Goal: Task Accomplishment & Management: Manage account settings

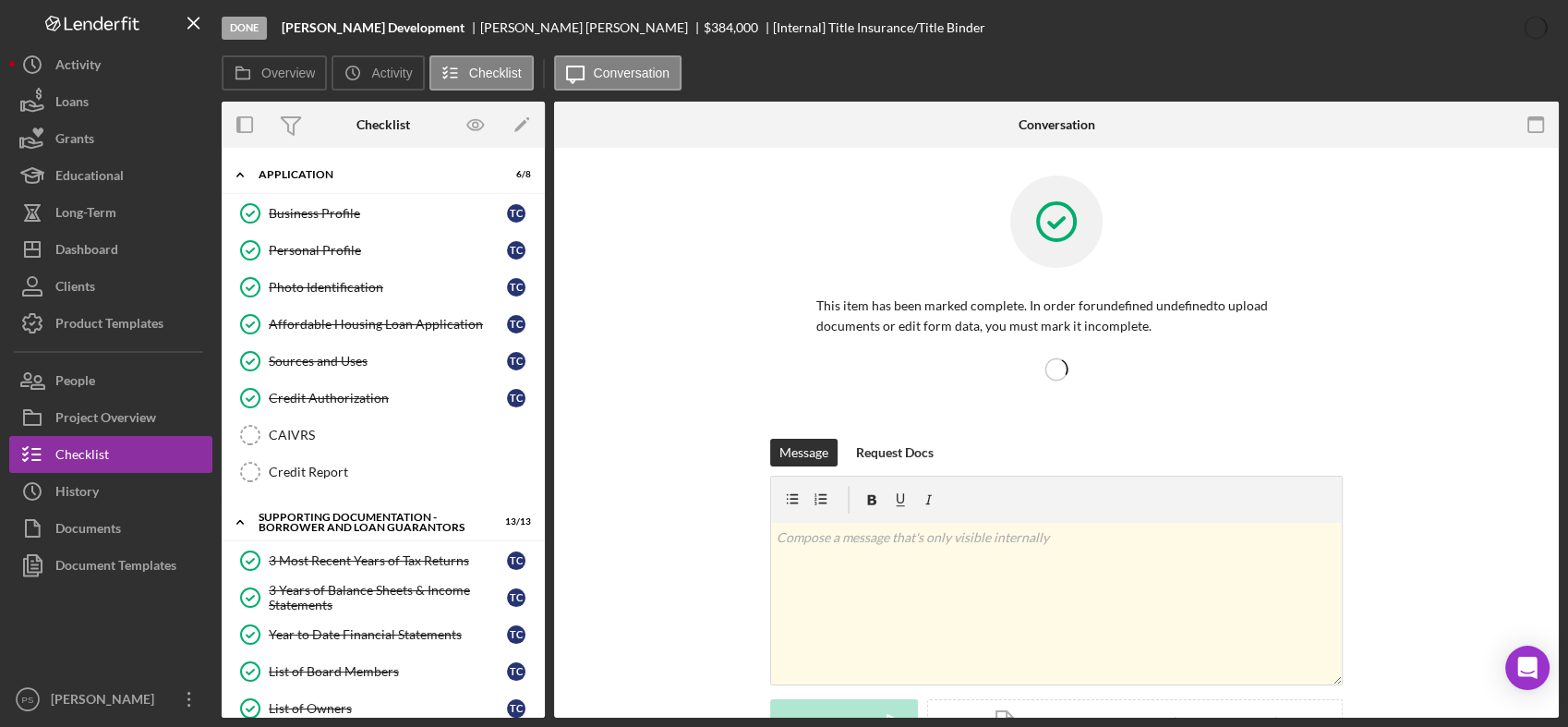
scroll to position [1209, 0]
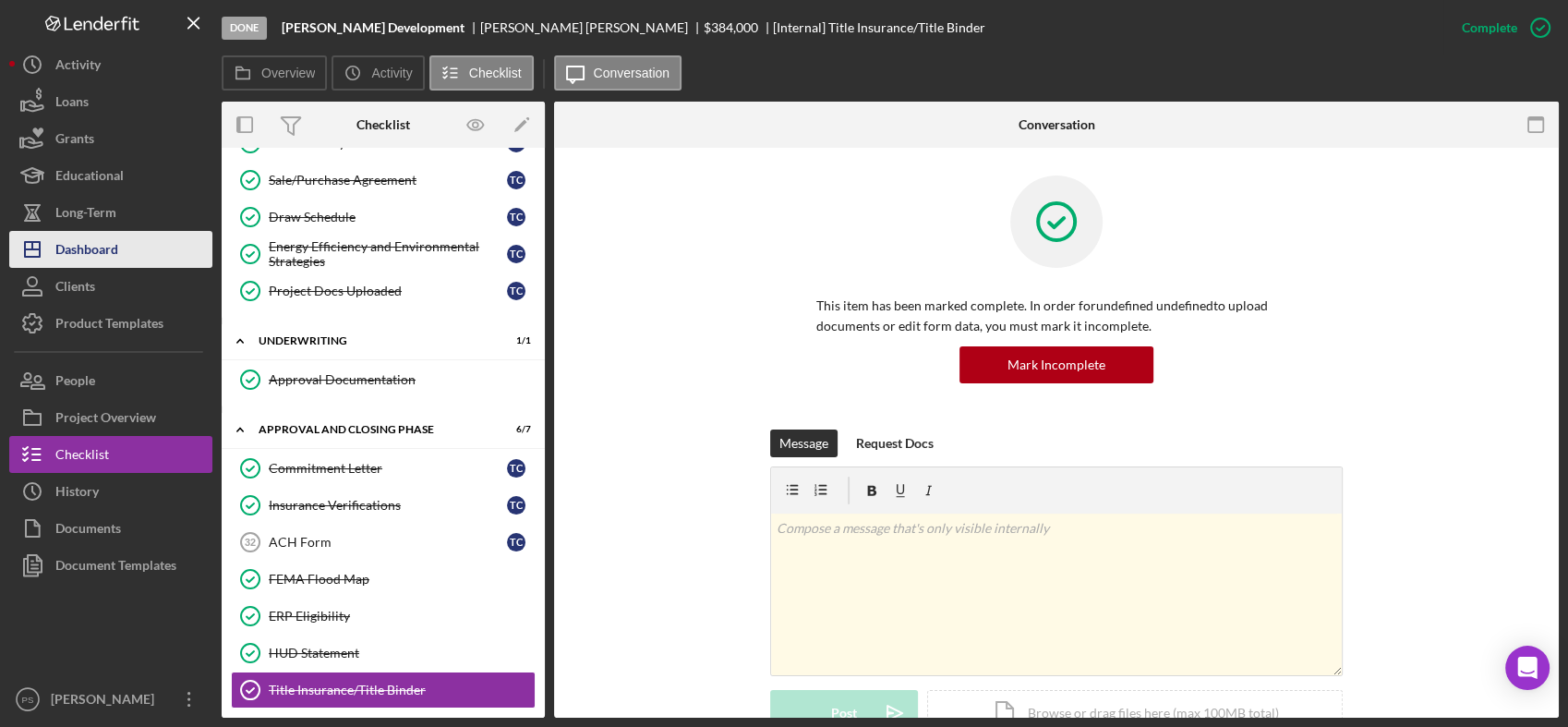
click at [106, 248] on div "Dashboard" at bounding box center [87, 251] width 63 height 41
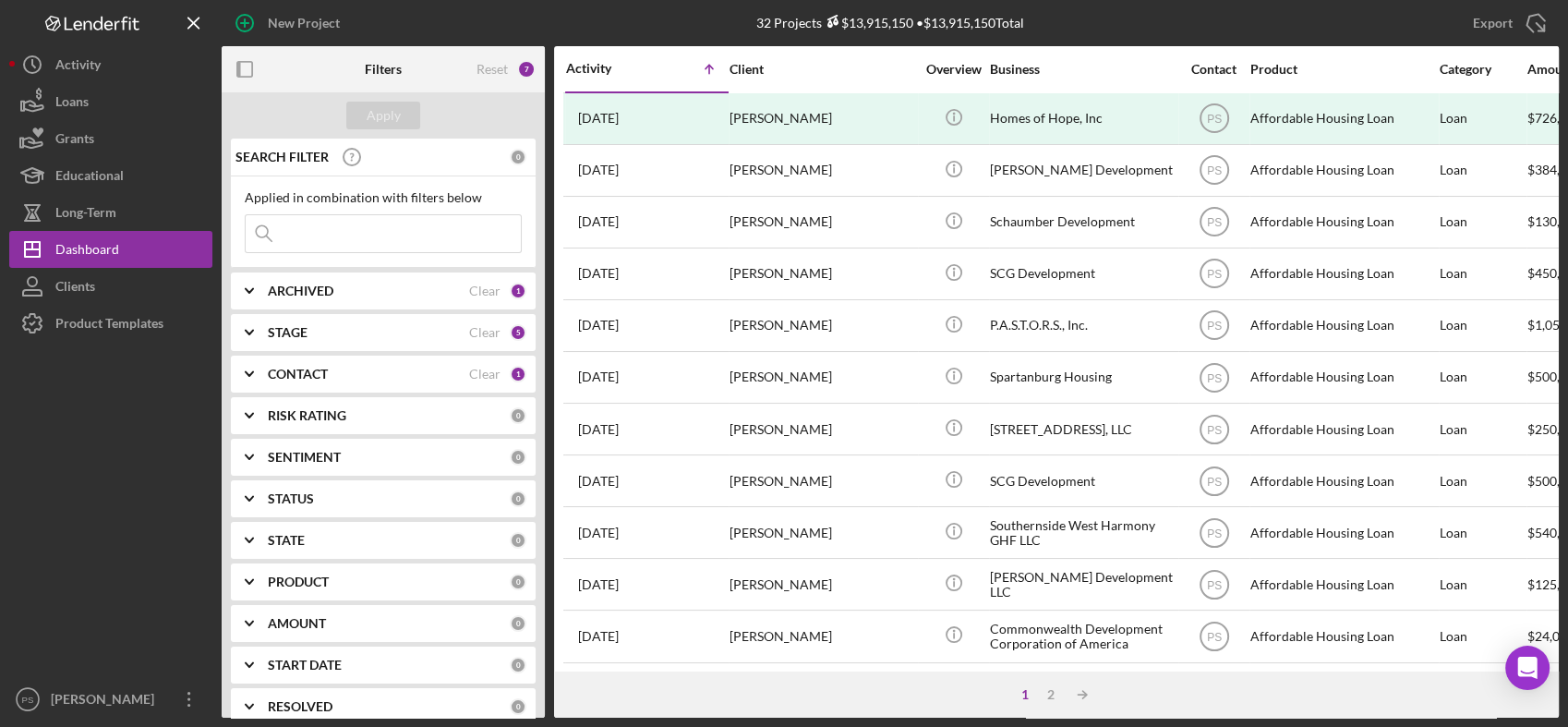
click at [608, 63] on div "Activity" at bounding box center [606, 68] width 81 height 14
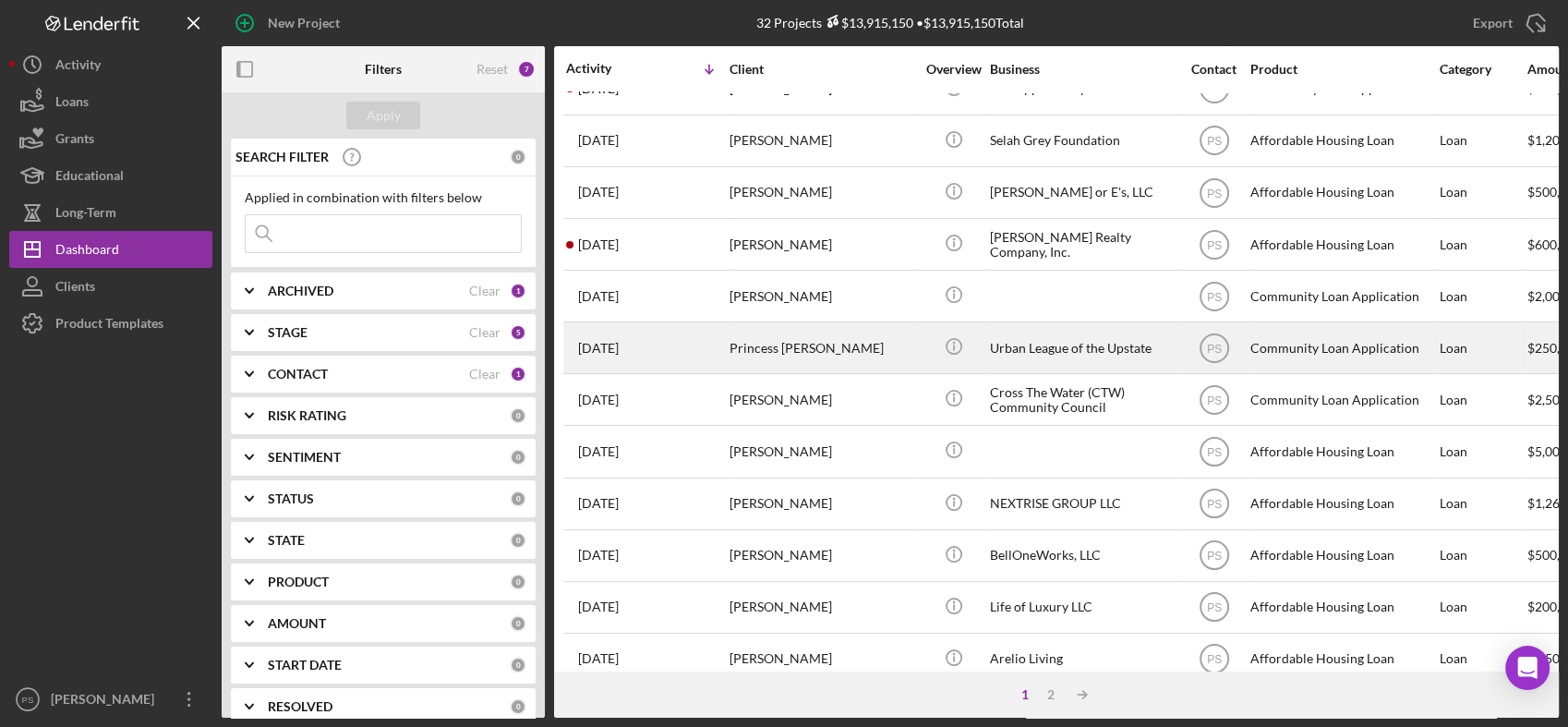
scroll to position [205, 0]
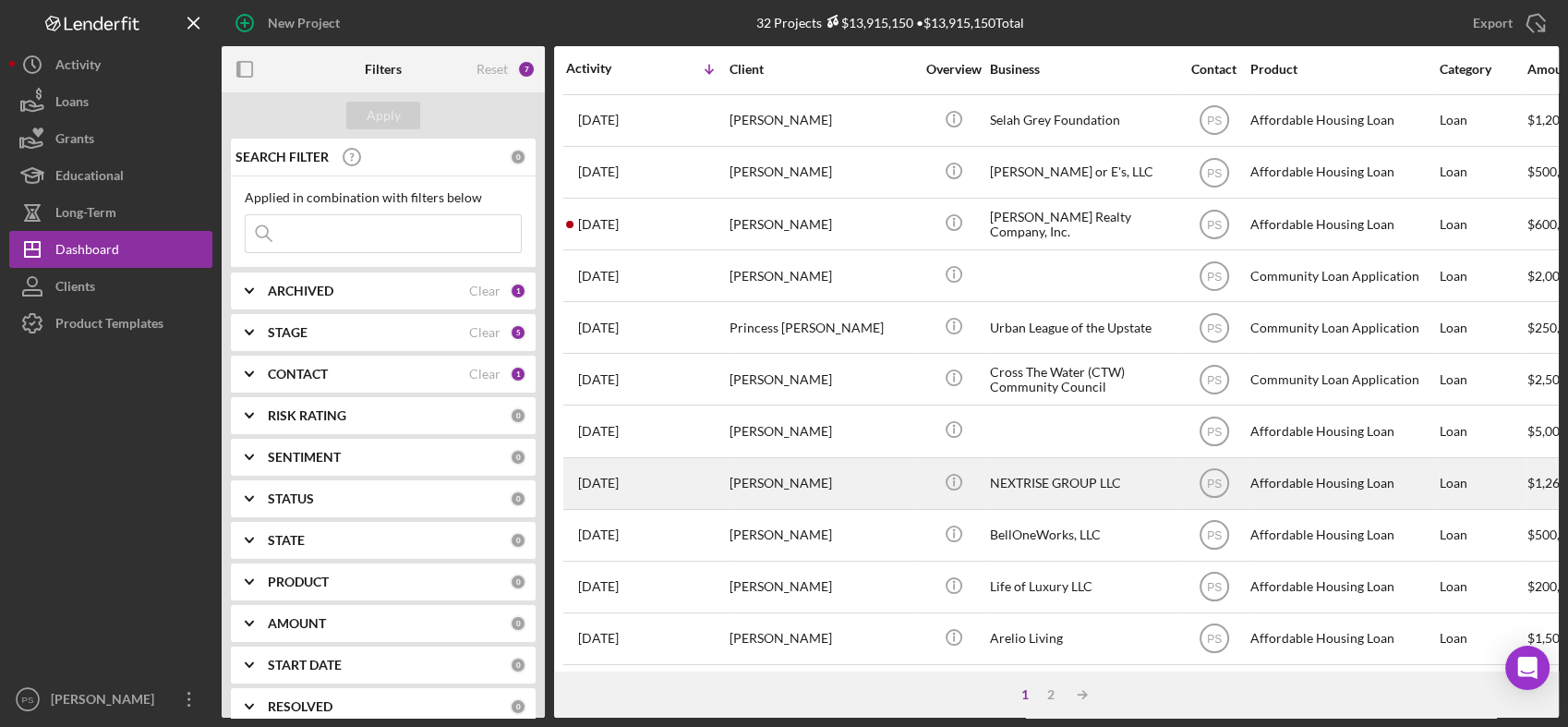
click at [761, 474] on div "Emmanuel Nnyeruka" at bounding box center [821, 483] width 185 height 49
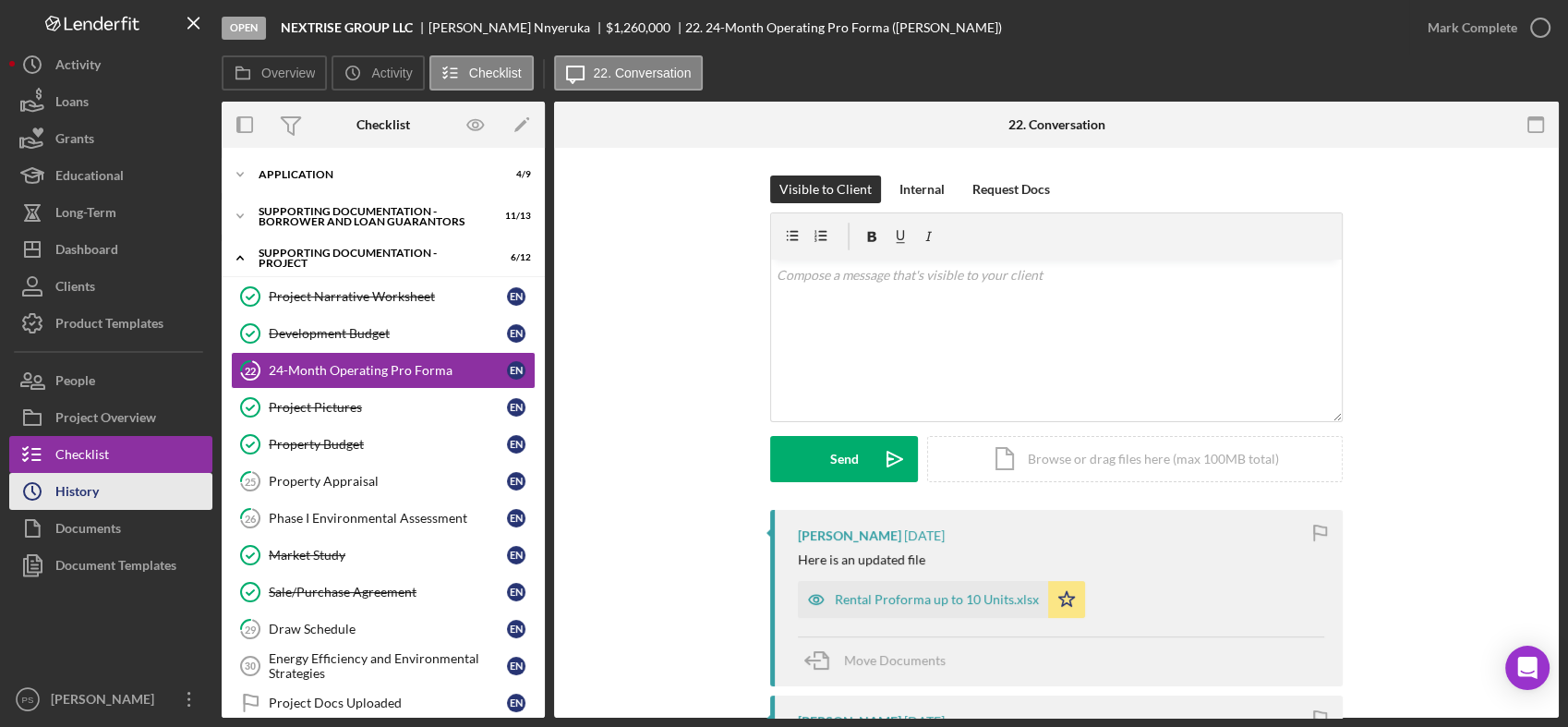
click at [123, 489] on button "Icon/History History" at bounding box center [111, 491] width 203 height 37
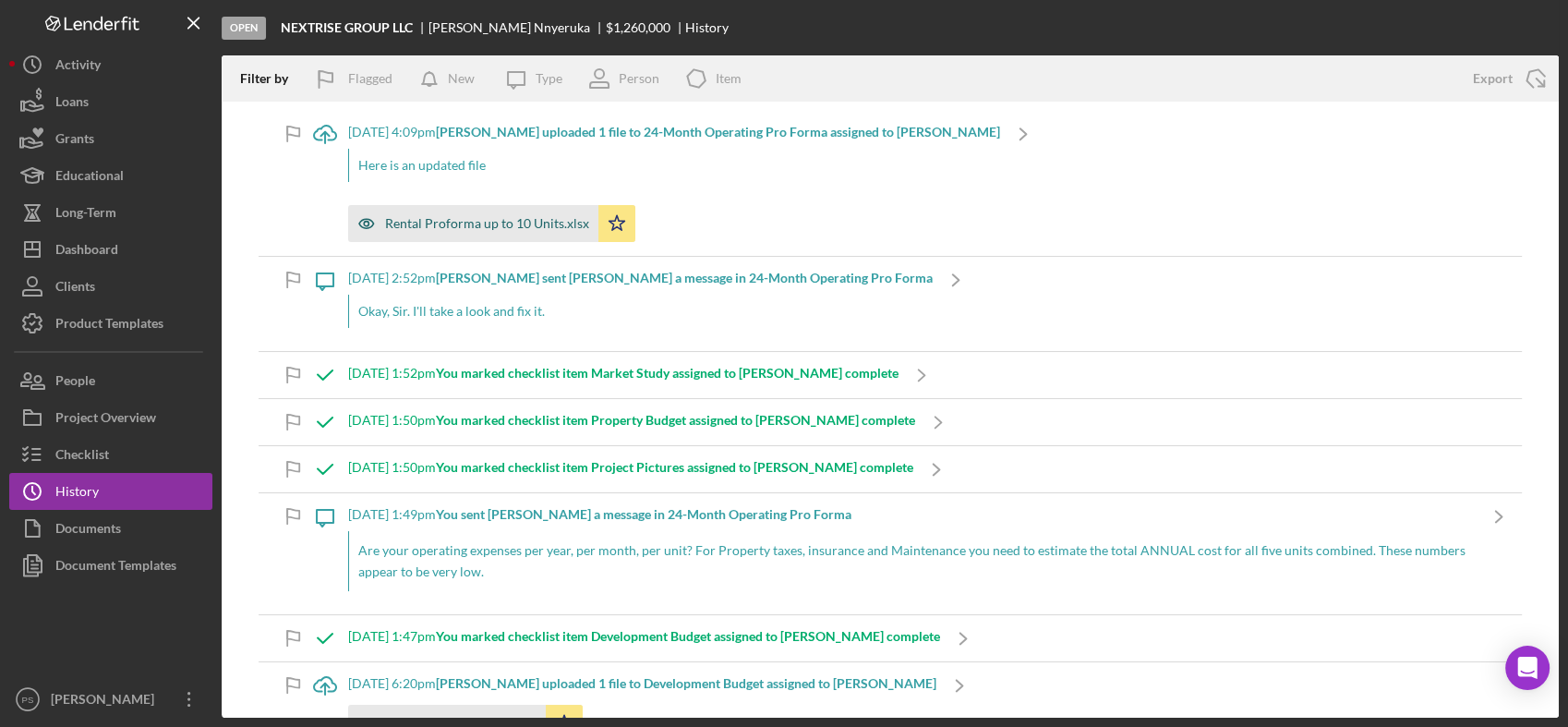
click at [535, 205] on div "Rental Proforma up to 10 Units.xlsx" at bounding box center [473, 223] width 250 height 37
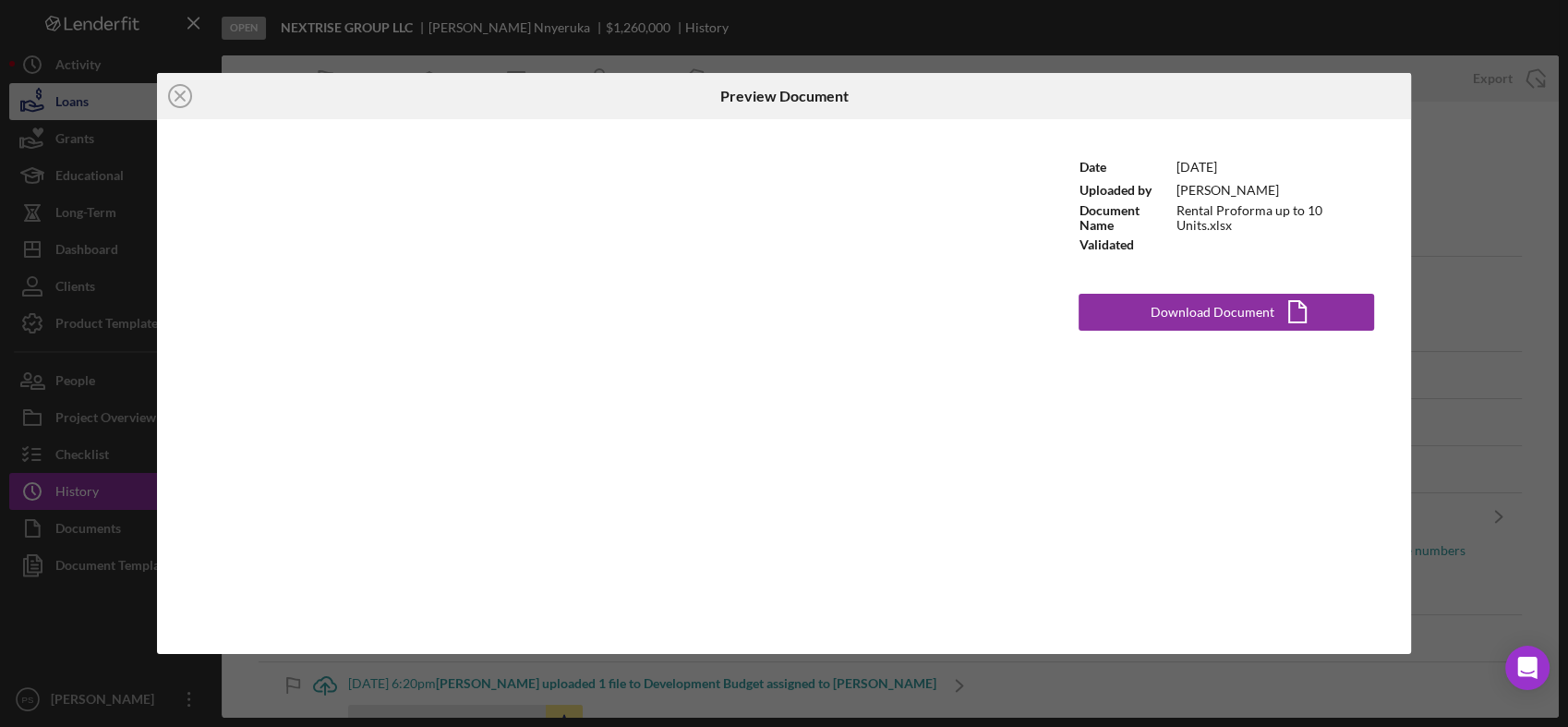
click at [178, 92] on icon "Icon/Close" at bounding box center [180, 96] width 46 height 46
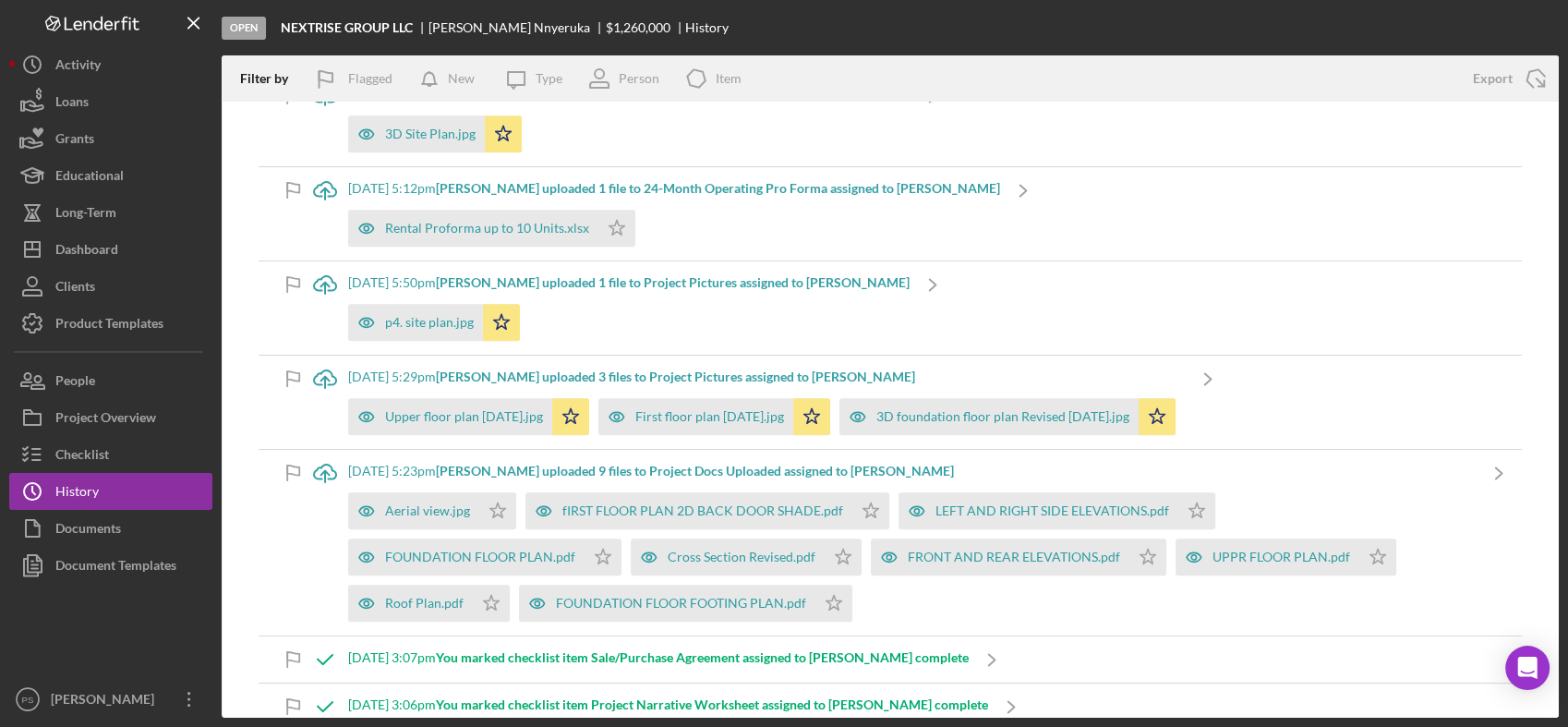
scroll to position [958, 0]
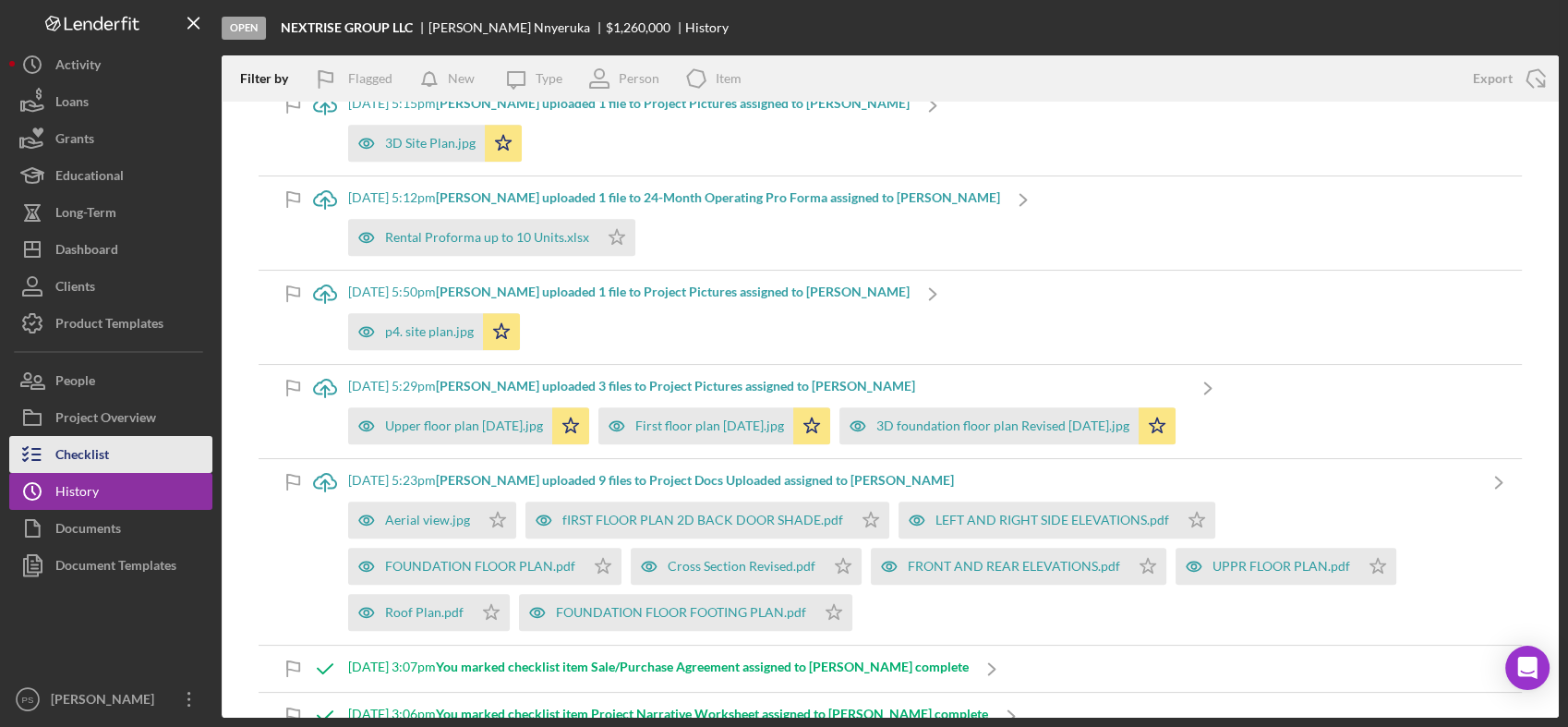
click at [163, 455] on button "Checklist" at bounding box center [111, 454] width 203 height 37
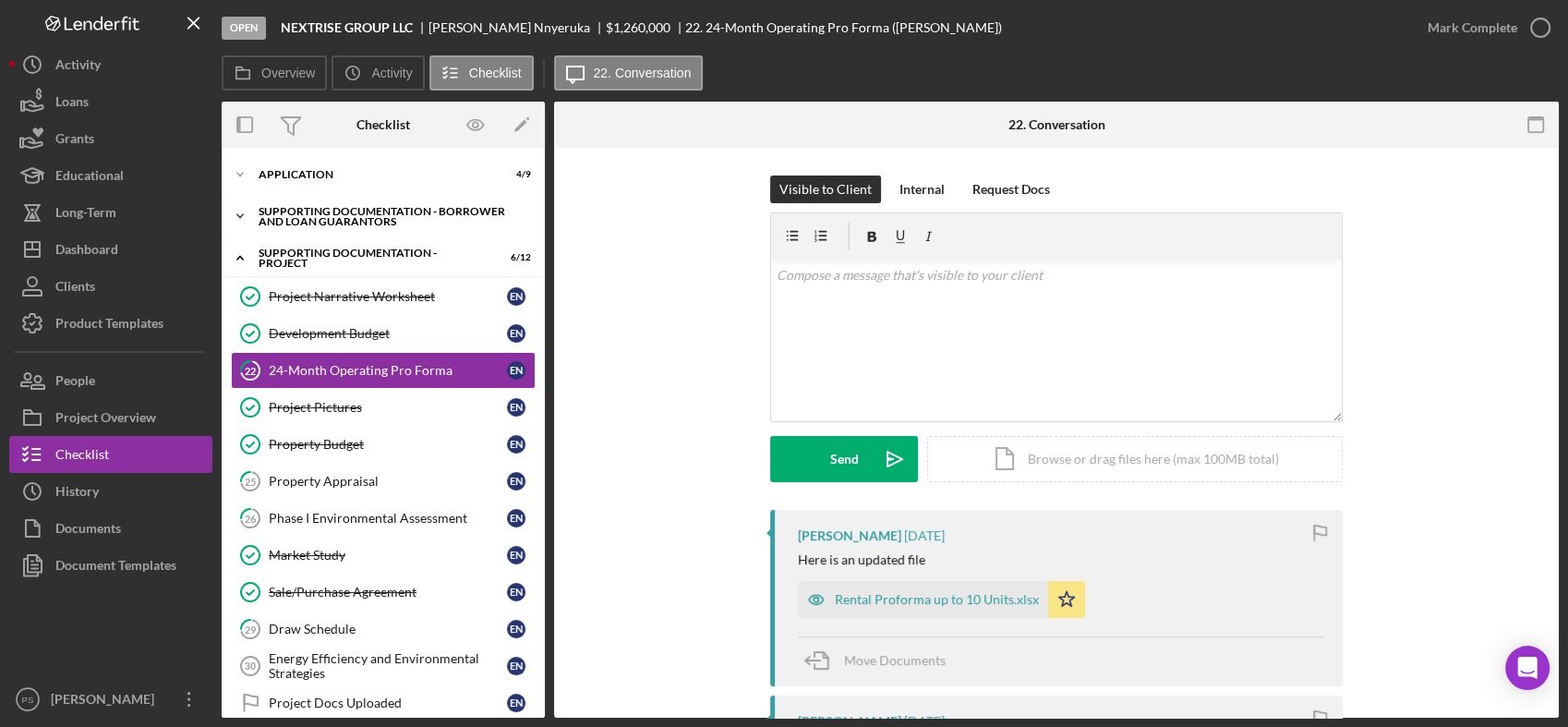
click at [243, 209] on icon "Icon/Expander" at bounding box center [240, 216] width 37 height 37
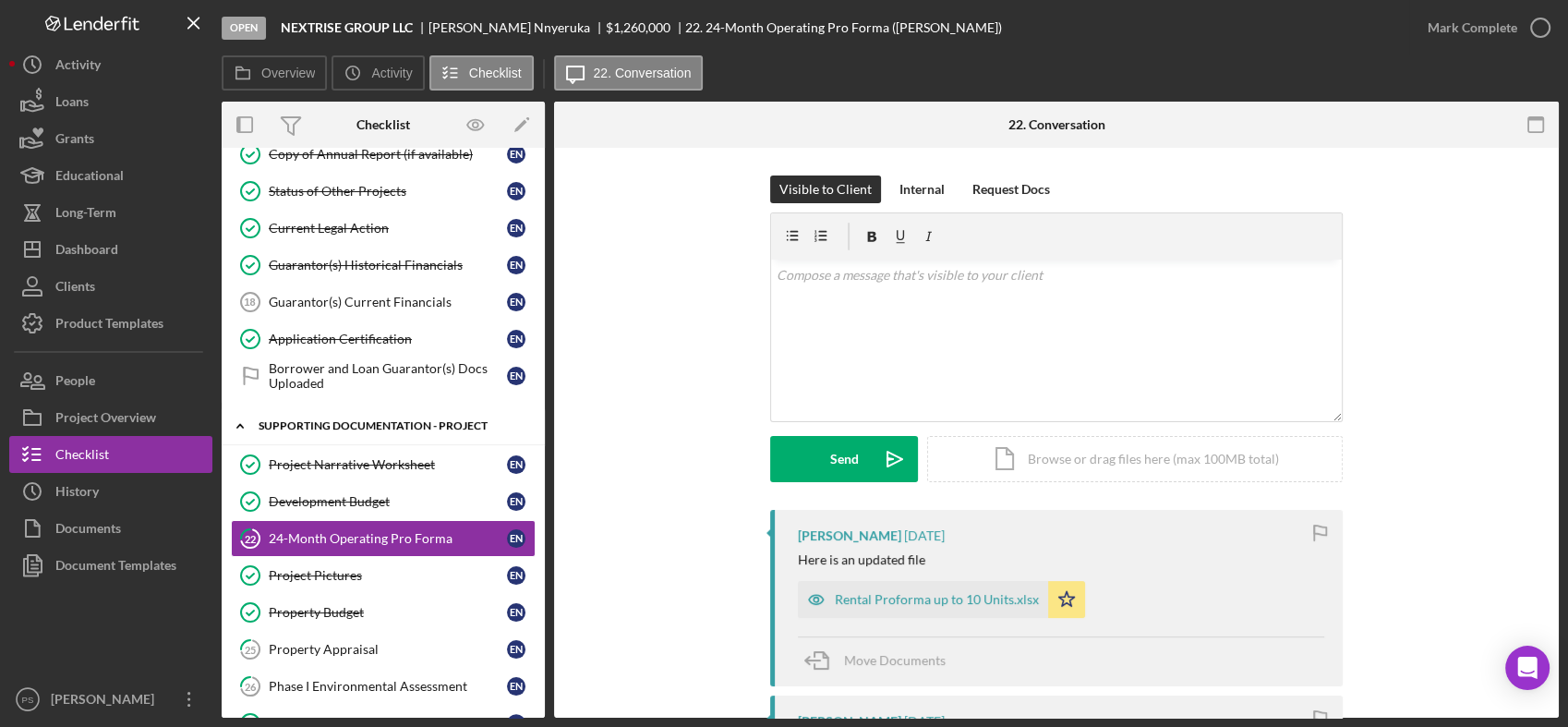
scroll to position [547, 0]
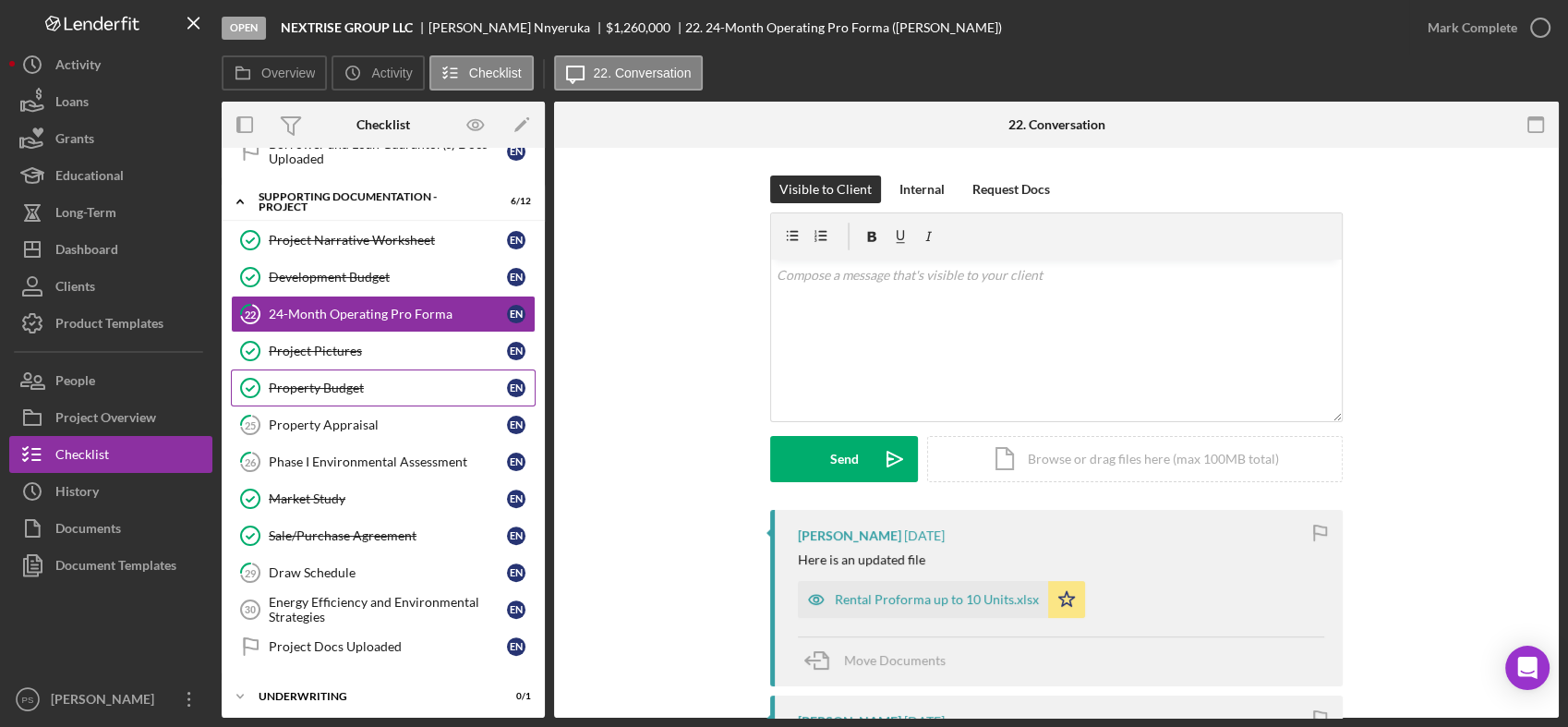
click at [380, 380] on div "Property Budget" at bounding box center [388, 387] width 238 height 14
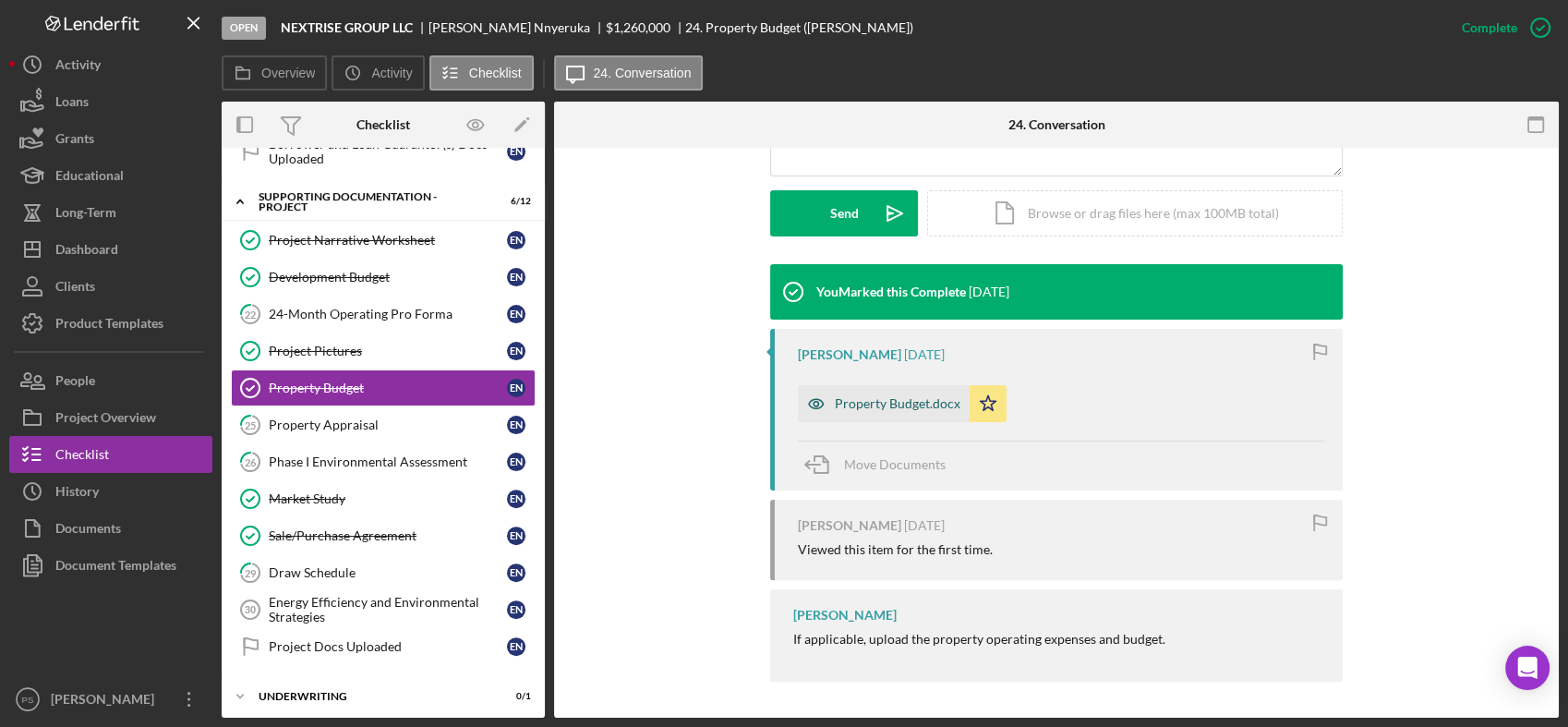
click at [924, 388] on div "Property Budget.docx" at bounding box center [884, 403] width 171 height 37
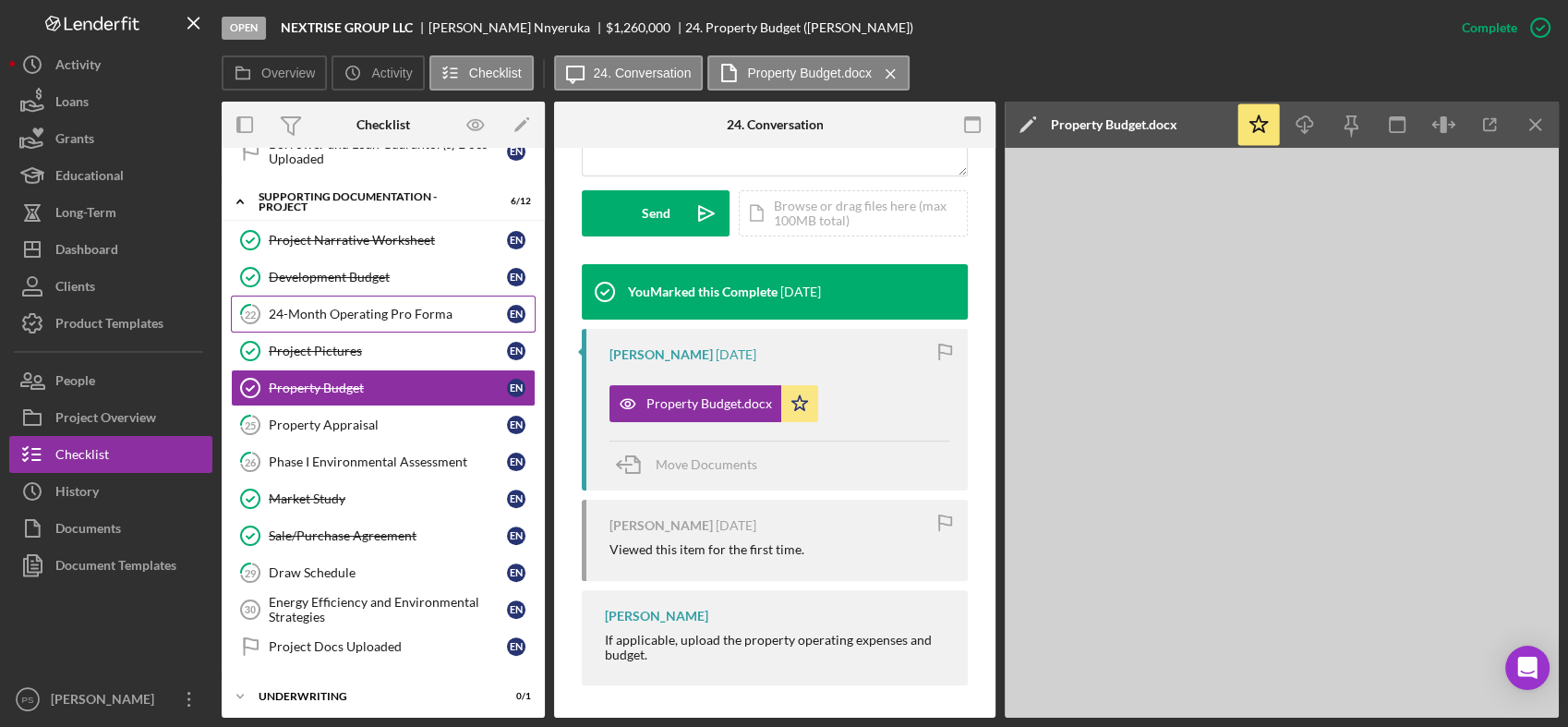
click at [397, 311] on div "24-Month Operating Pro Forma" at bounding box center [388, 313] width 238 height 14
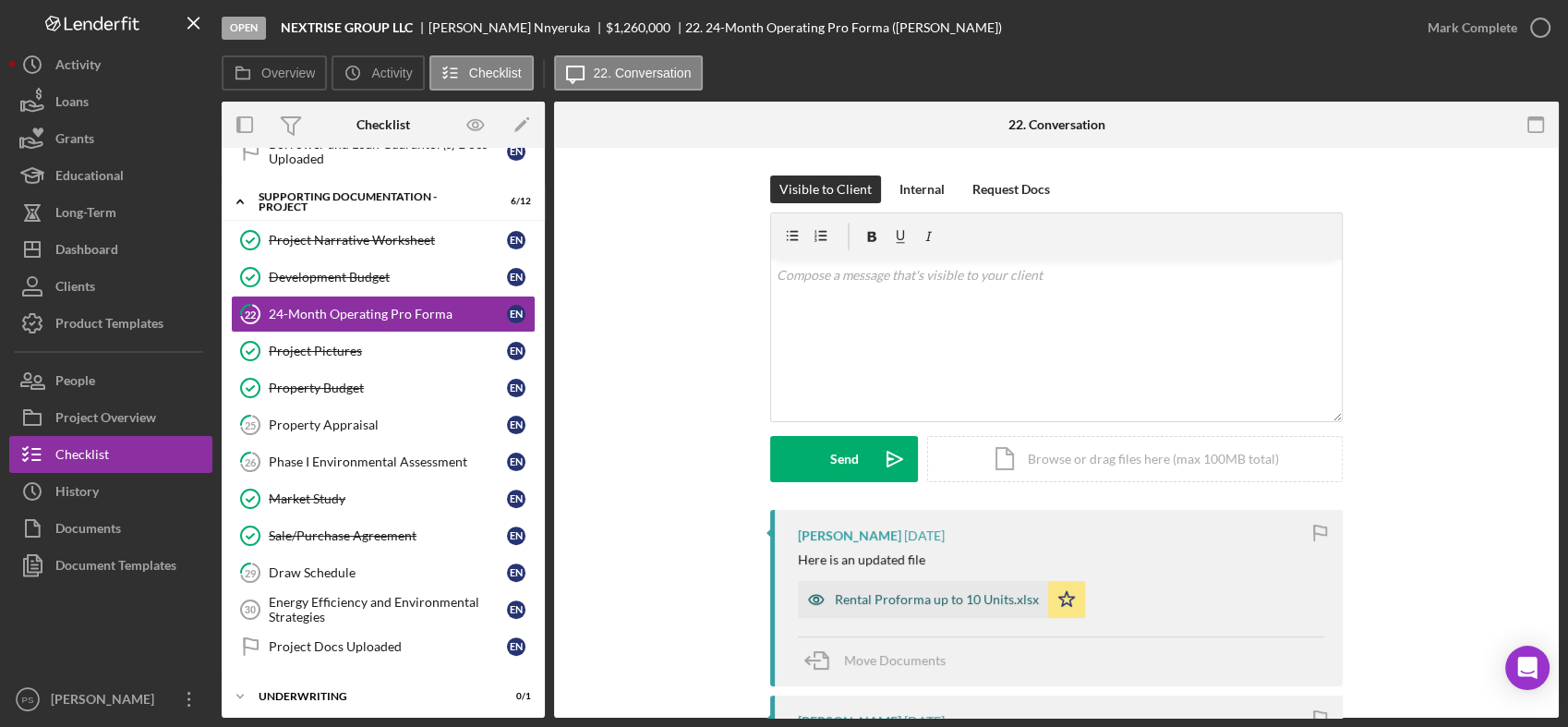
click at [915, 599] on div "Rental Proforma up to 10 Units.xlsx" at bounding box center [936, 599] width 204 height 14
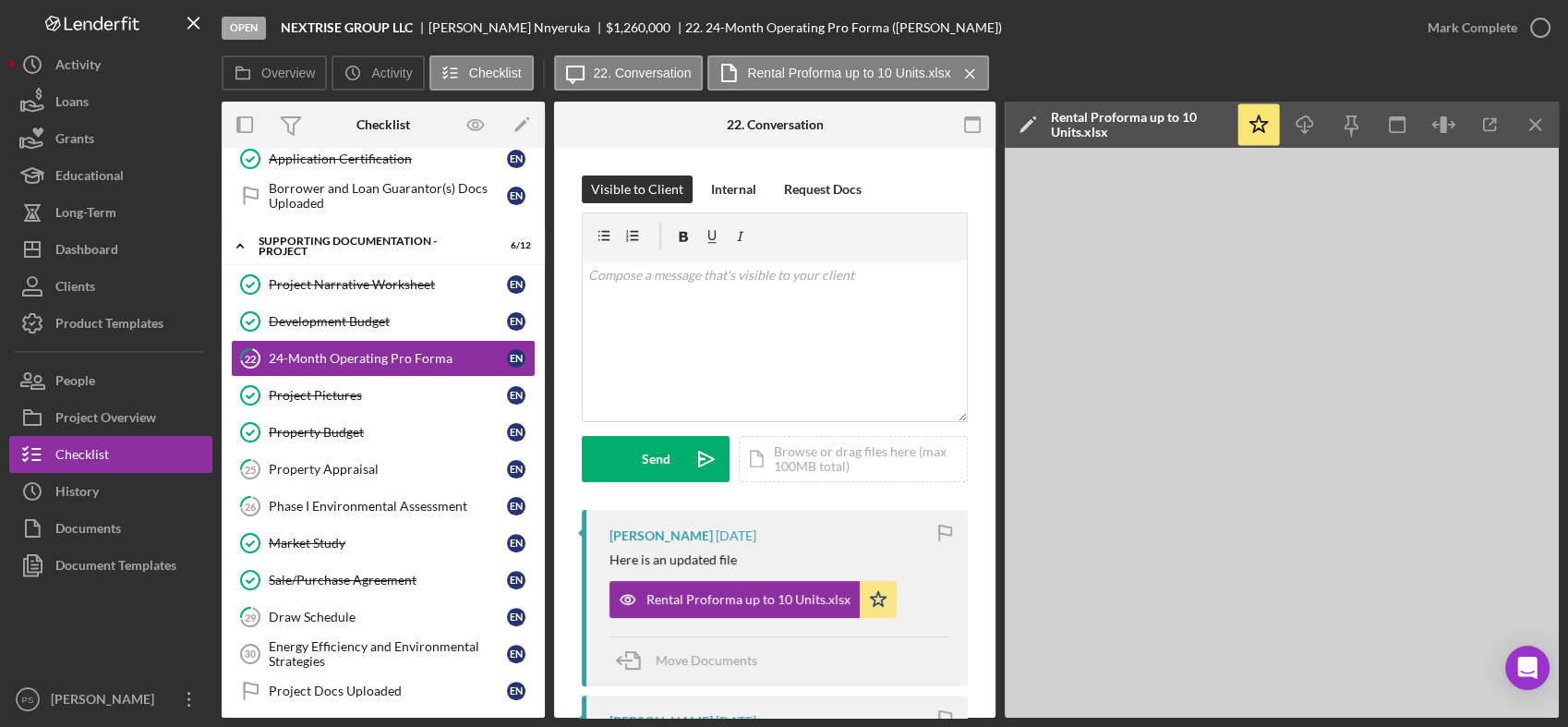
scroll to position [547, 0]
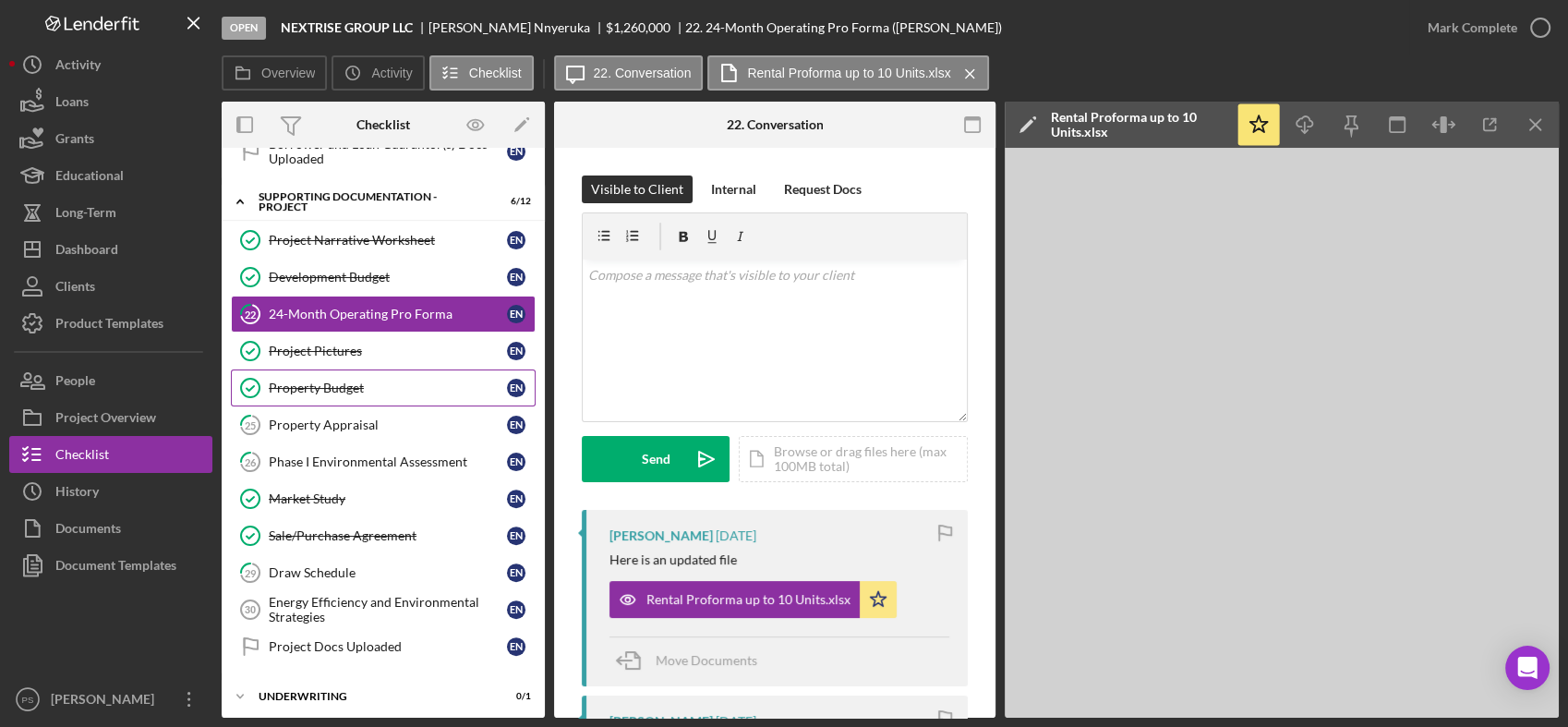
click at [354, 381] on div "Property Budget" at bounding box center [388, 387] width 238 height 14
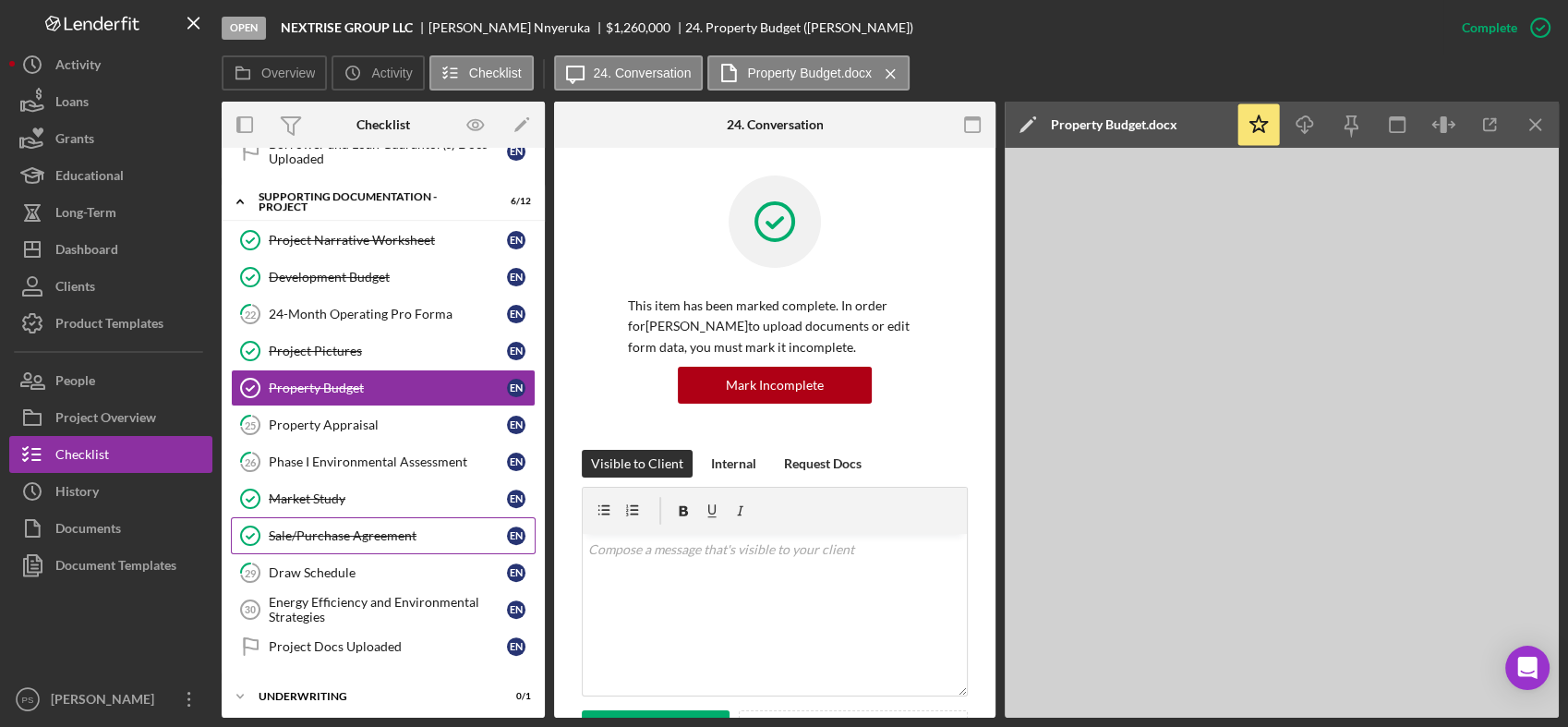
click at [421, 529] on div "Sale/Purchase Agreement" at bounding box center [388, 535] width 238 height 14
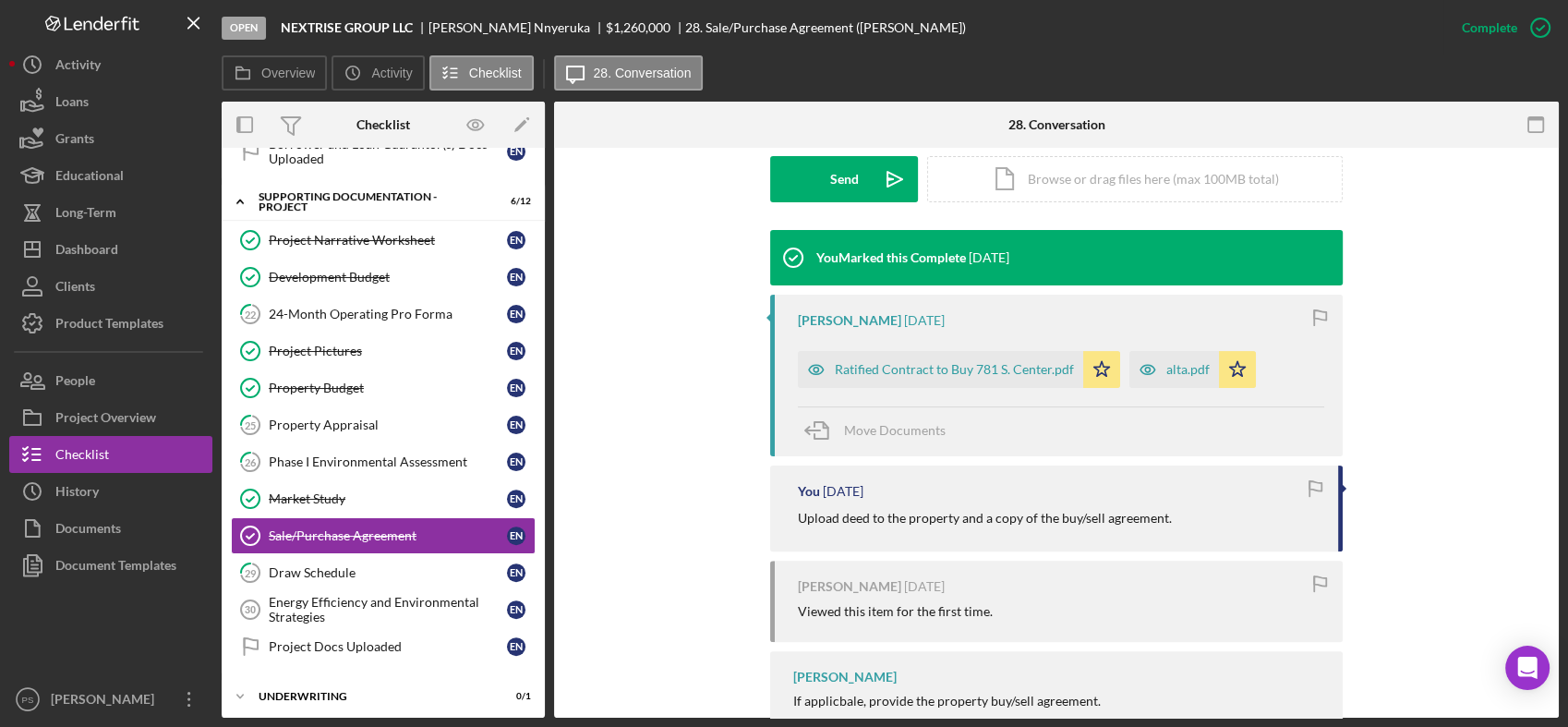
scroll to position [547, 0]
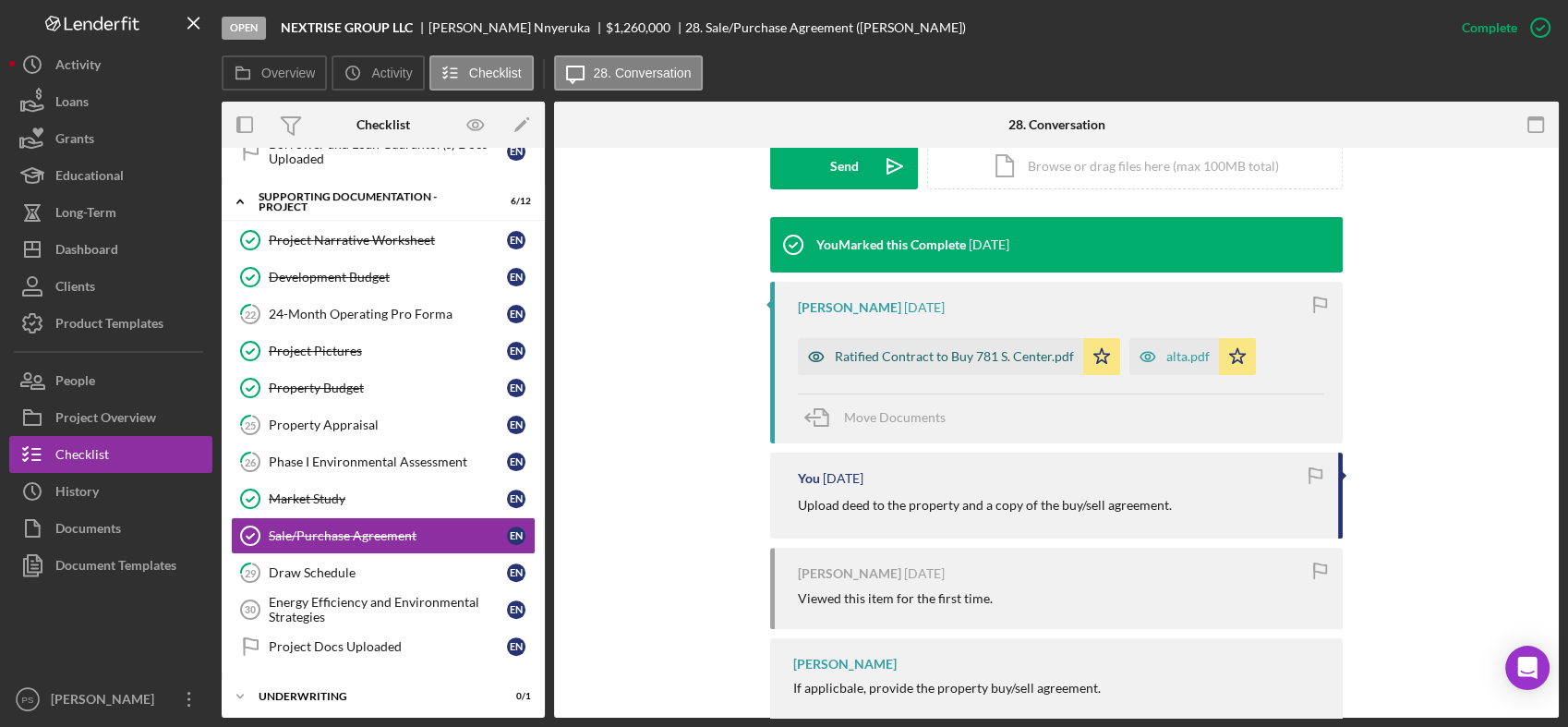
click at [990, 353] on div "Ratified Contract to Buy 781 S. Center.pdf" at bounding box center [954, 356] width 239 height 14
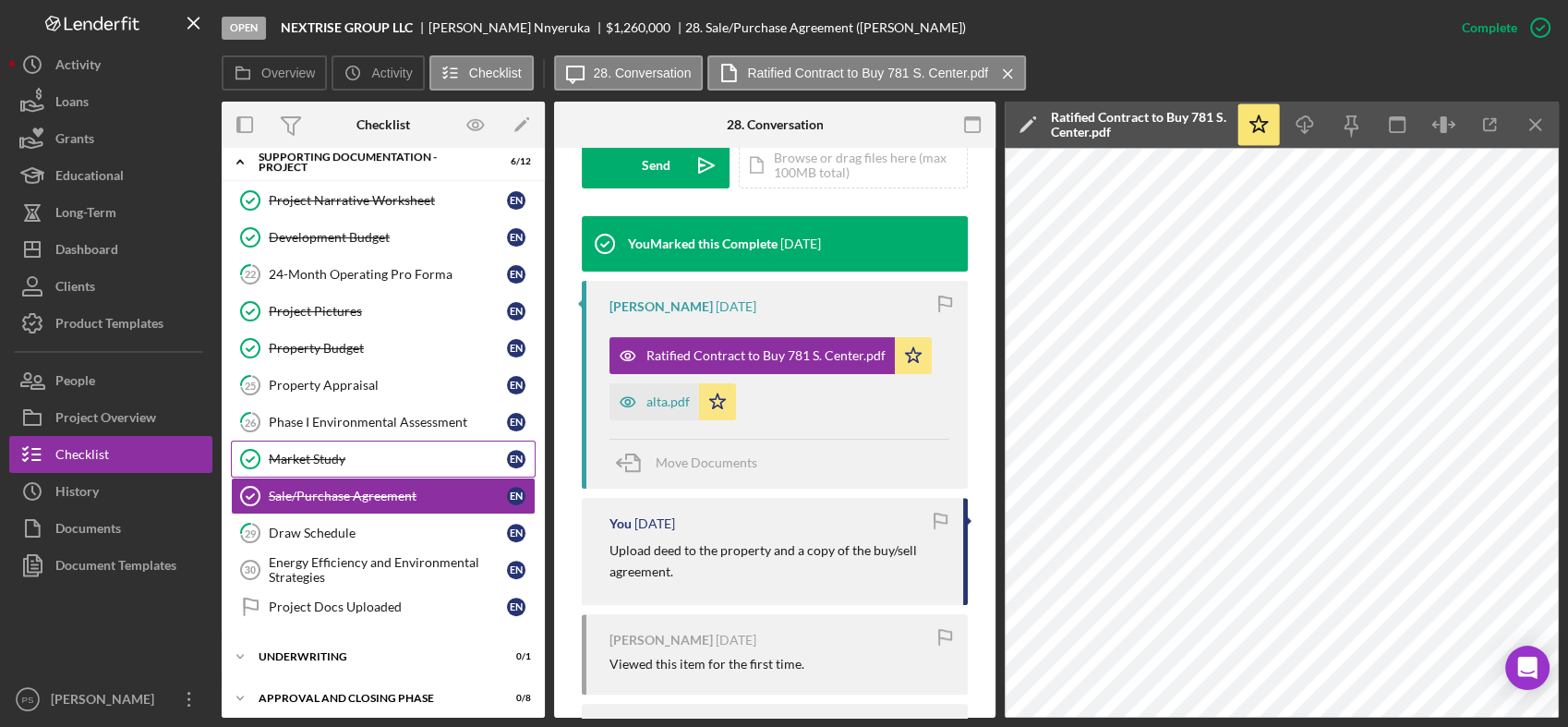
scroll to position [590, 0]
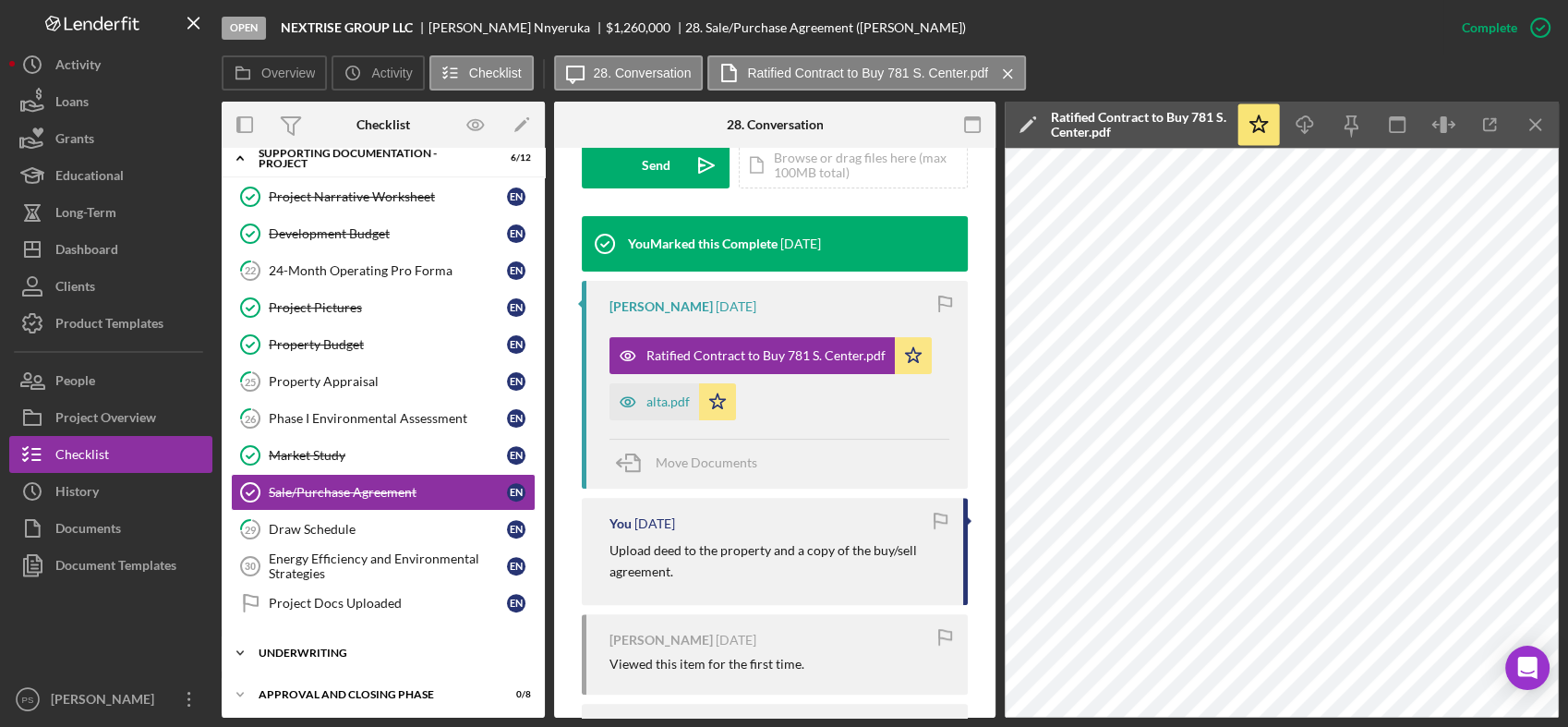
click at [242, 645] on icon "Icon/Expander" at bounding box center [240, 653] width 37 height 37
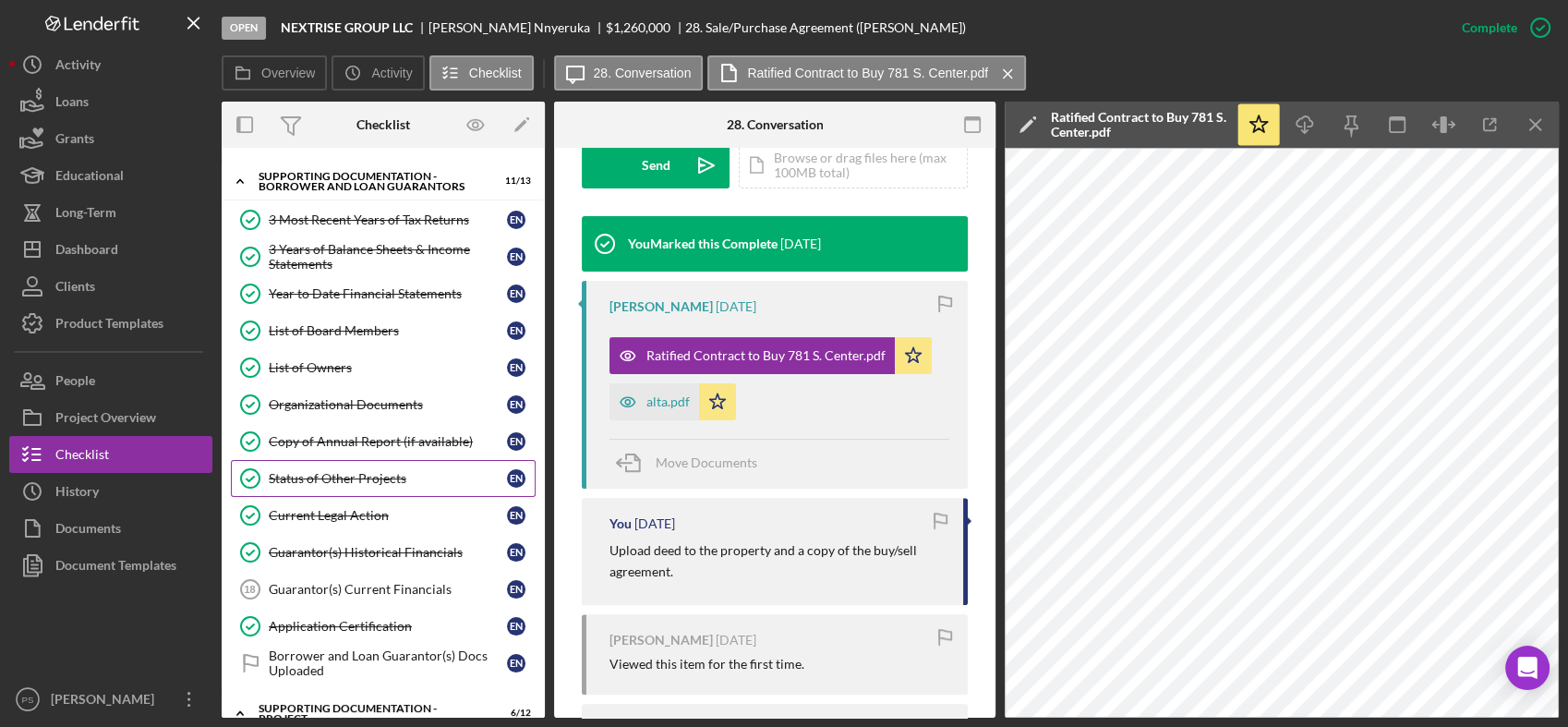
scroll to position [0, 0]
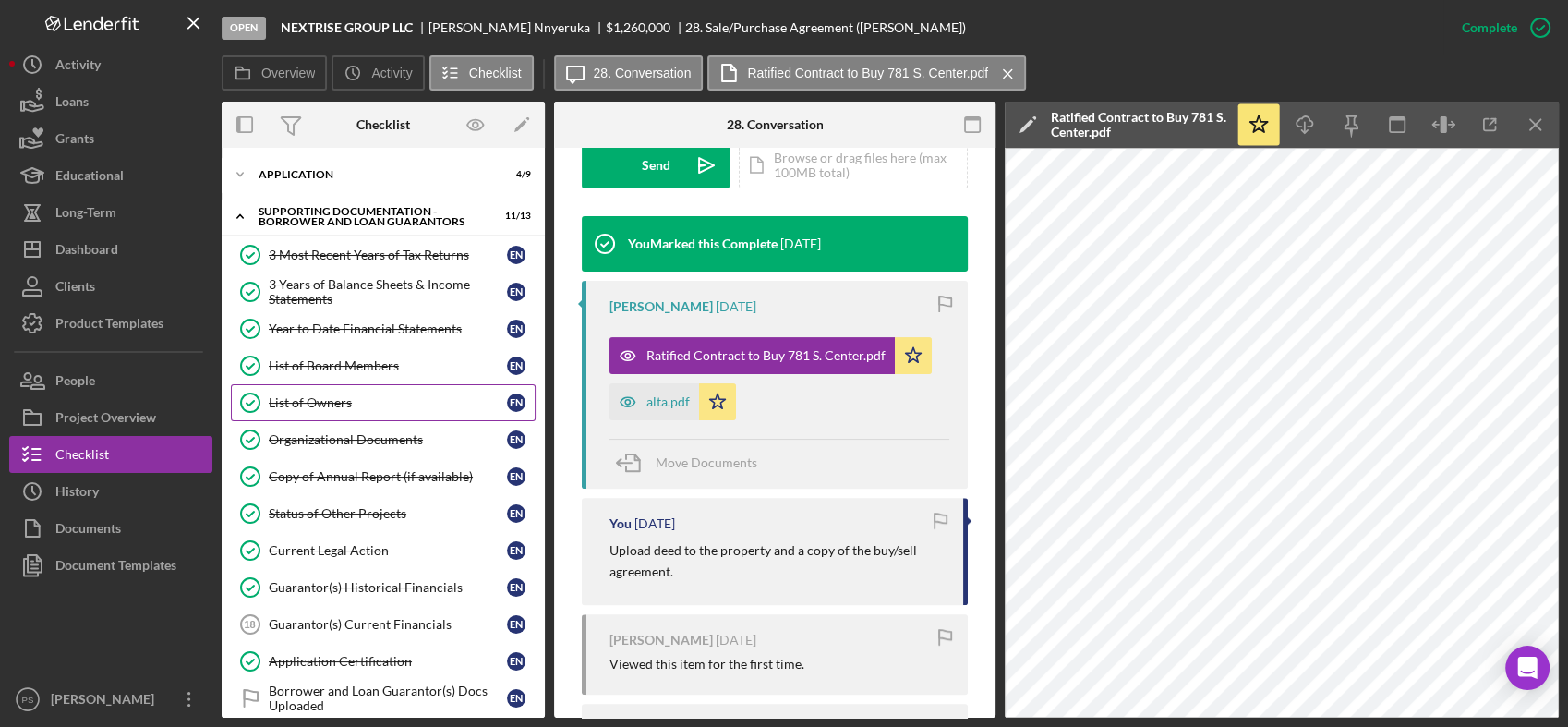
click at [334, 398] on div "List of Owners" at bounding box center [388, 402] width 238 height 14
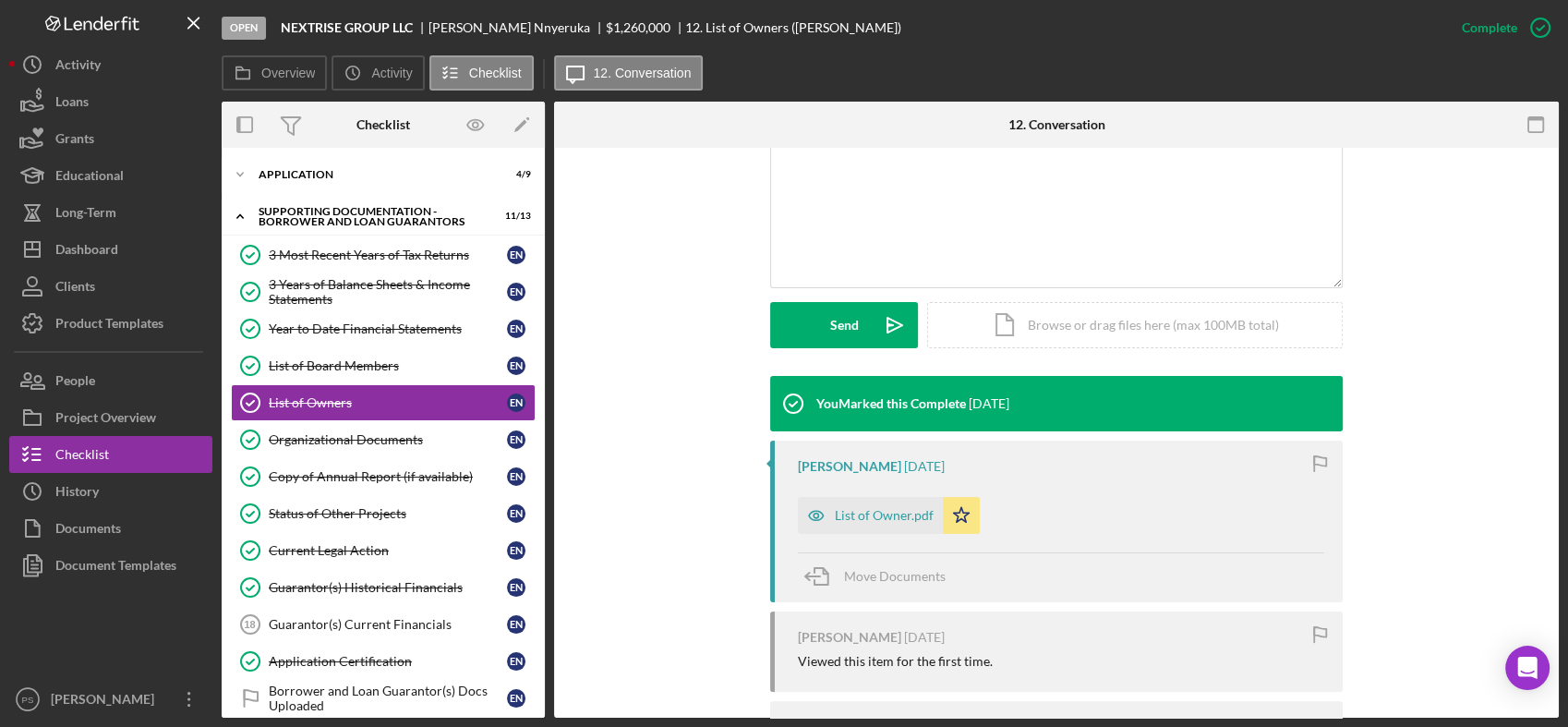
scroll to position [410, 0]
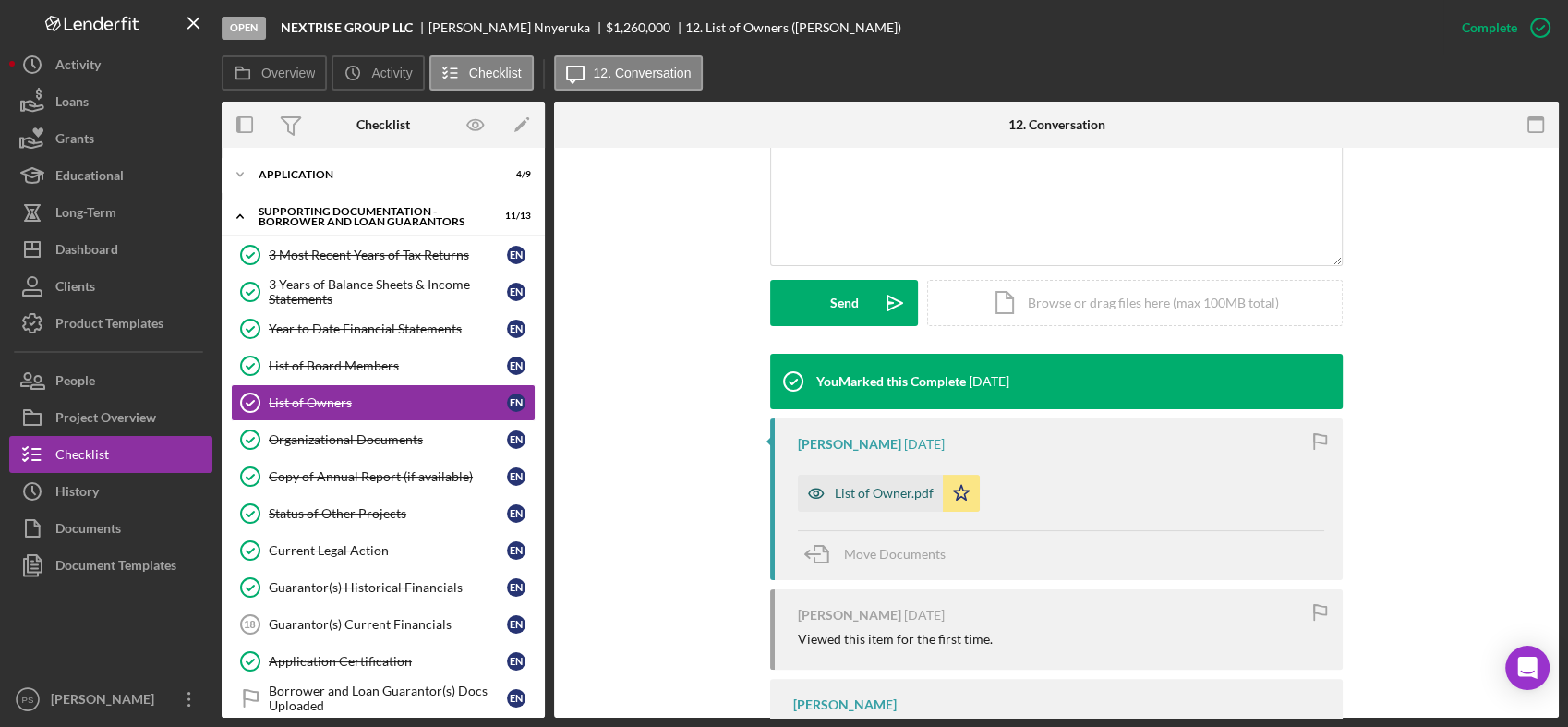
click at [906, 495] on div "List of Owner.pdf" at bounding box center [884, 492] width 99 height 14
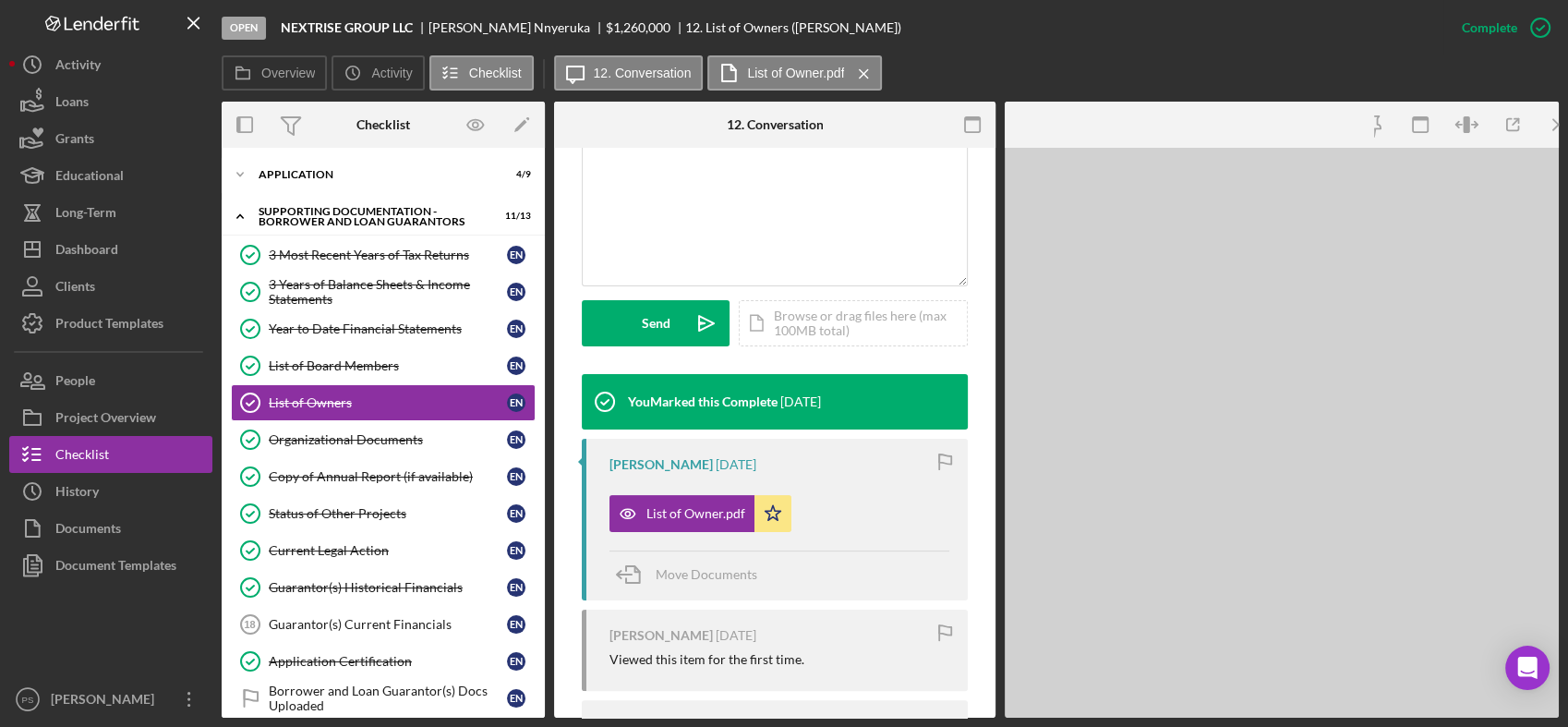
scroll to position [431, 0]
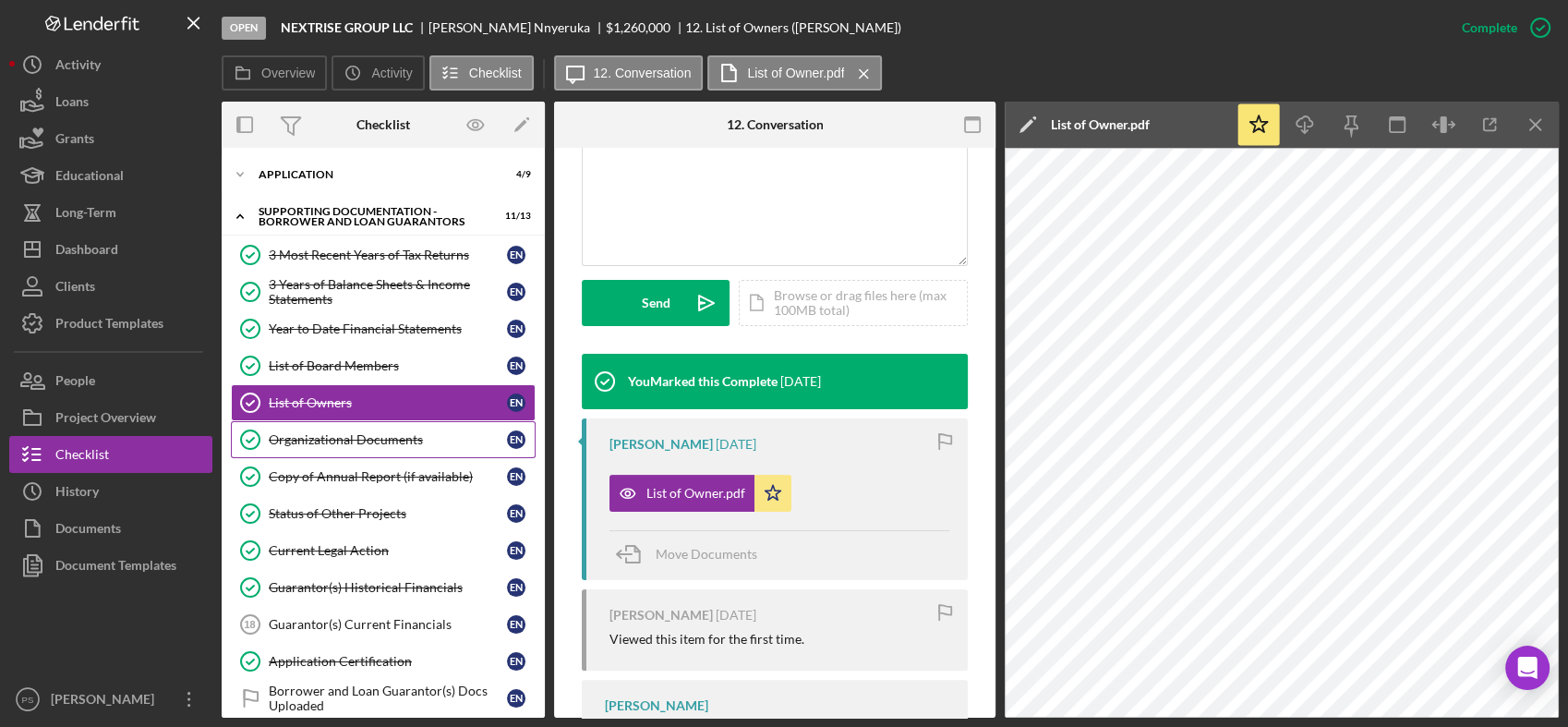
click at [364, 436] on div "Organizational Documents" at bounding box center [388, 439] width 238 height 14
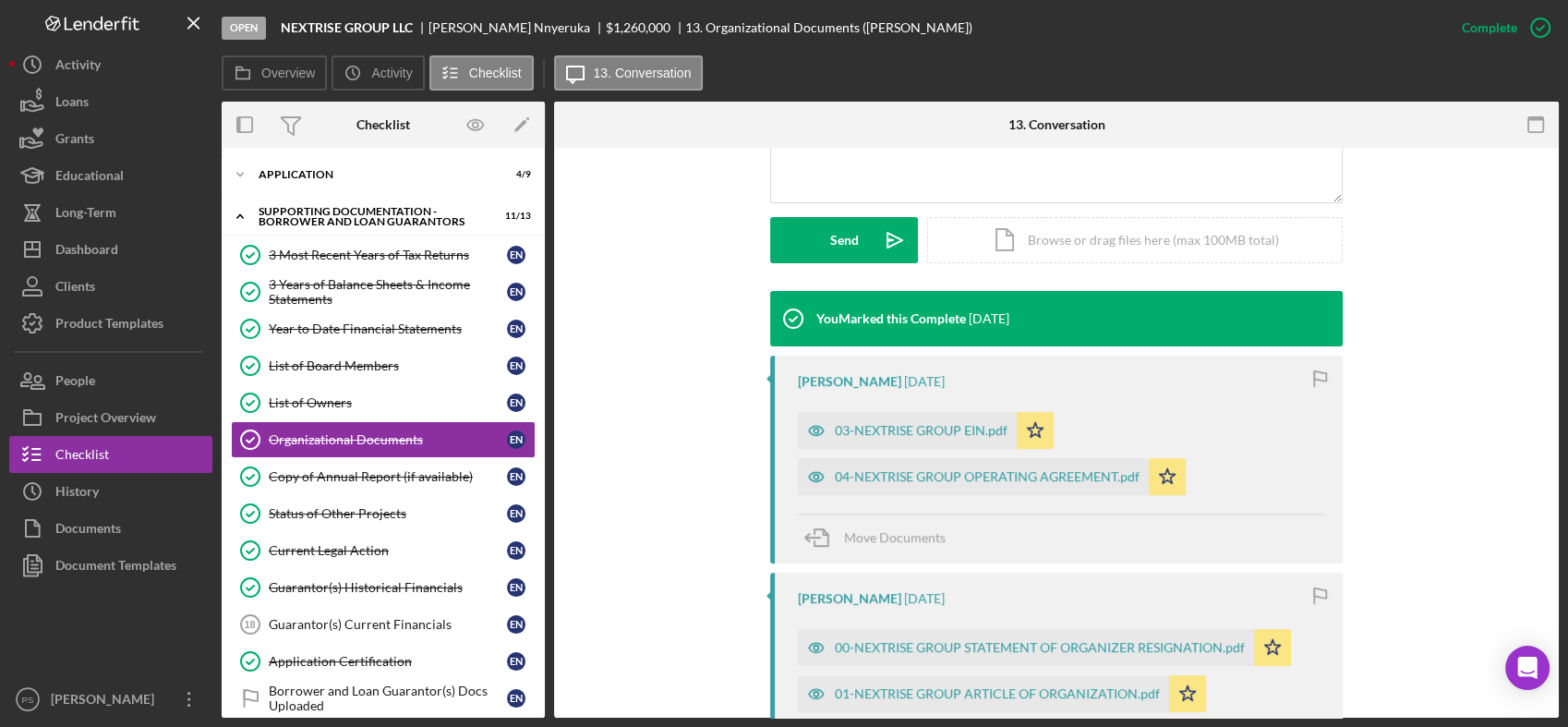
scroll to position [479, 0]
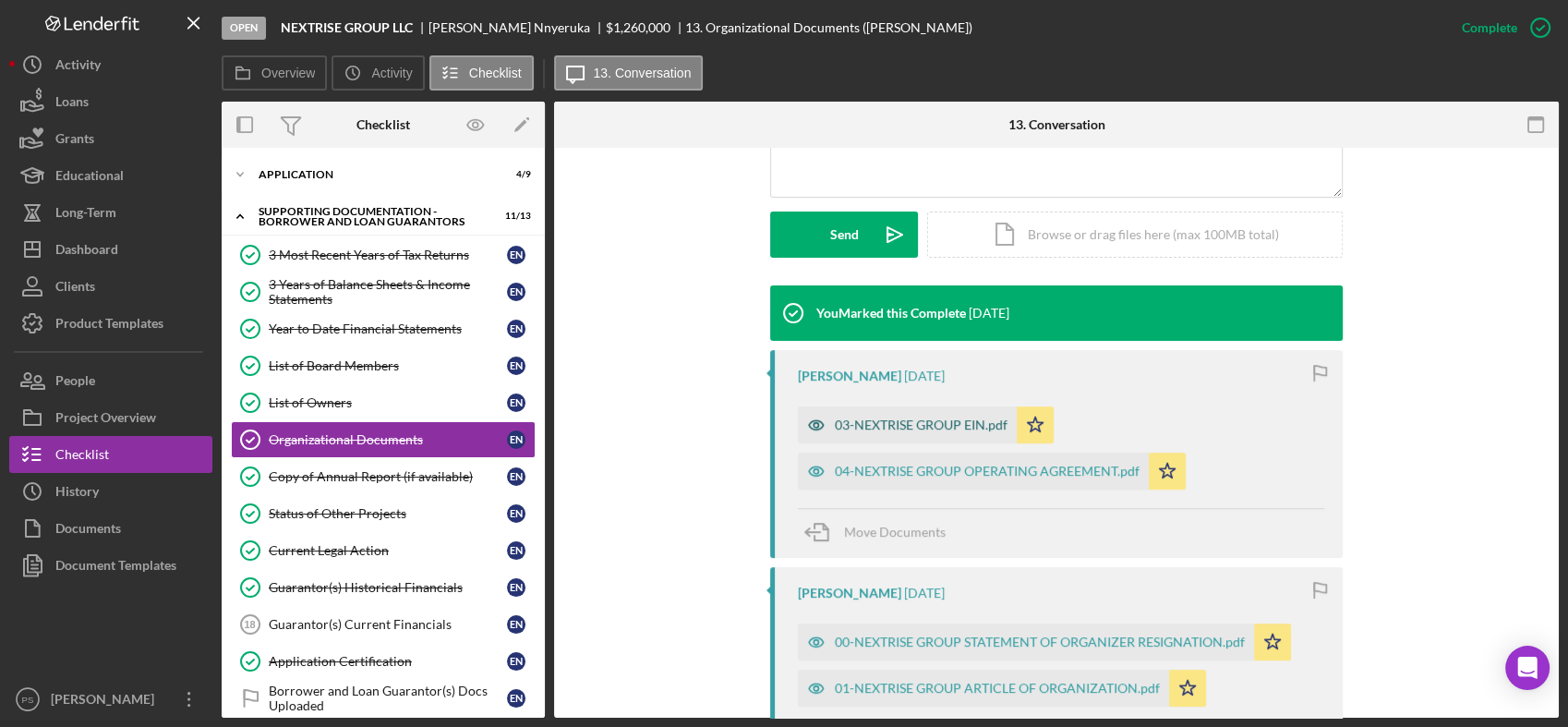
click at [921, 421] on div "03-NEXTRISE GROUP EIN.pdf" at bounding box center [921, 424] width 172 height 14
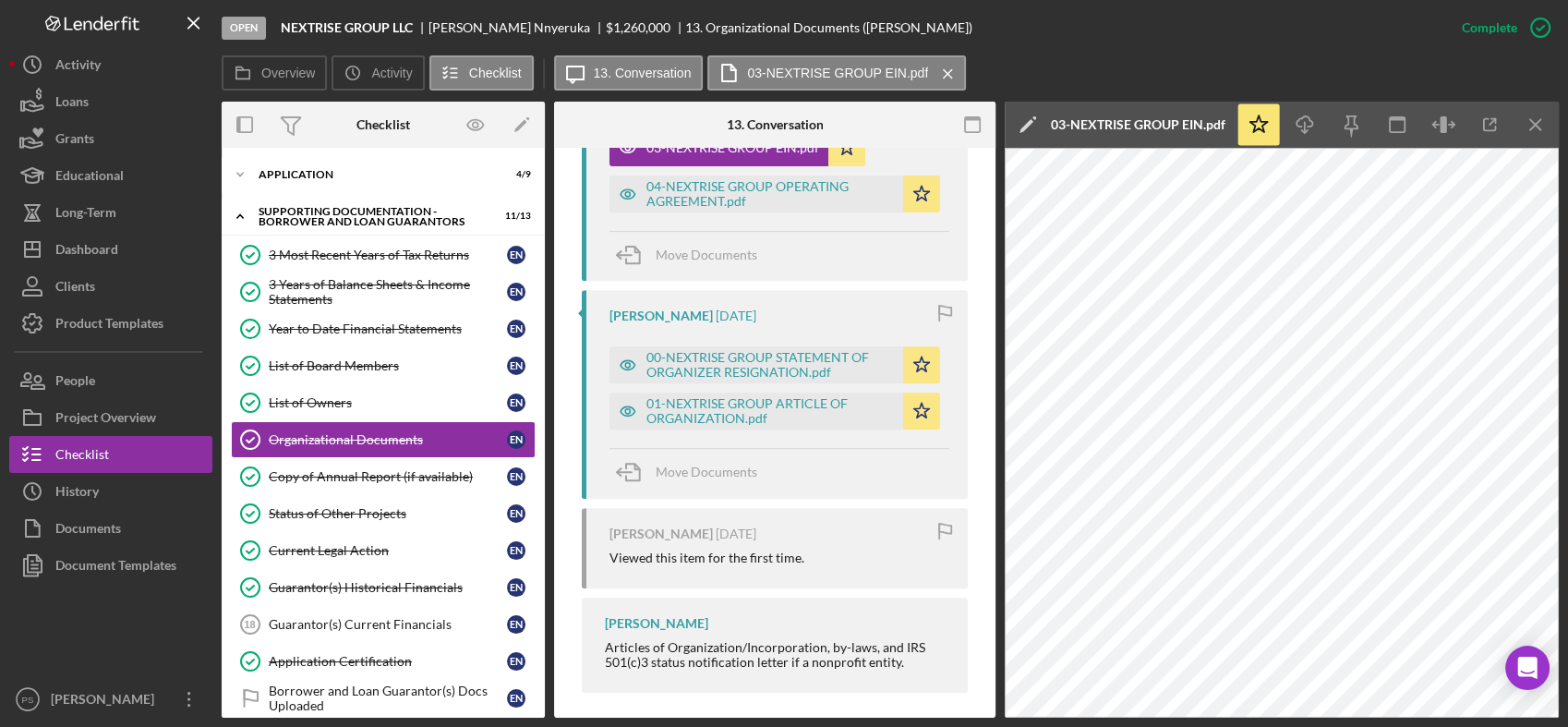
scroll to position [787, 0]
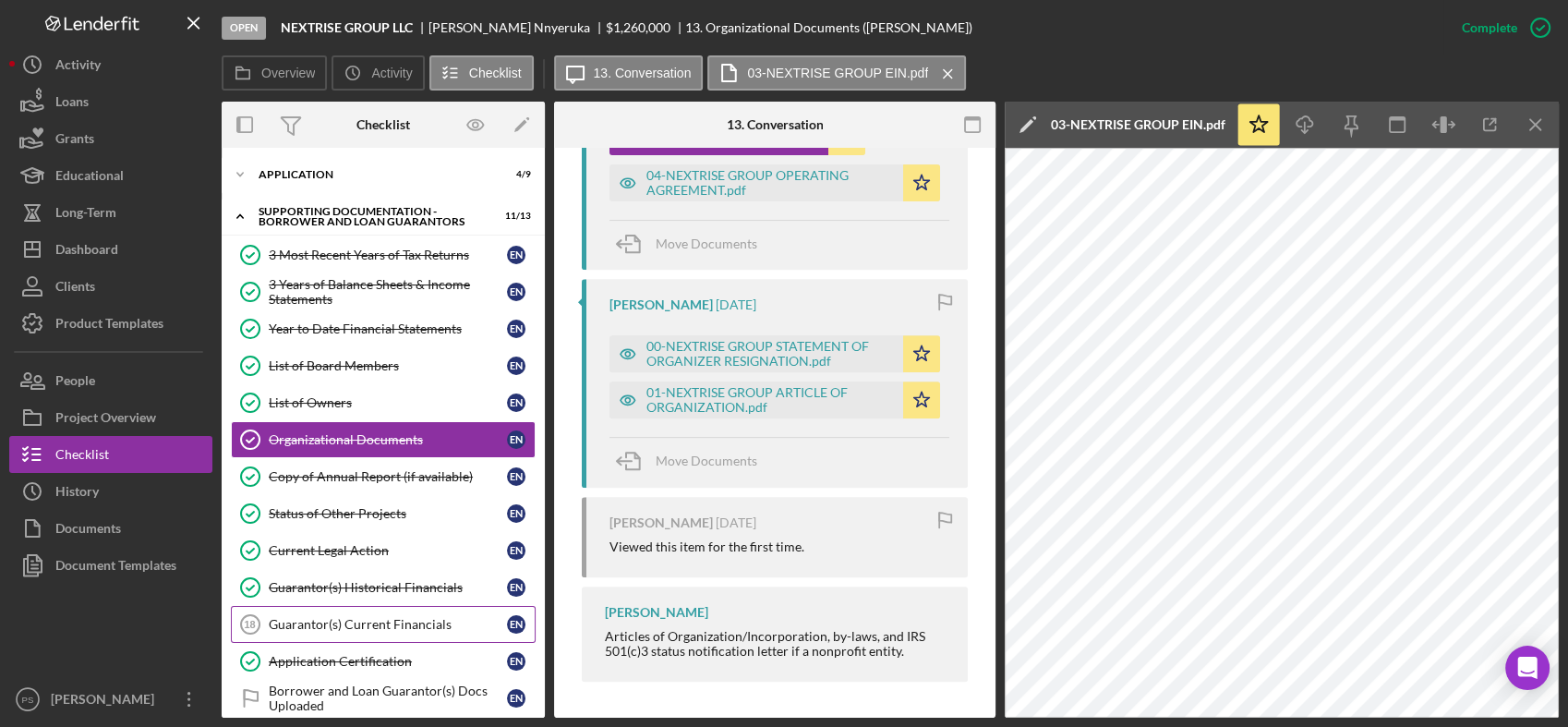
click at [414, 617] on div "Guarantor(s) Current Financials" at bounding box center [388, 624] width 238 height 14
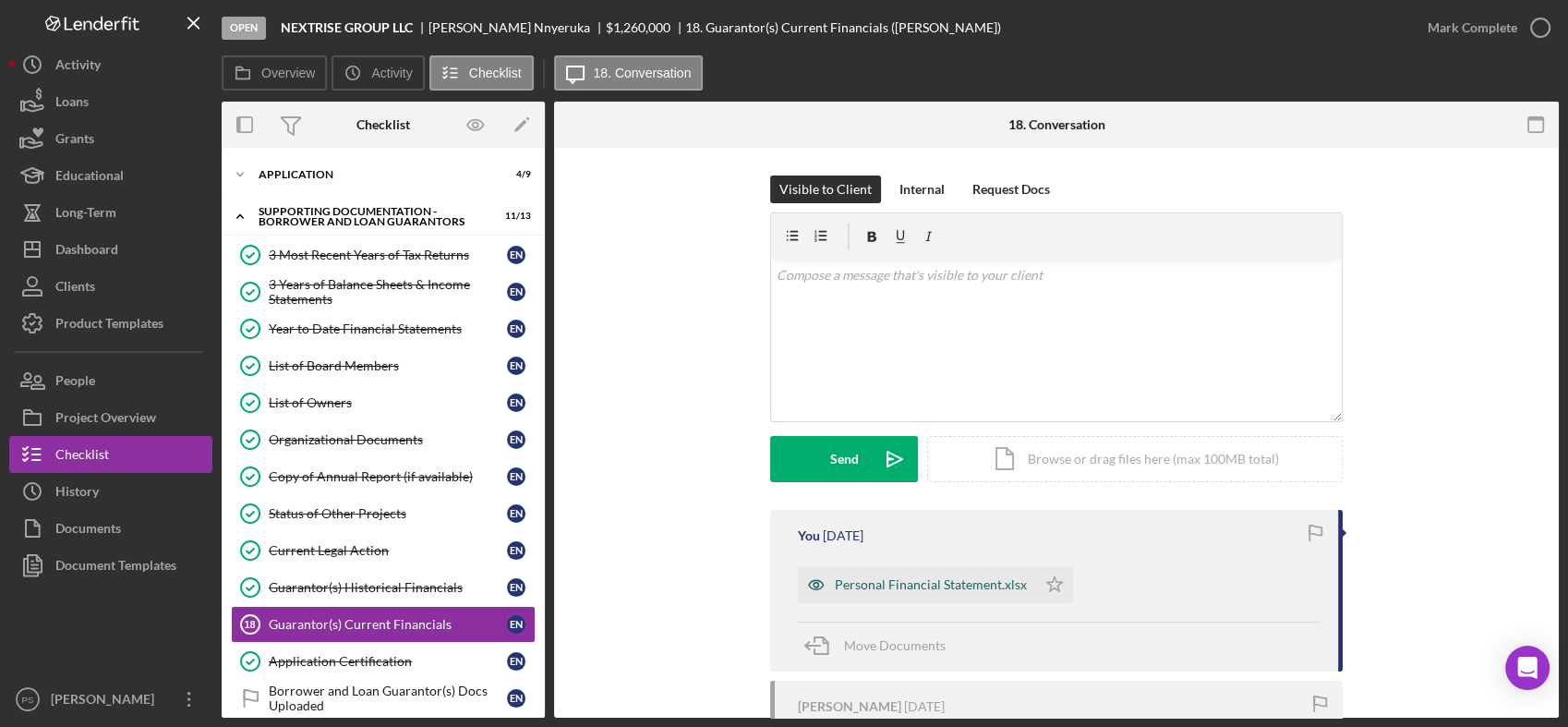
click at [975, 580] on div "Personal Financial Statement.xlsx" at bounding box center [930, 584] width 192 height 14
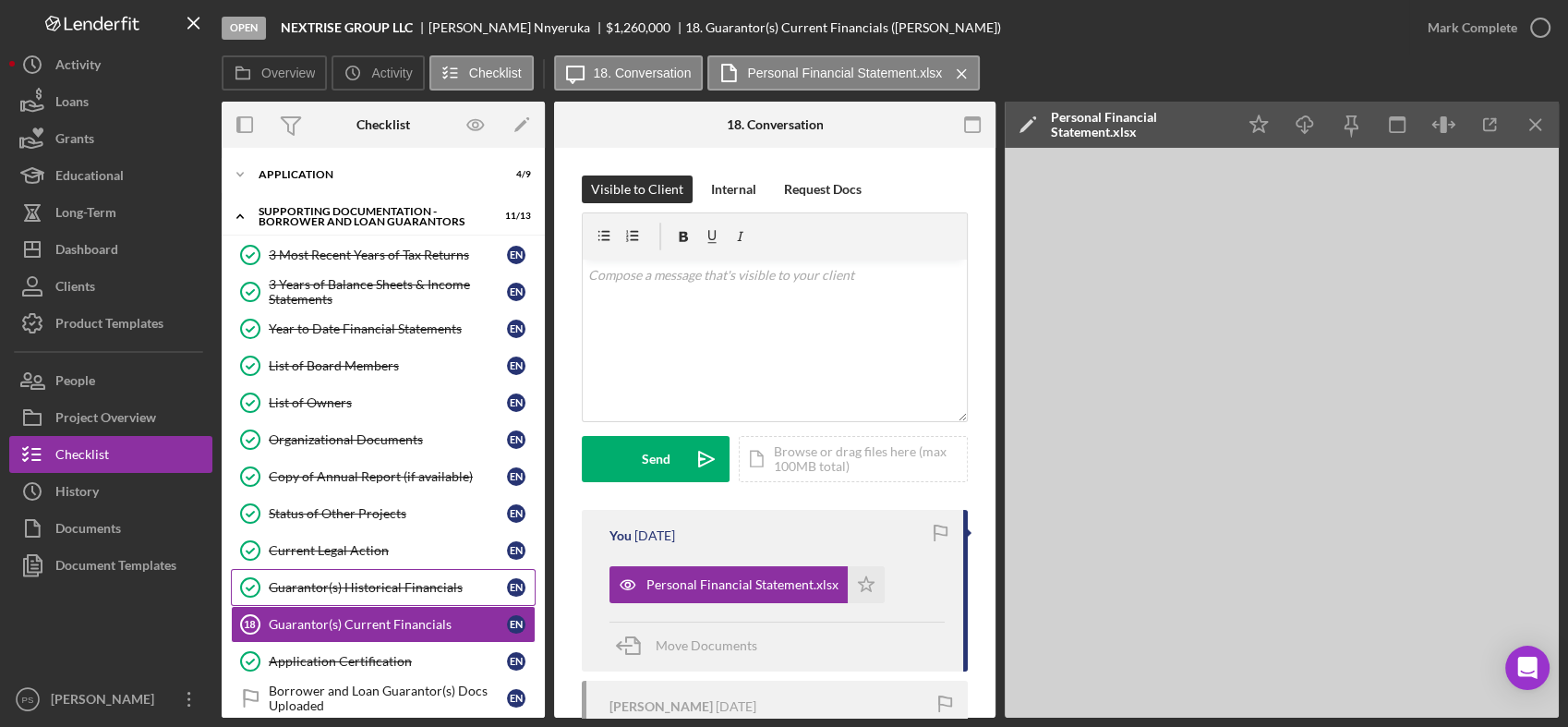
click at [413, 584] on div "Guarantor(s) Historical Financials" at bounding box center [388, 587] width 238 height 14
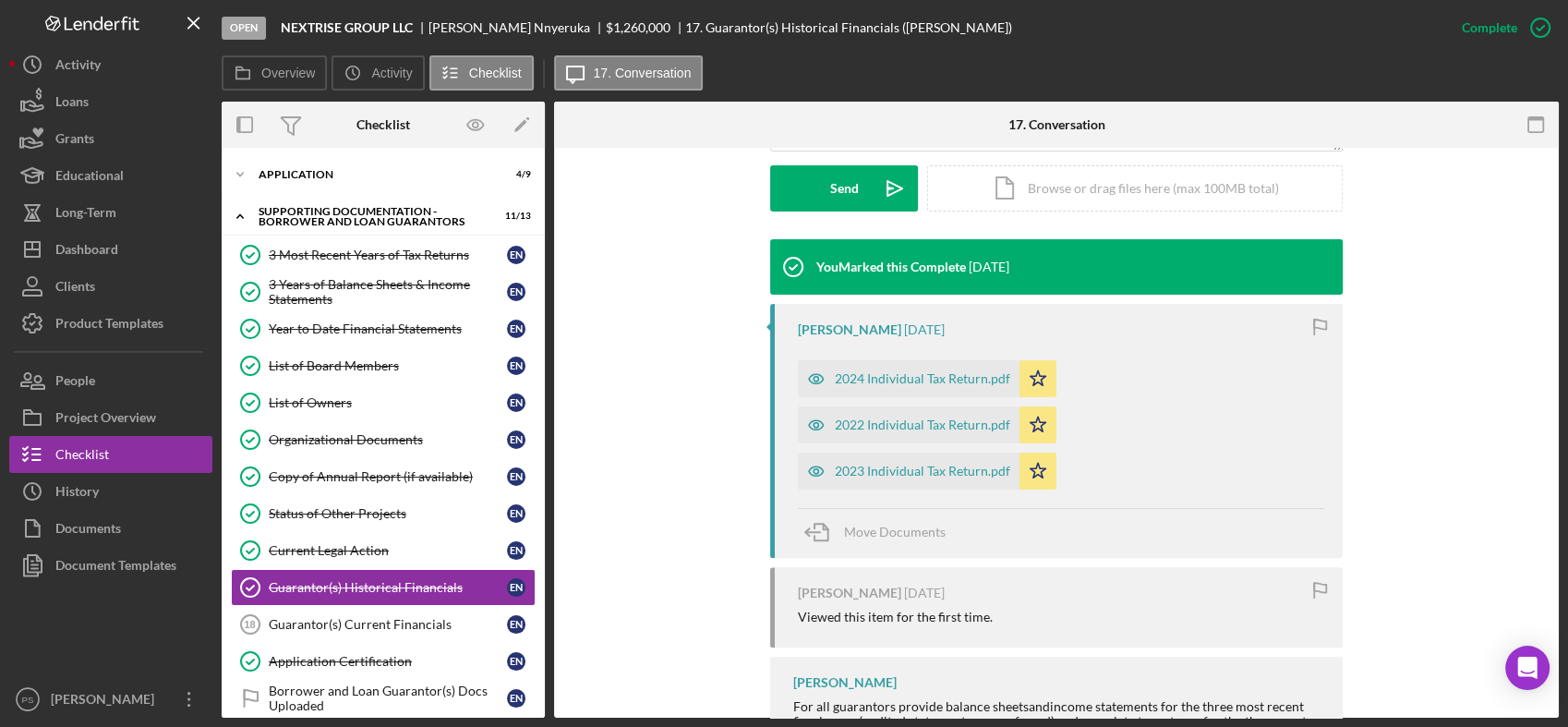
scroll to position [547, 0]
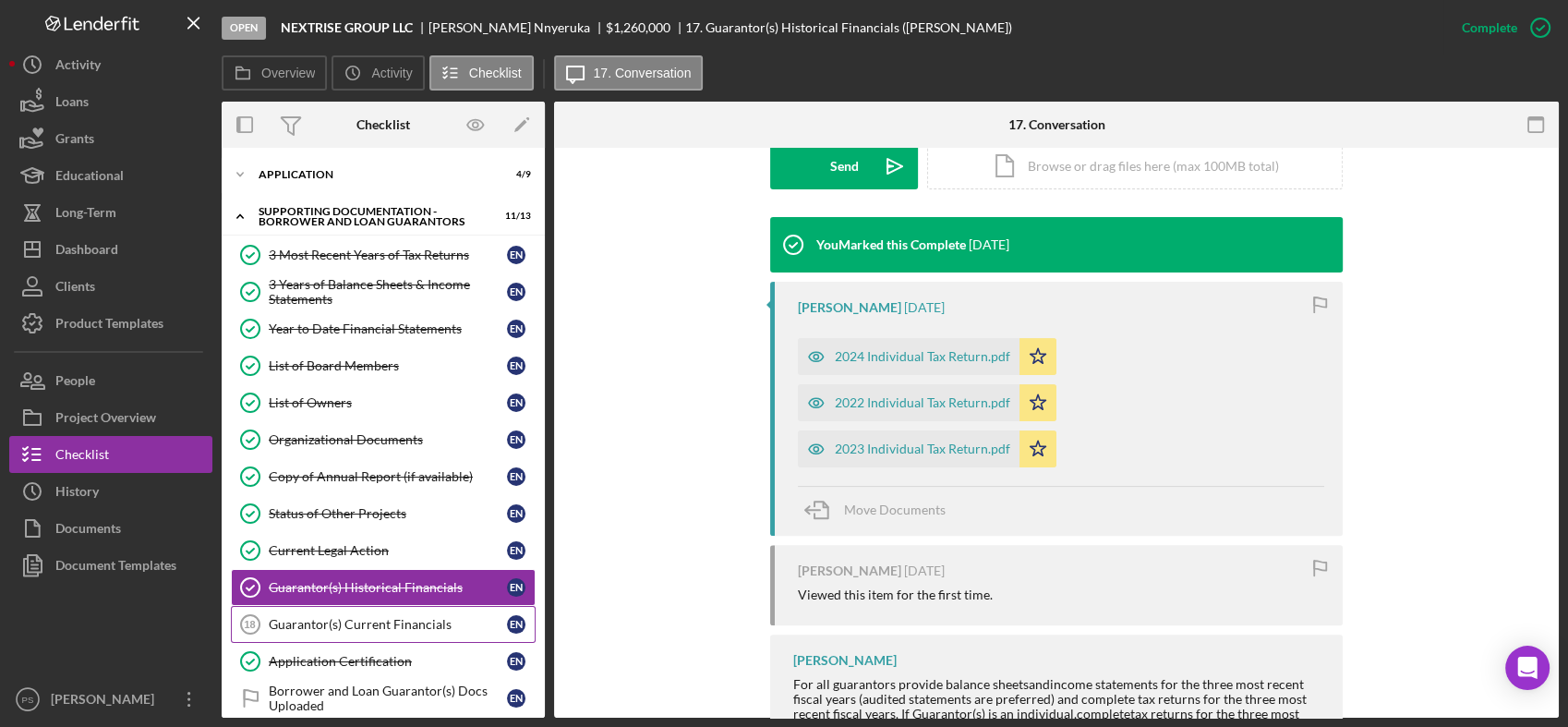
click at [377, 617] on div "Guarantor(s) Current Financials" at bounding box center [388, 624] width 238 height 14
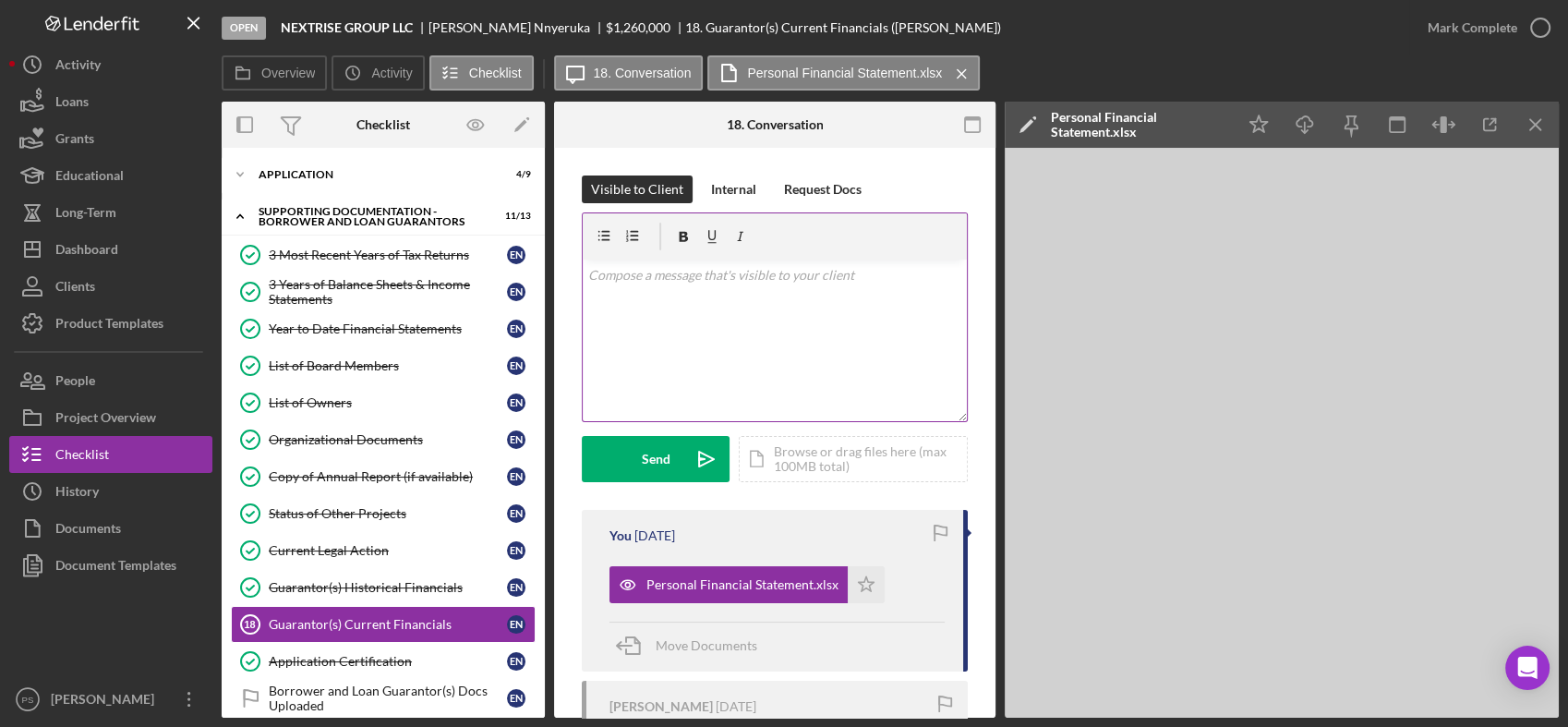
click at [661, 291] on div "v Color teal Color pink Remove color Add row above Add row below Add column bef…" at bounding box center [774, 340] width 384 height 162
click at [680, 453] on button "Send Icon/icon-invite-send" at bounding box center [656, 459] width 147 height 46
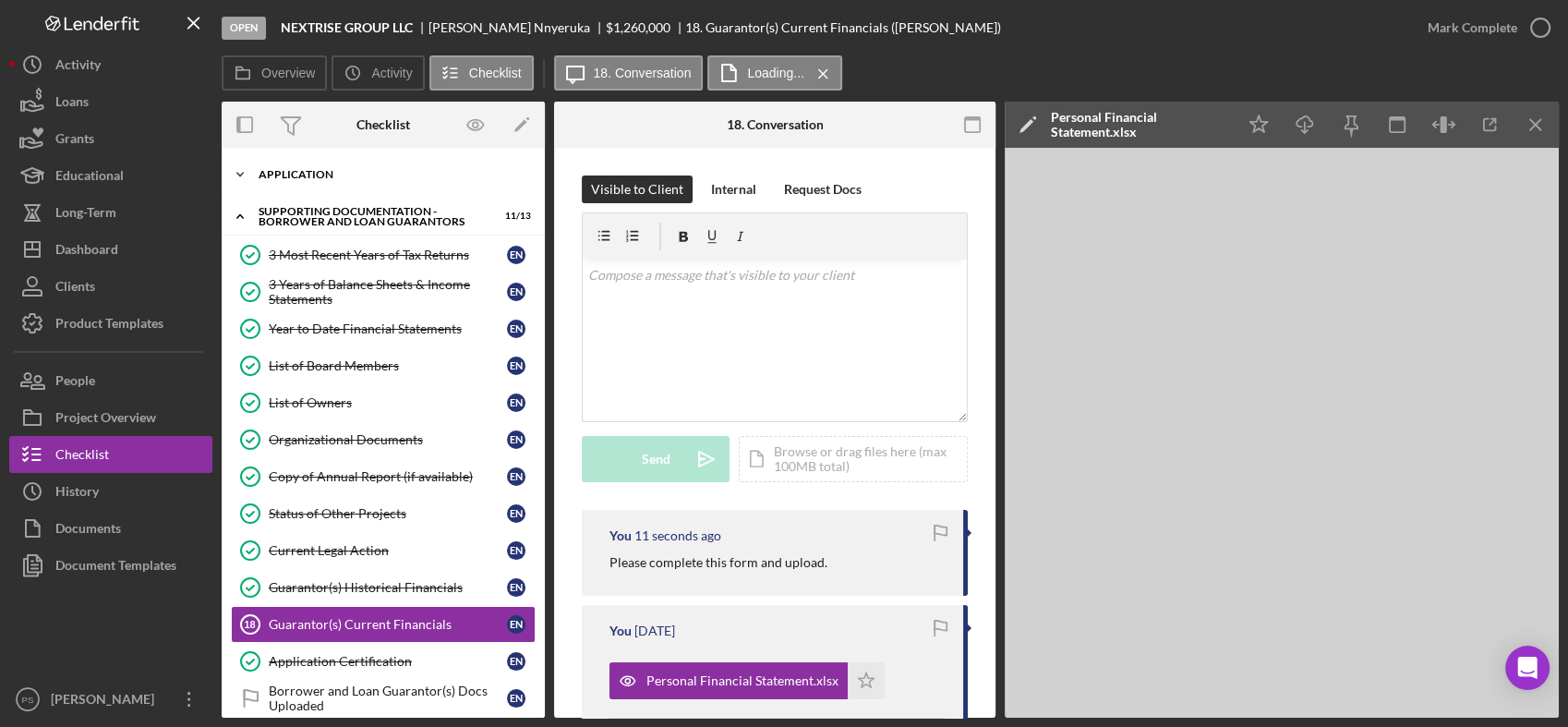
click at [236, 171] on icon "Icon/Expander" at bounding box center [240, 174] width 37 height 37
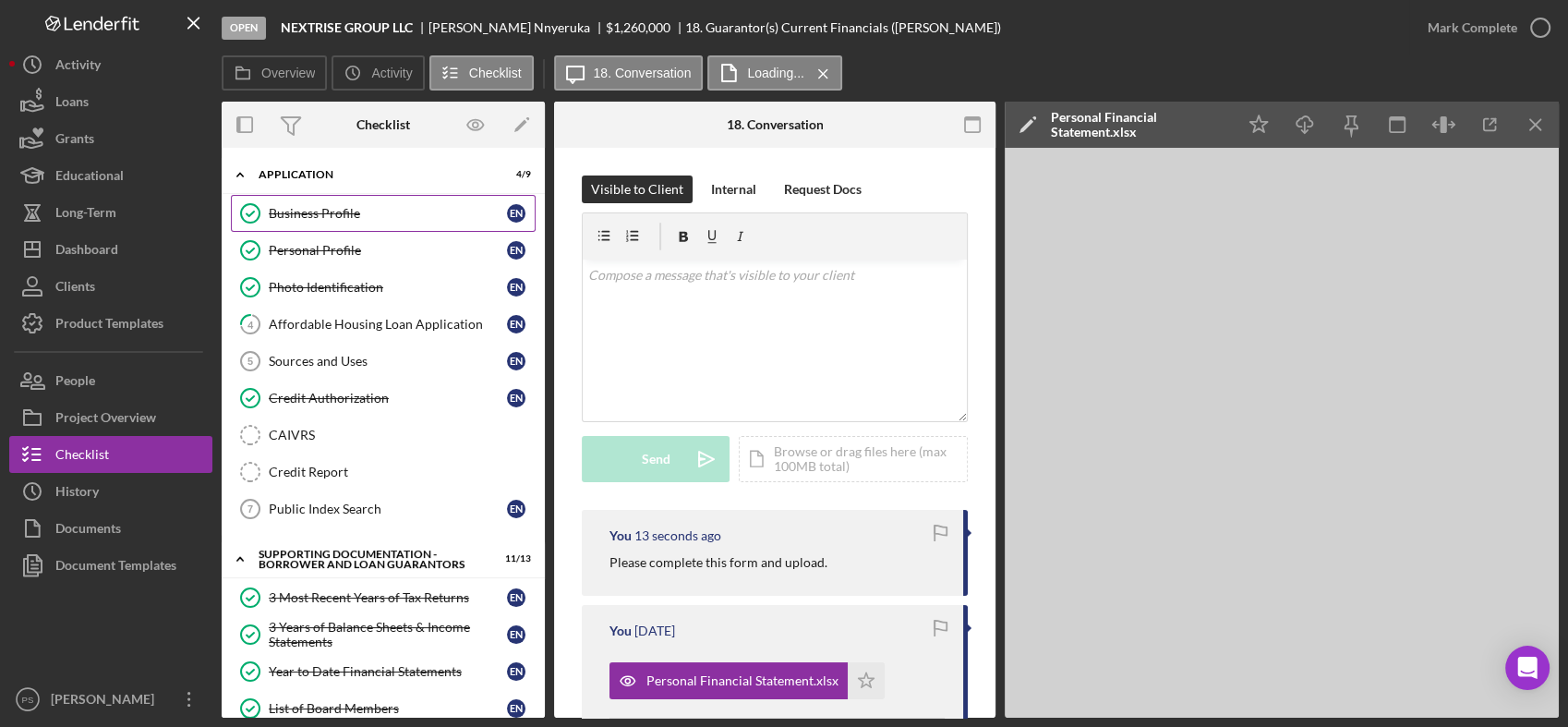
click at [356, 214] on div "Business Profile" at bounding box center [388, 213] width 238 height 14
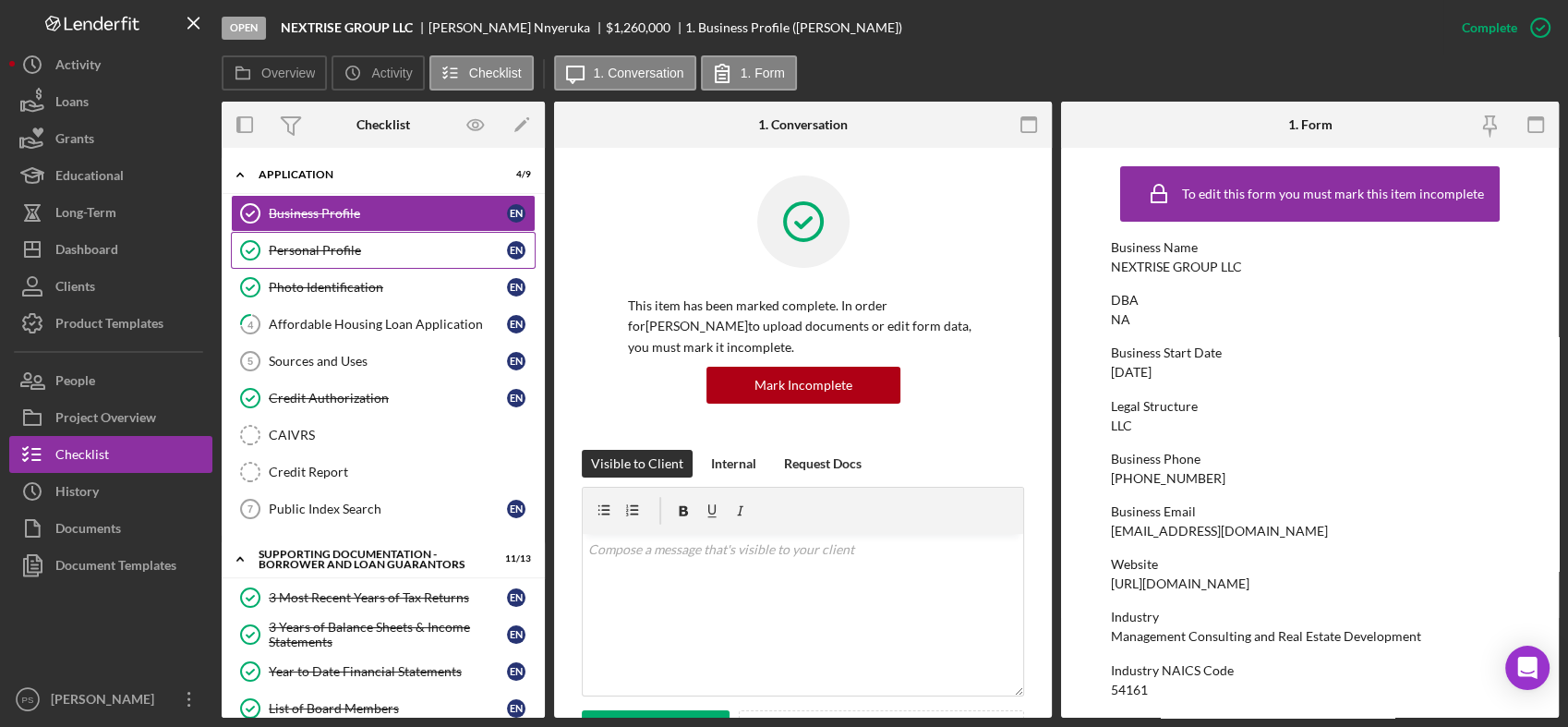
click at [346, 241] on link "Personal Profile Personal Profile E N" at bounding box center [383, 250] width 304 height 37
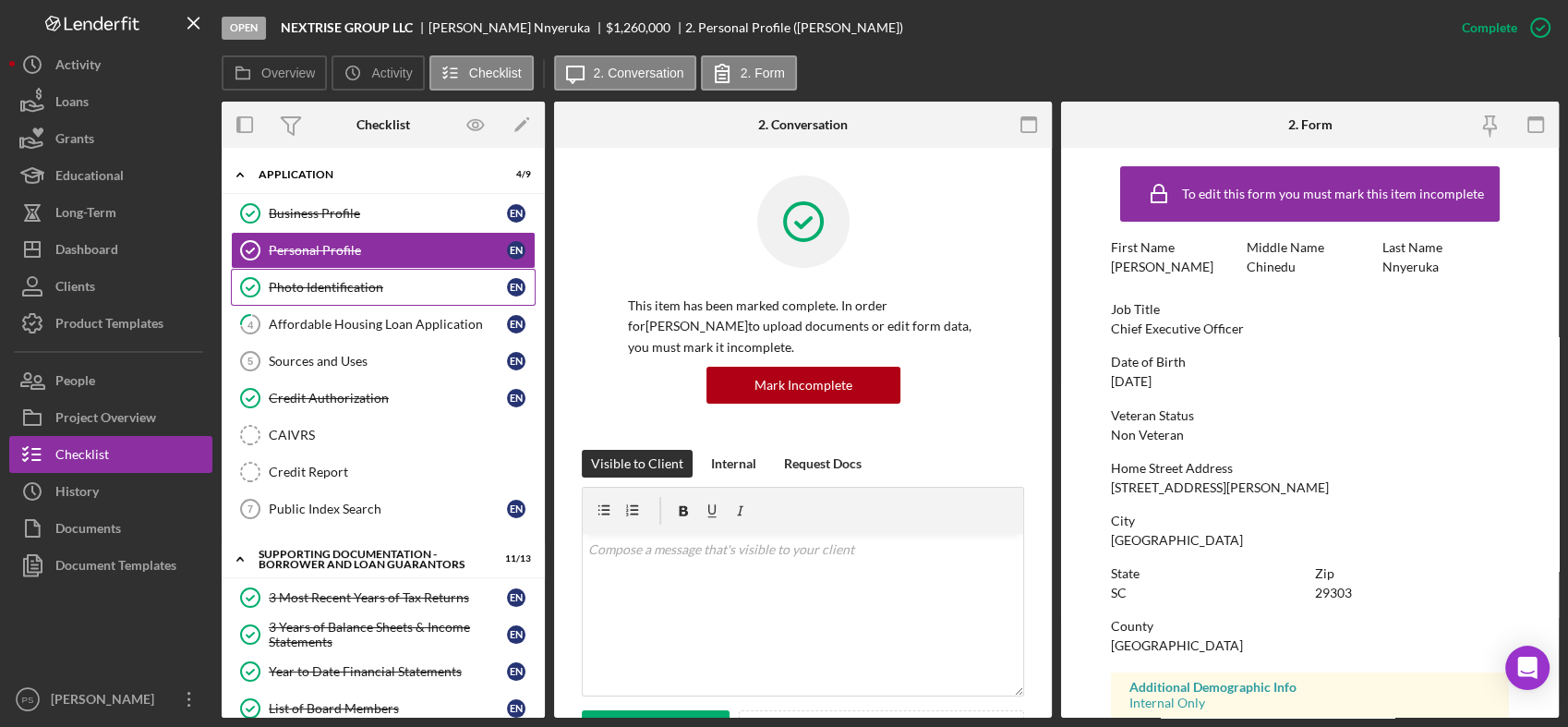
click at [346, 280] on div "Photo Identification" at bounding box center [388, 286] width 238 height 14
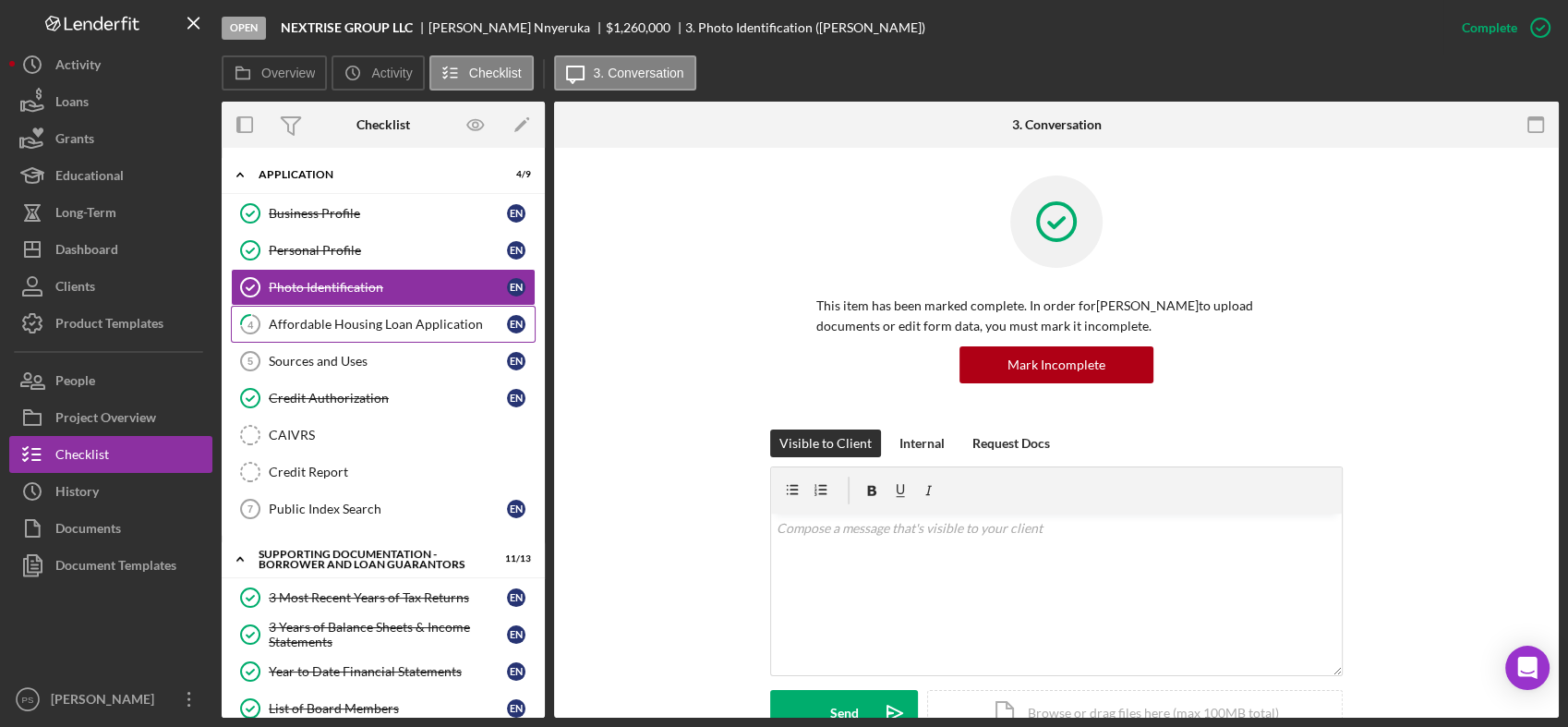
click at [347, 317] on div "Affordable Housing Loan Application" at bounding box center [388, 324] width 238 height 14
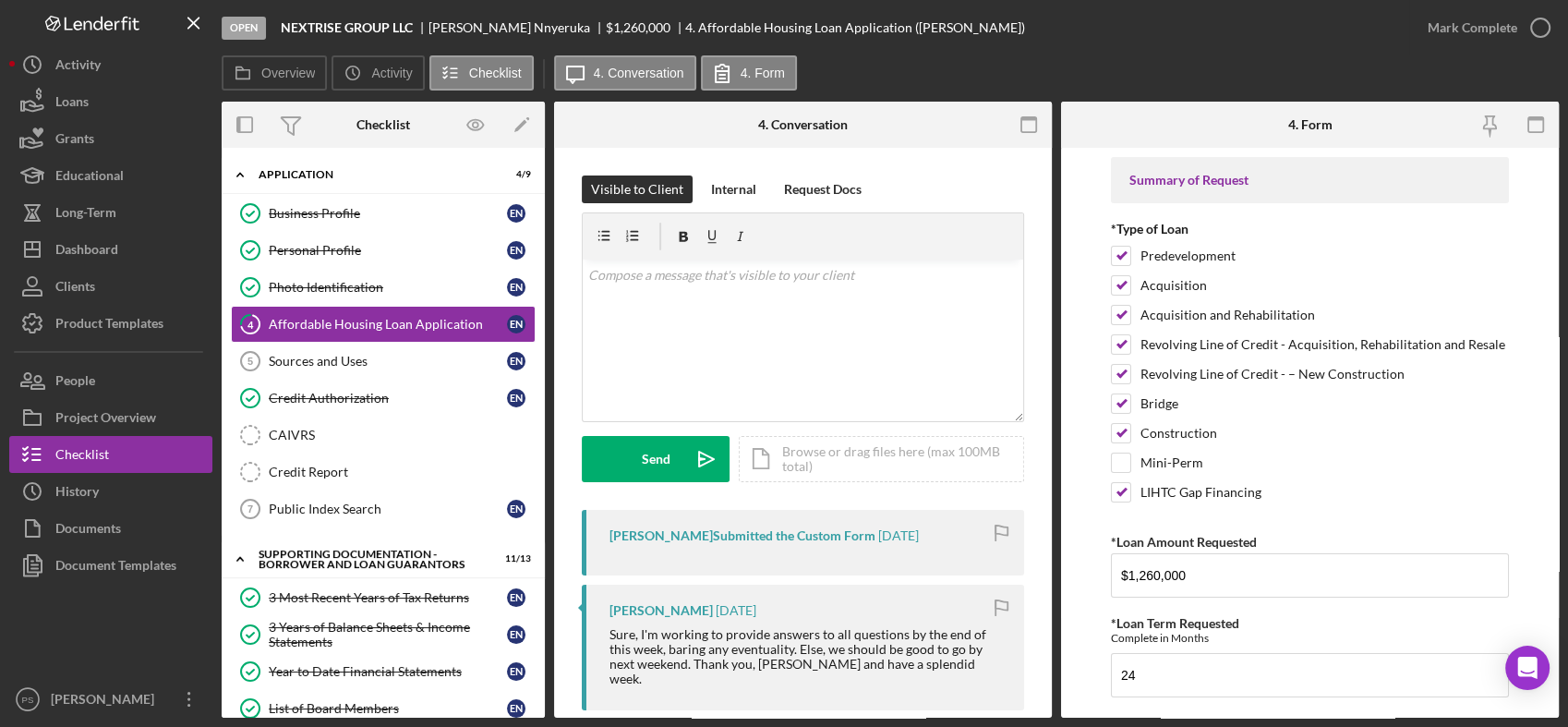
click at [940, 118] on div at bounding box center [969, 125] width 167 height 46
click at [156, 569] on div "Document Templates" at bounding box center [116, 567] width 121 height 41
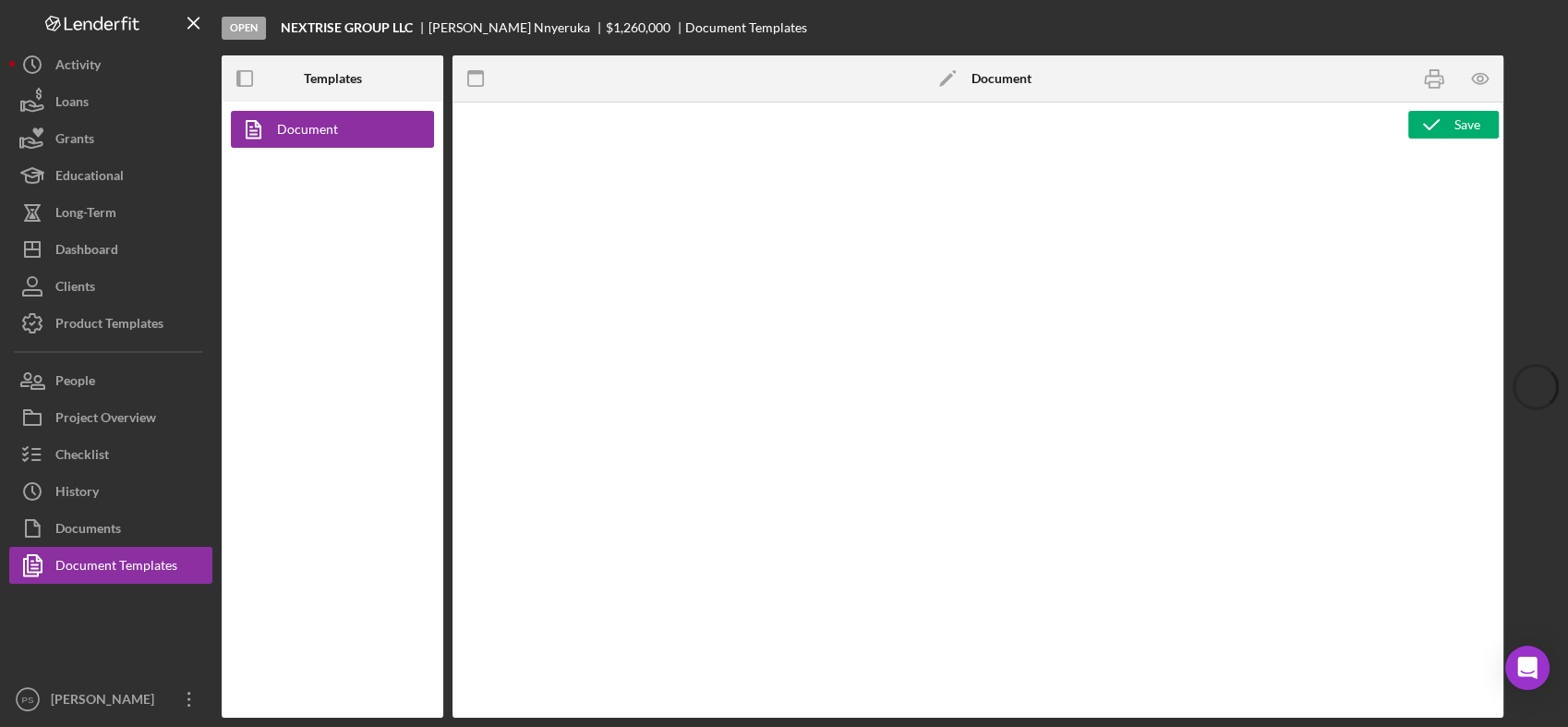
type textarea "<h1>Loan Application</h1> <p>&nbsp;</p> <p><strong style="font-size: 18px;">Sum…"
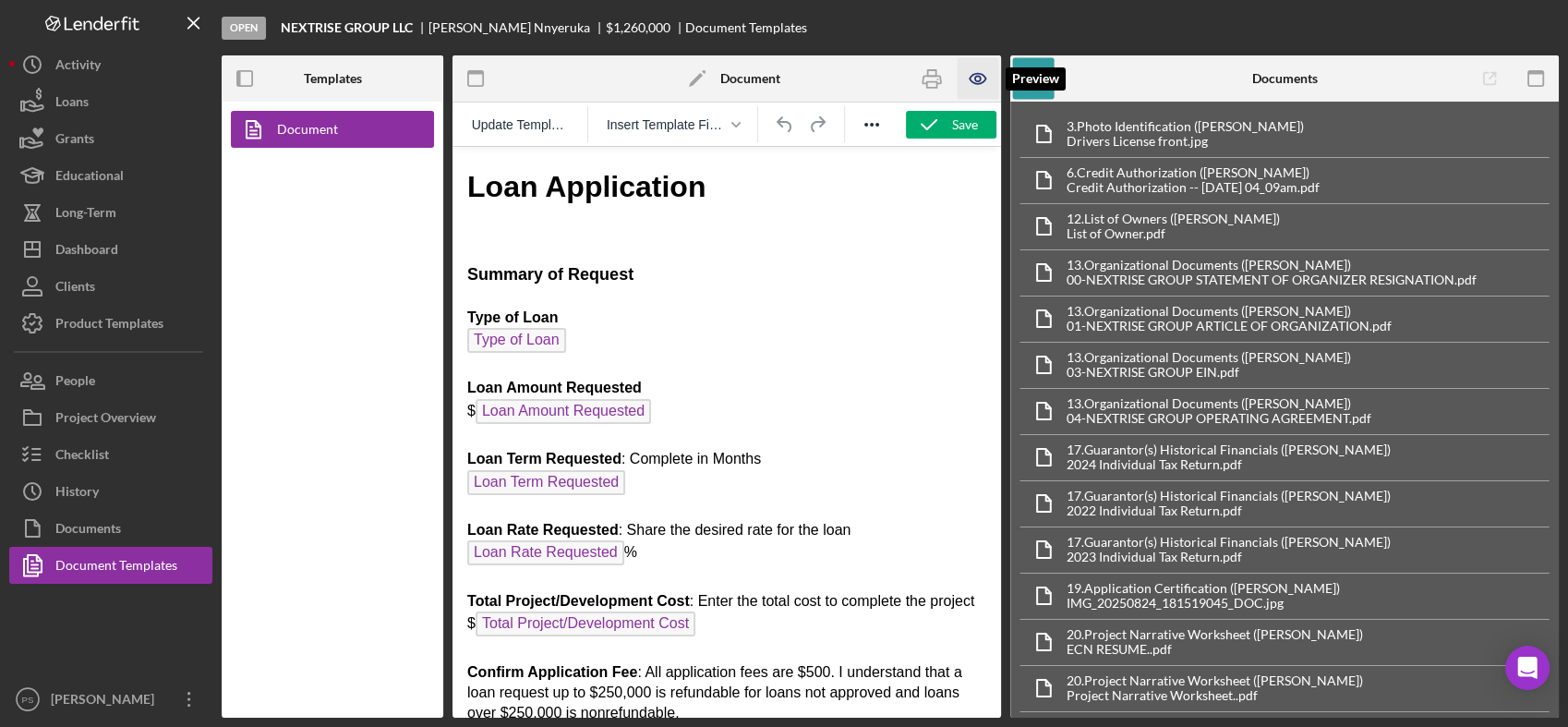
click at [970, 79] on icon "button" at bounding box center [977, 79] width 15 height 11
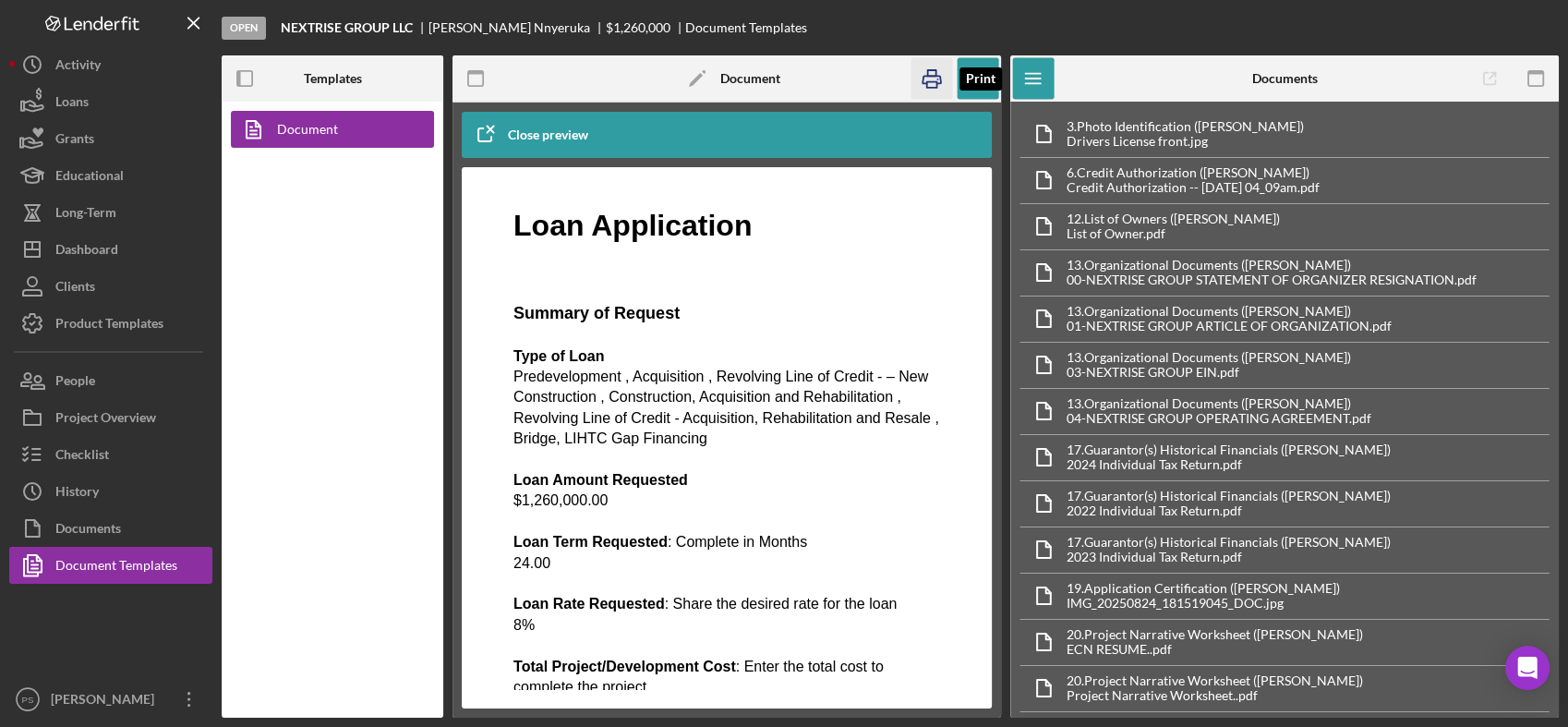
click at [929, 81] on icon "button" at bounding box center [931, 79] width 41 height 41
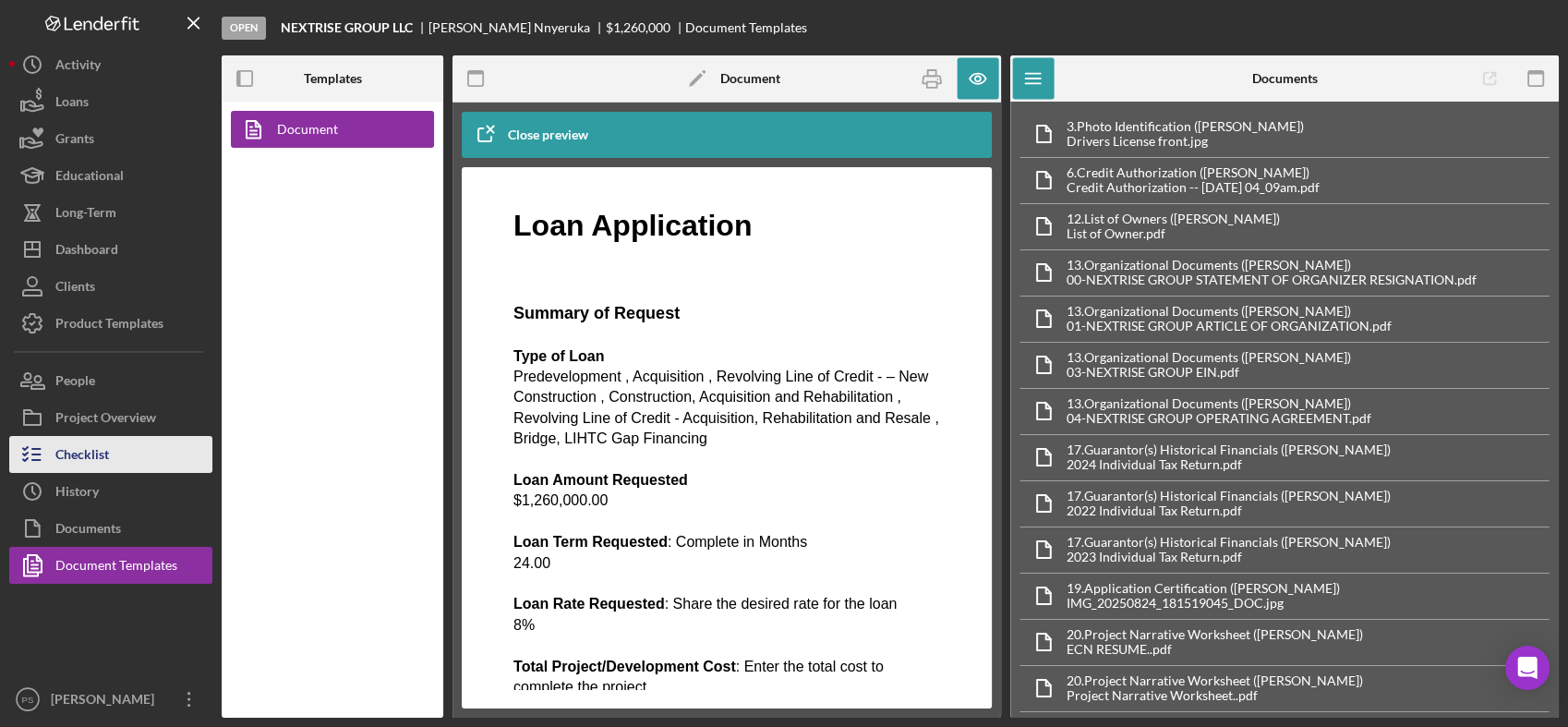
click at [121, 451] on button "Checklist" at bounding box center [111, 454] width 203 height 37
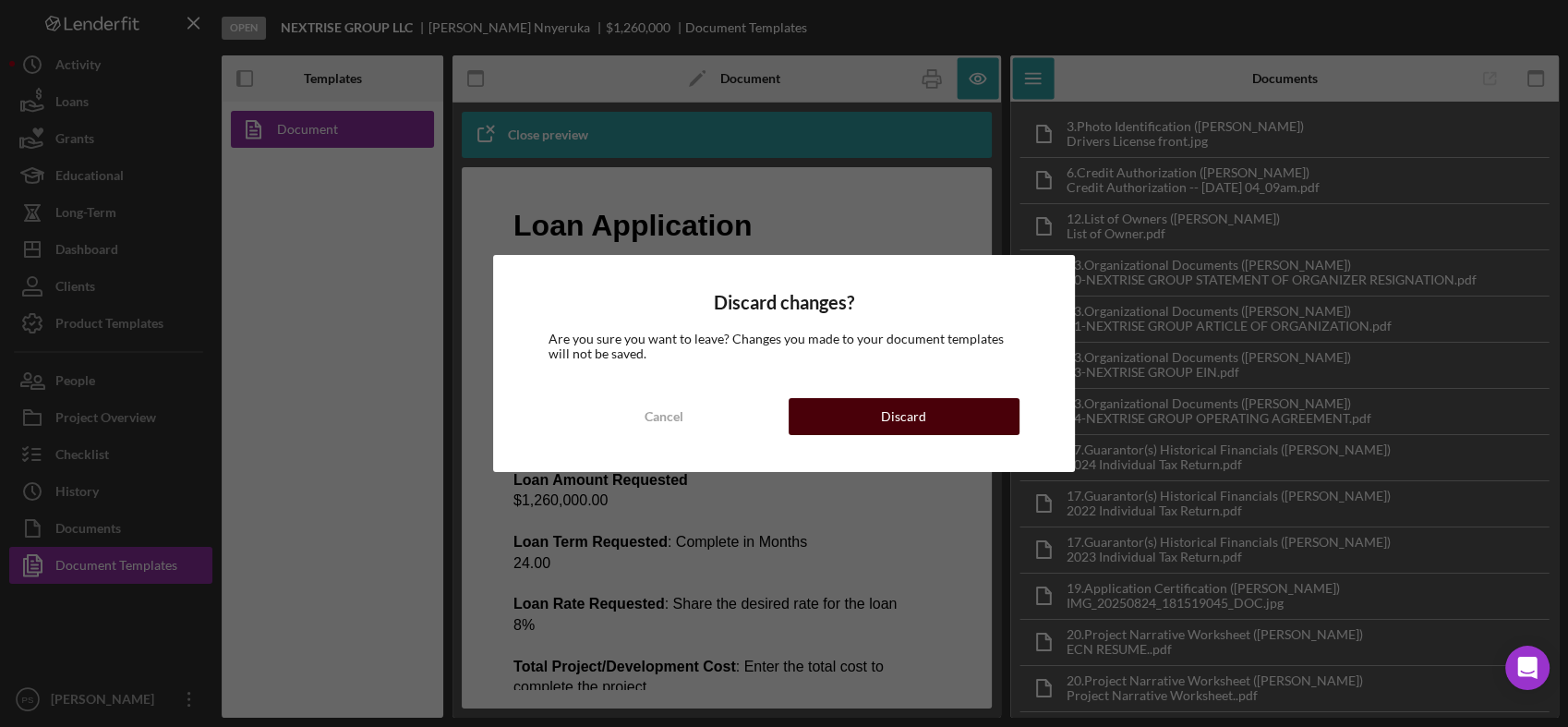
click at [902, 419] on div "Discard" at bounding box center [903, 417] width 45 height 37
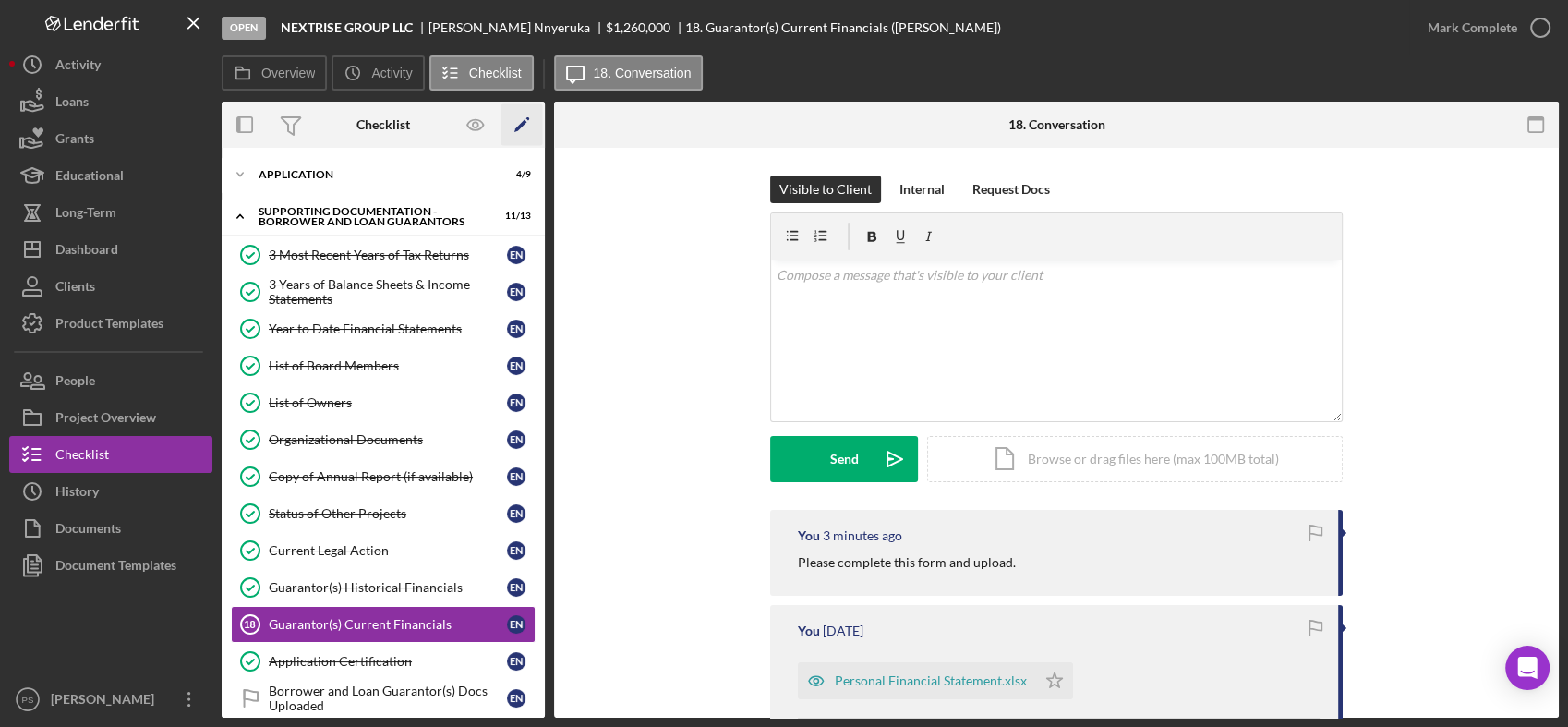
click at [519, 131] on icon "Icon/Edit" at bounding box center [522, 125] width 41 height 41
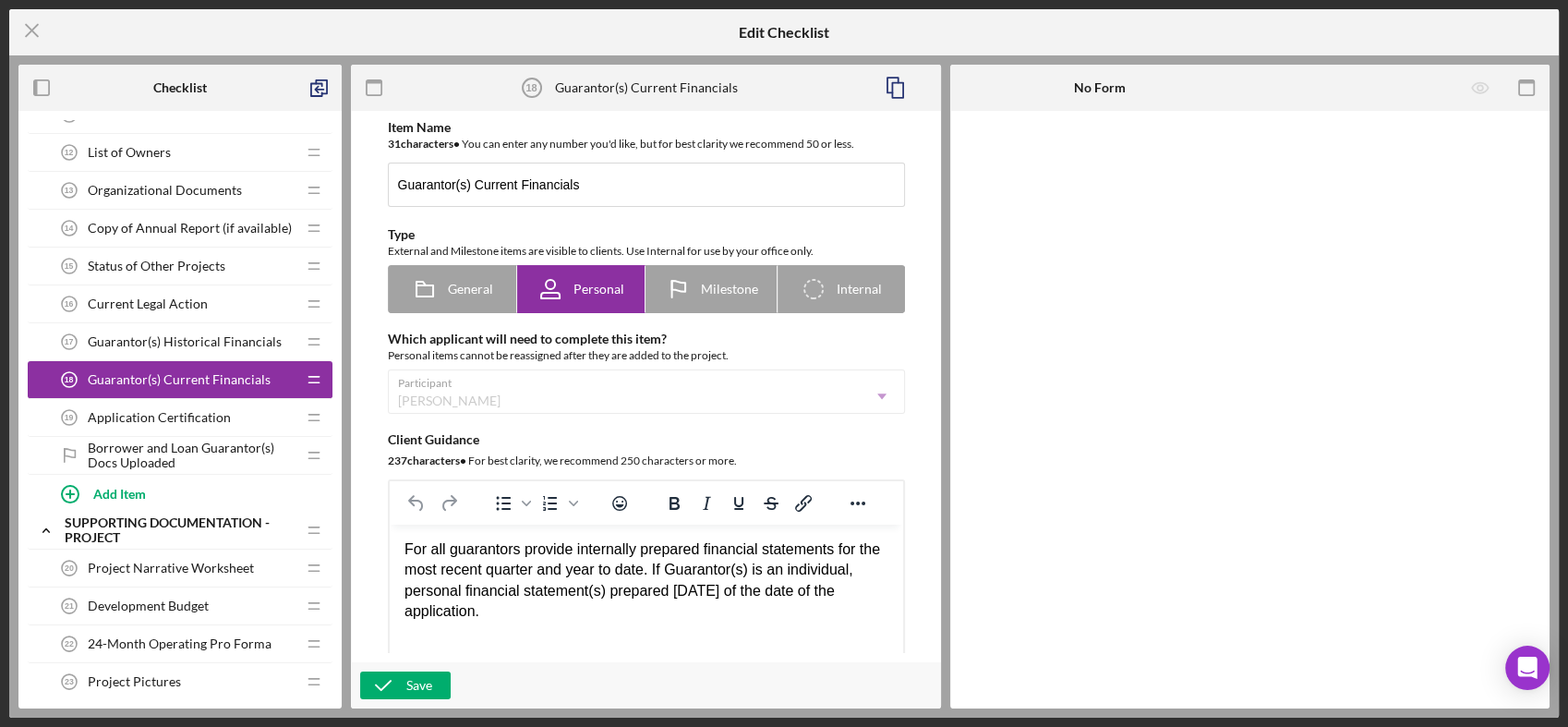
scroll to position [616, 0]
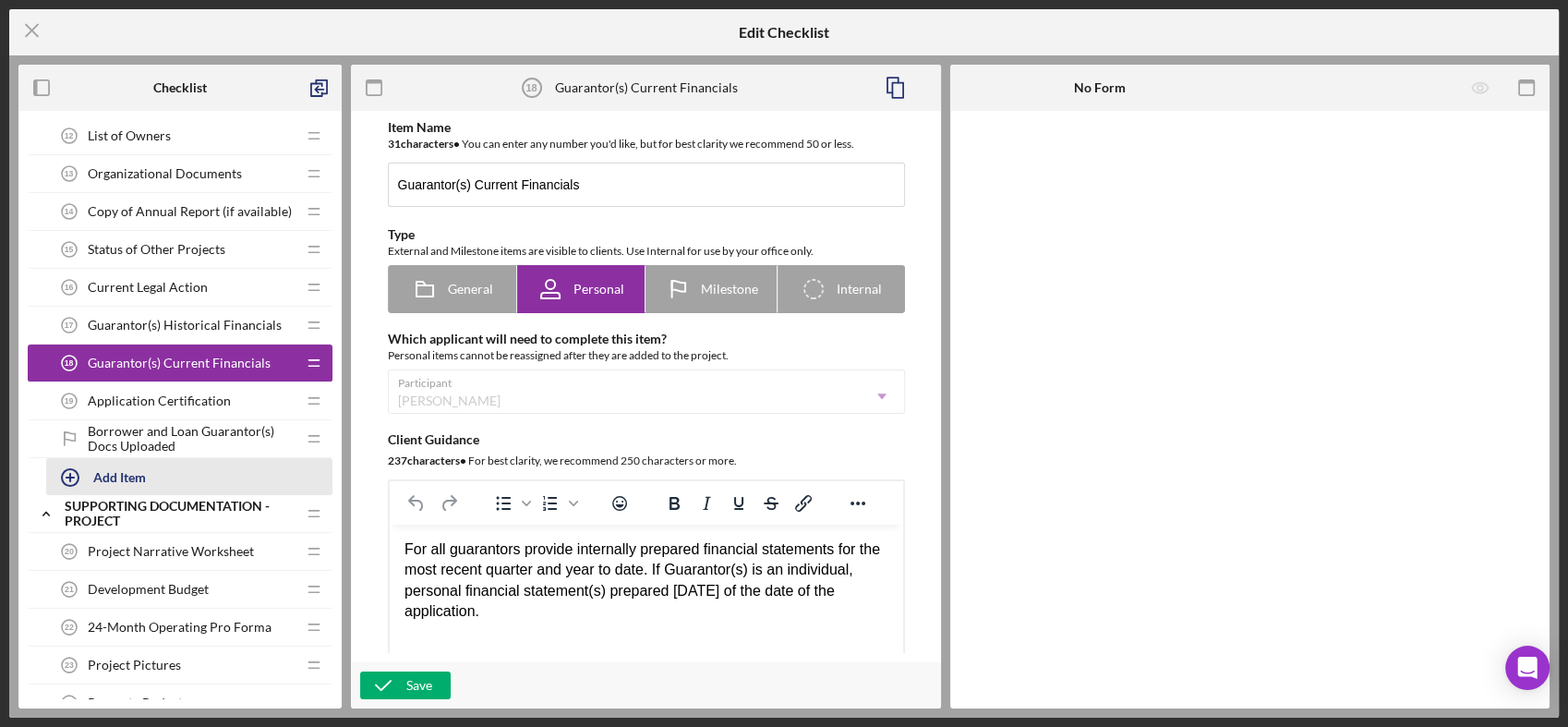
click at [73, 477] on icon "button" at bounding box center [70, 478] width 46 height 46
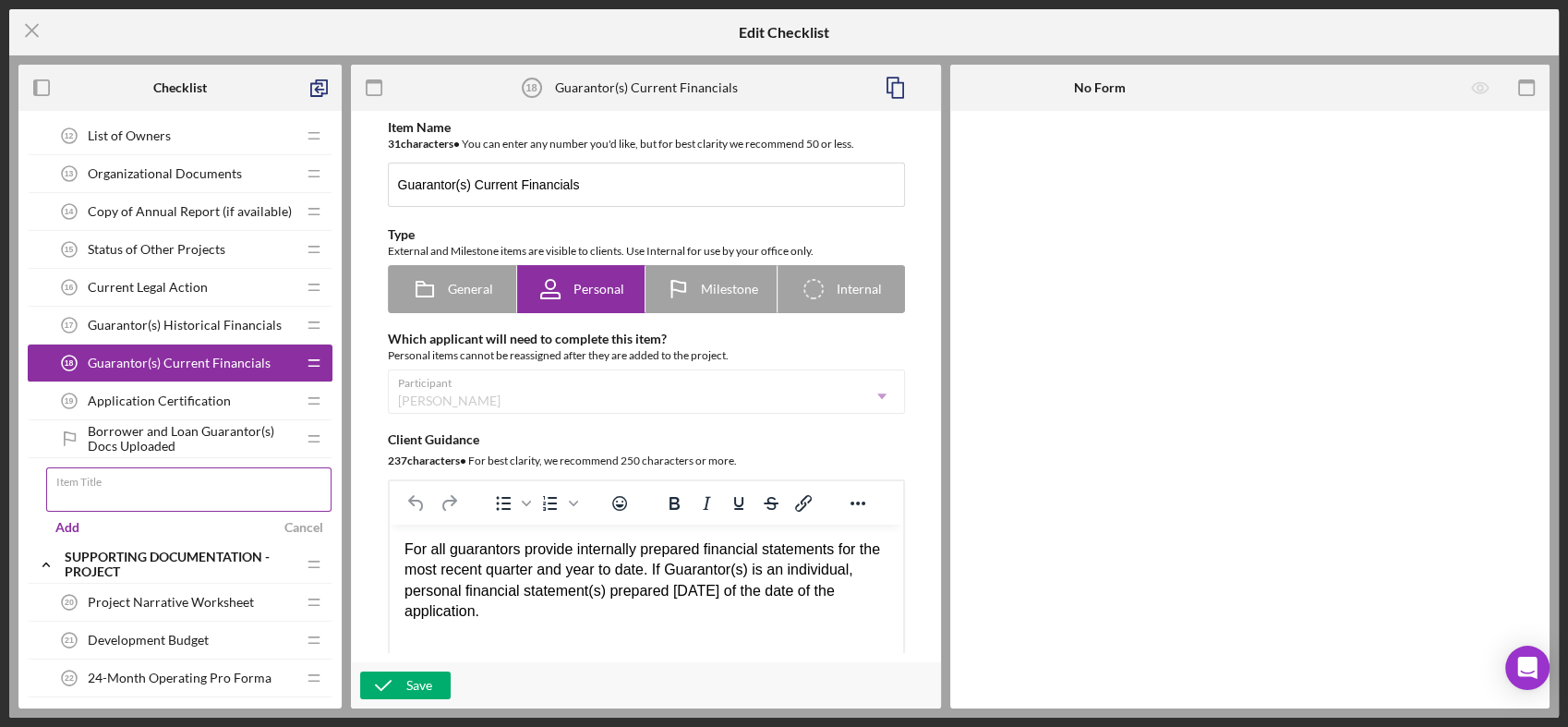
click at [116, 500] on input "Item Title" at bounding box center [189, 489] width 285 height 44
type input "Resume"
click at [66, 524] on div "Add" at bounding box center [67, 527] width 24 height 28
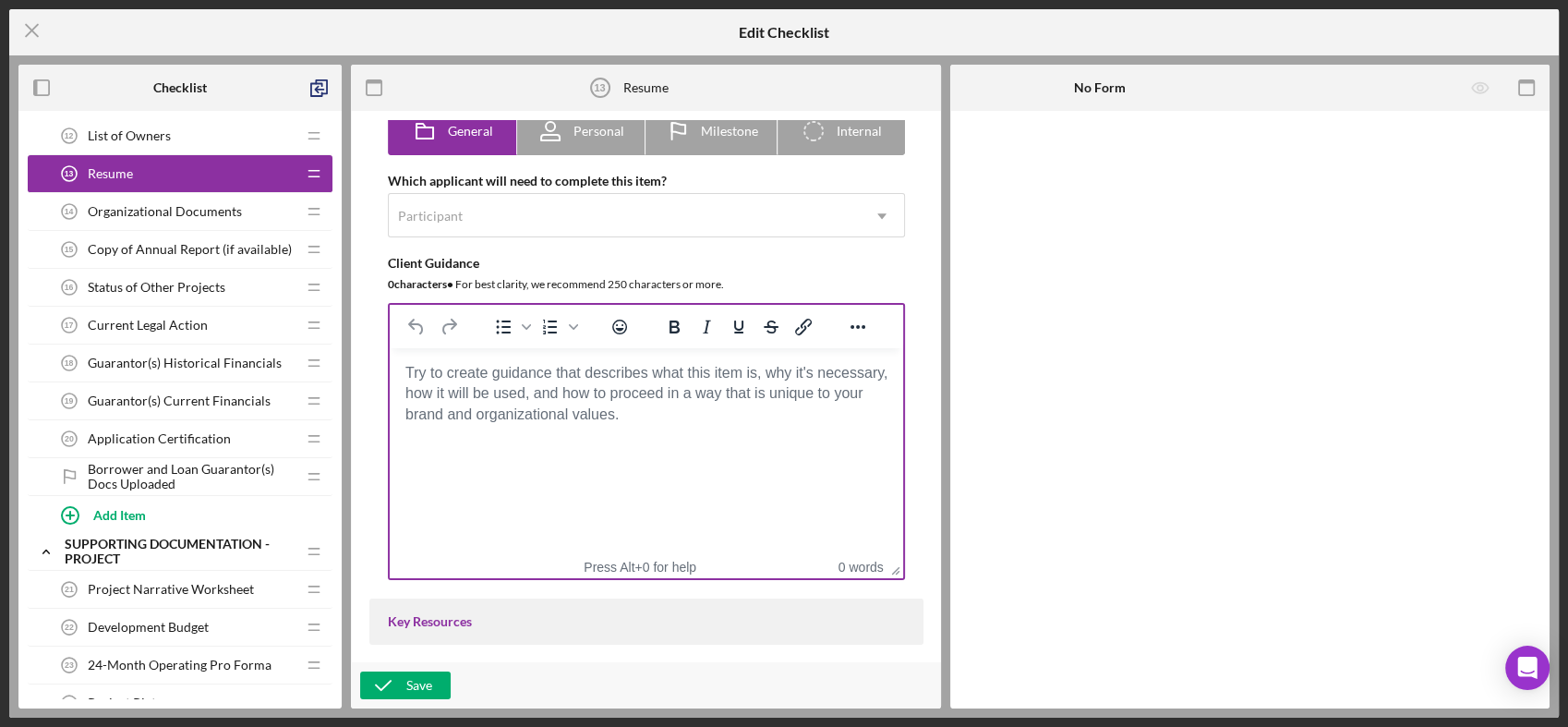
scroll to position [205, 0]
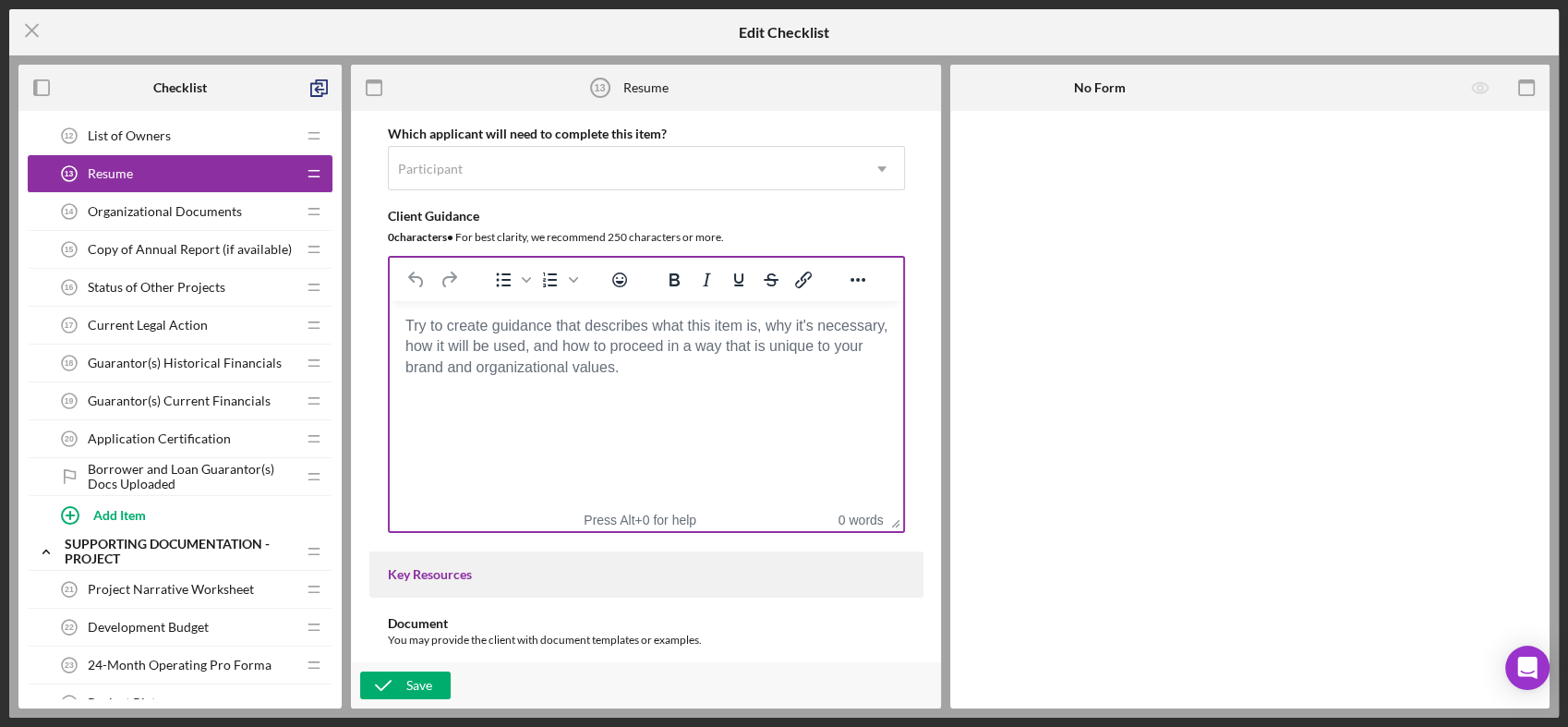
click at [504, 336] on body "Rich Text Area. Press ALT-0 for help." at bounding box center [646, 326] width 484 height 20
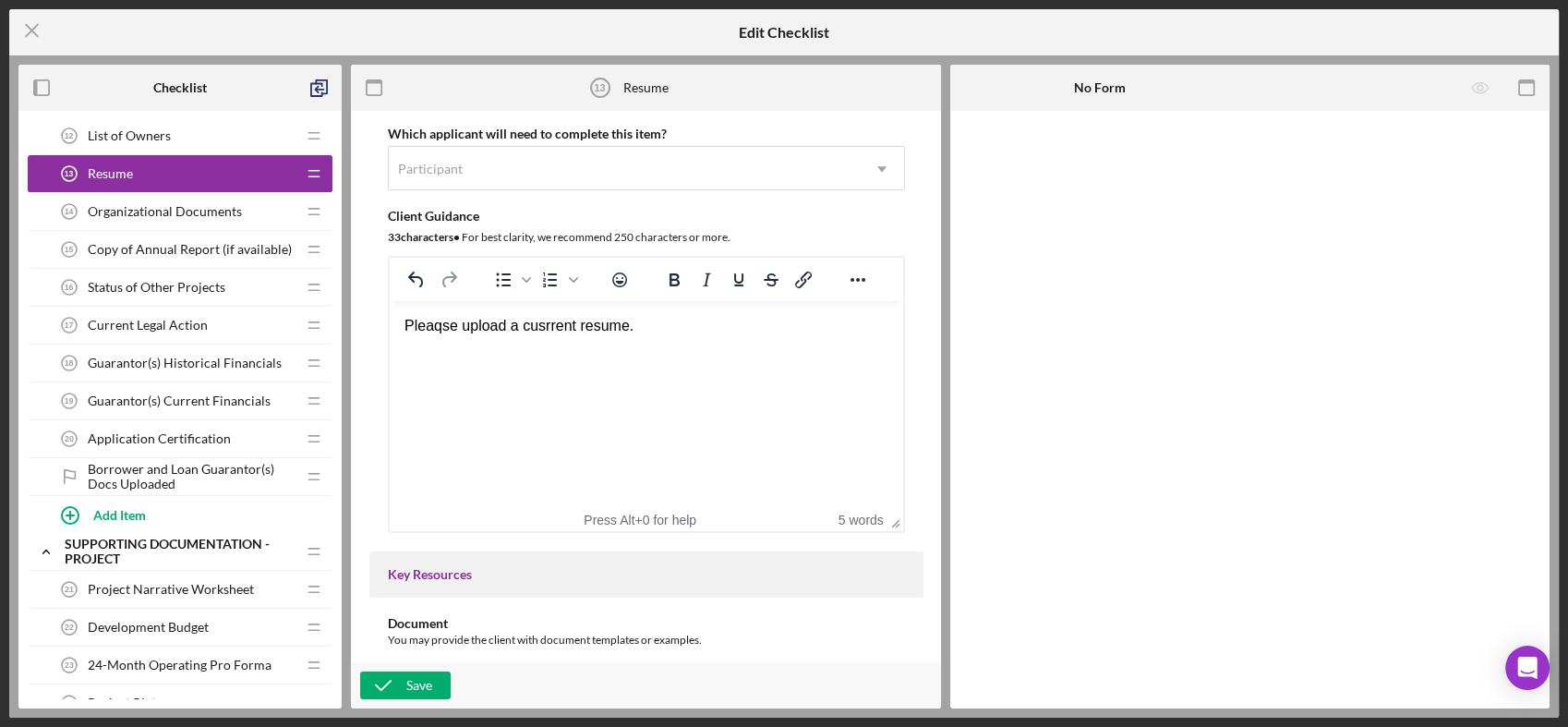
click at [441, 328] on div "Pleaqse upload a cusrrent resume." at bounding box center [646, 326] width 484 height 20
click at [448, 330] on div "Pleaqse upload a cusrrent resume." at bounding box center [646, 326] width 484 height 20
click at [539, 328] on div "Please upload a cusrrent resume." at bounding box center [646, 326] width 484 height 20
click at [632, 325] on div "Please upload a current resume." at bounding box center [646, 326] width 484 height 20
click at [697, 330] on div "Please upload a current resume" at bounding box center [646, 326] width 484 height 20
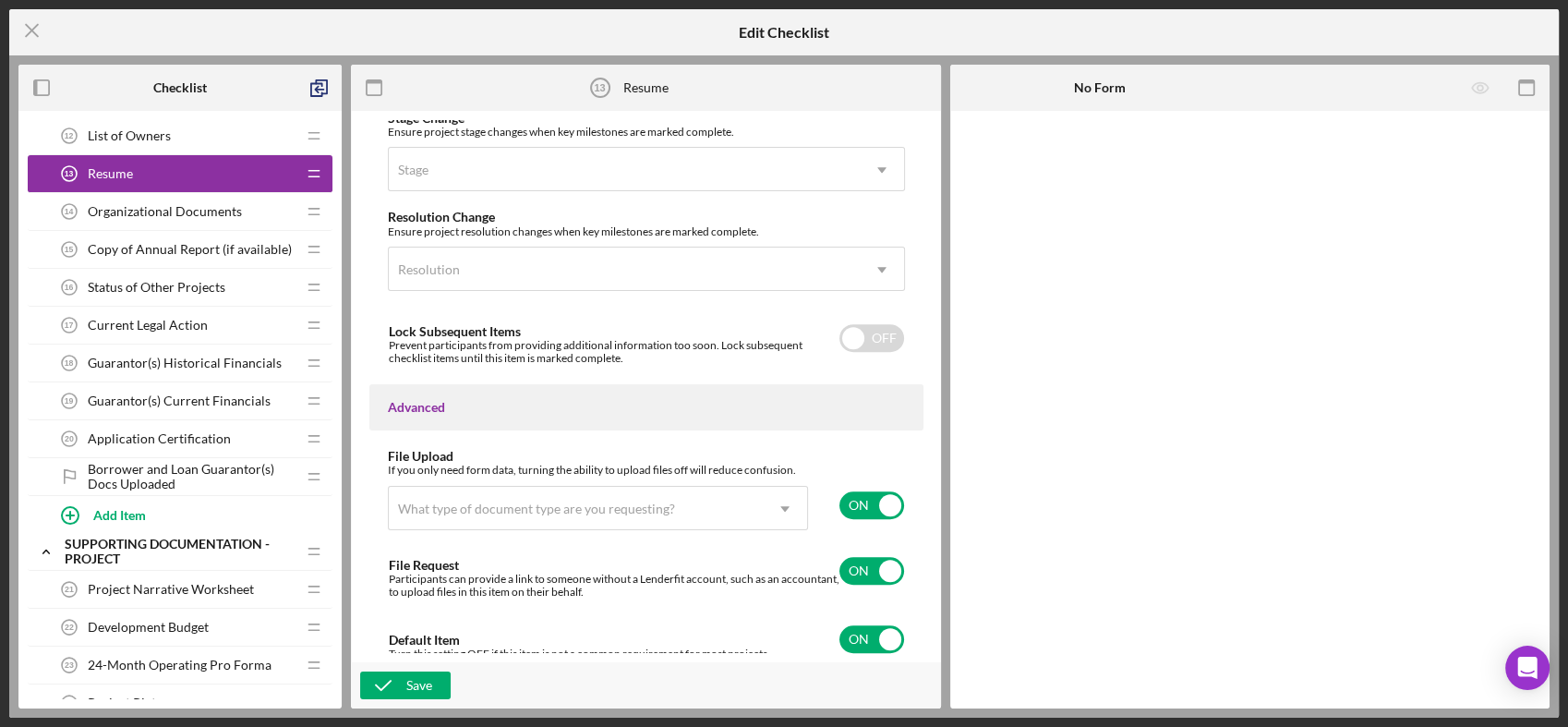
scroll to position [1279, 0]
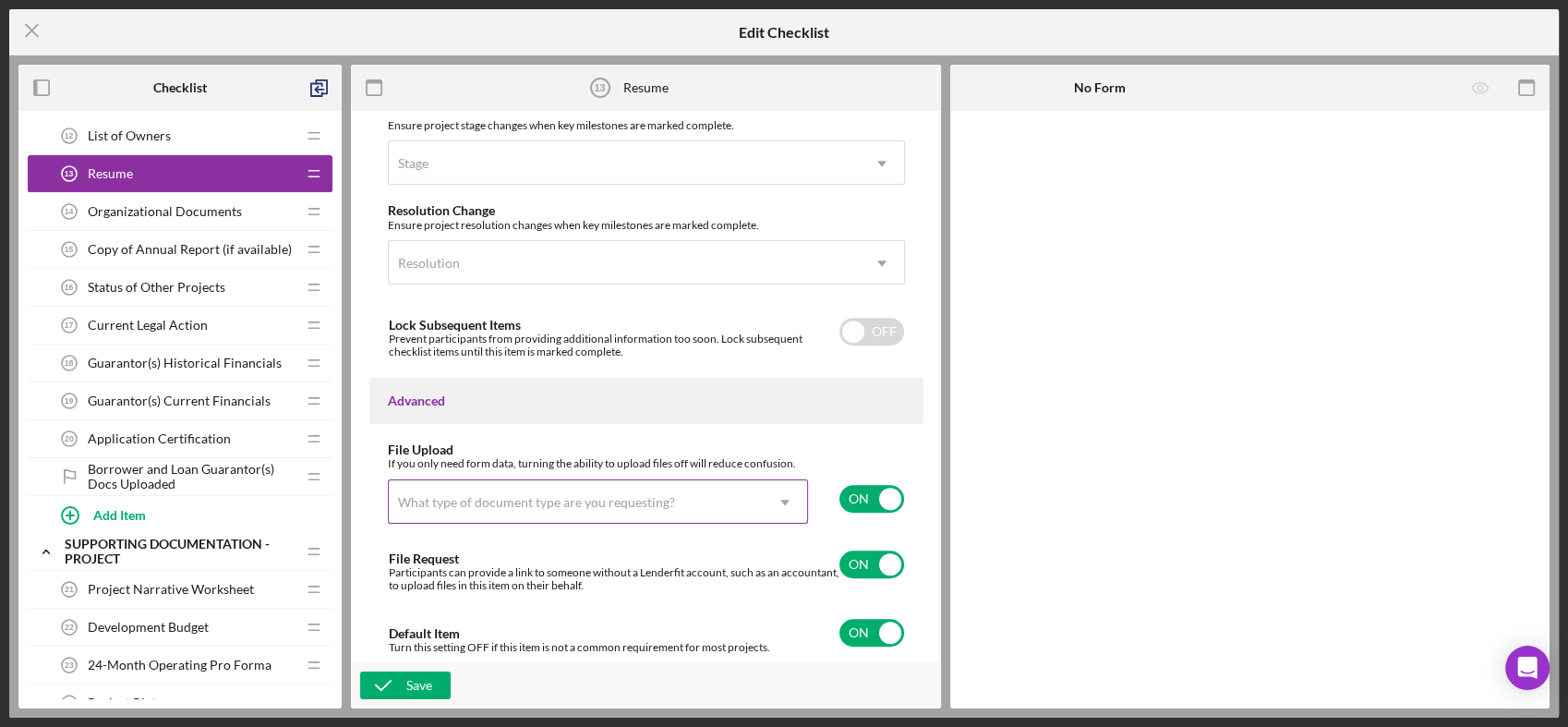
click at [539, 489] on div "What type of document type are you requesting?" at bounding box center [575, 503] width 374 height 42
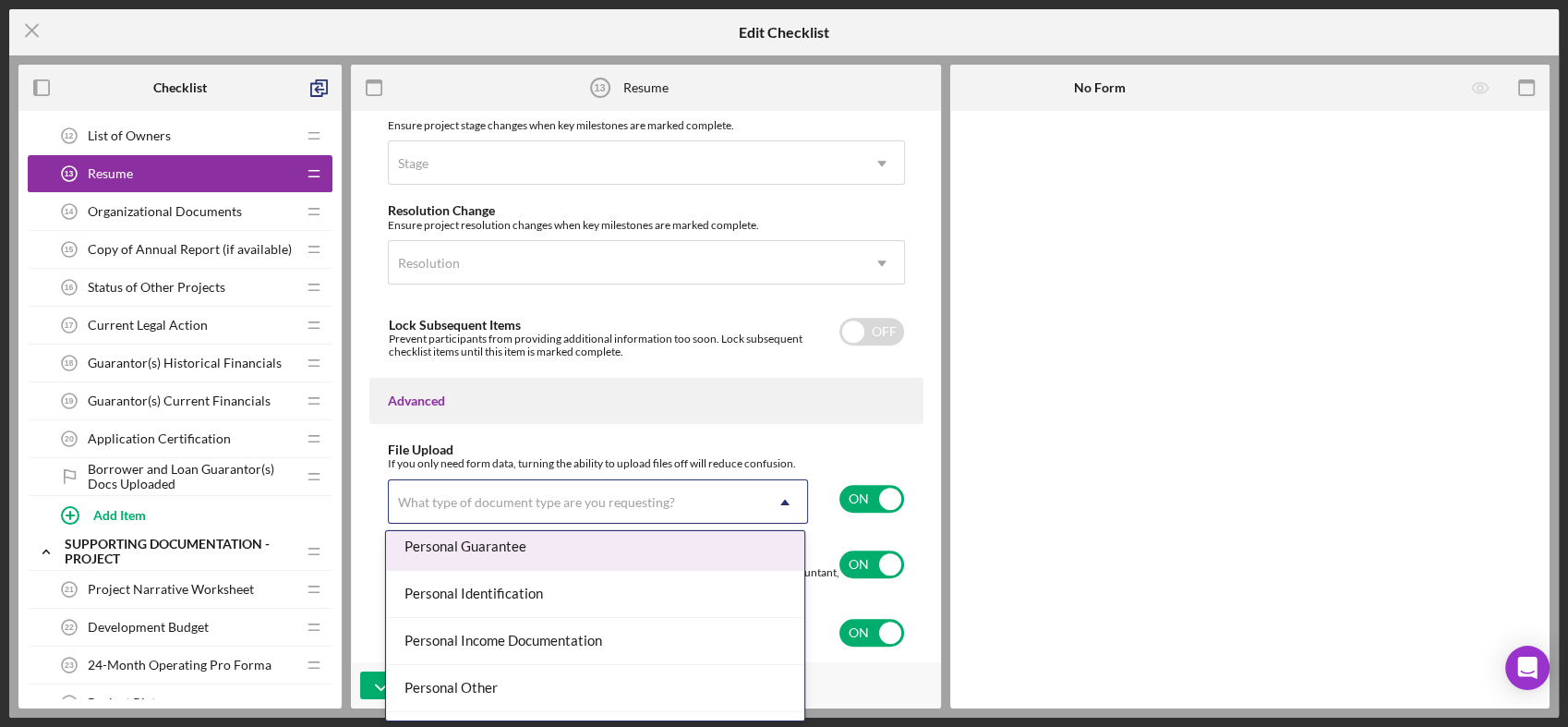
scroll to position [1300, 0]
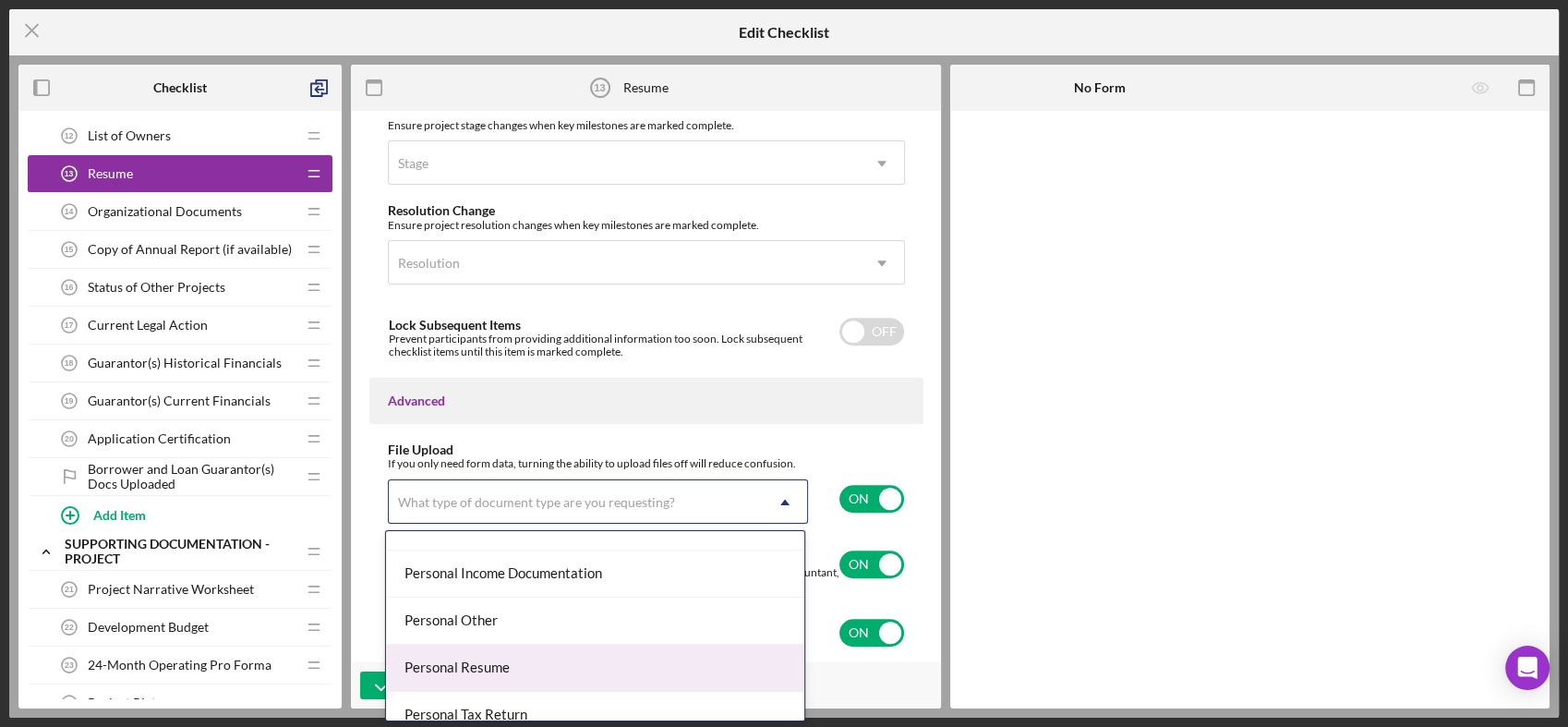
click at [507, 658] on div "Personal Resume" at bounding box center [594, 668] width 418 height 47
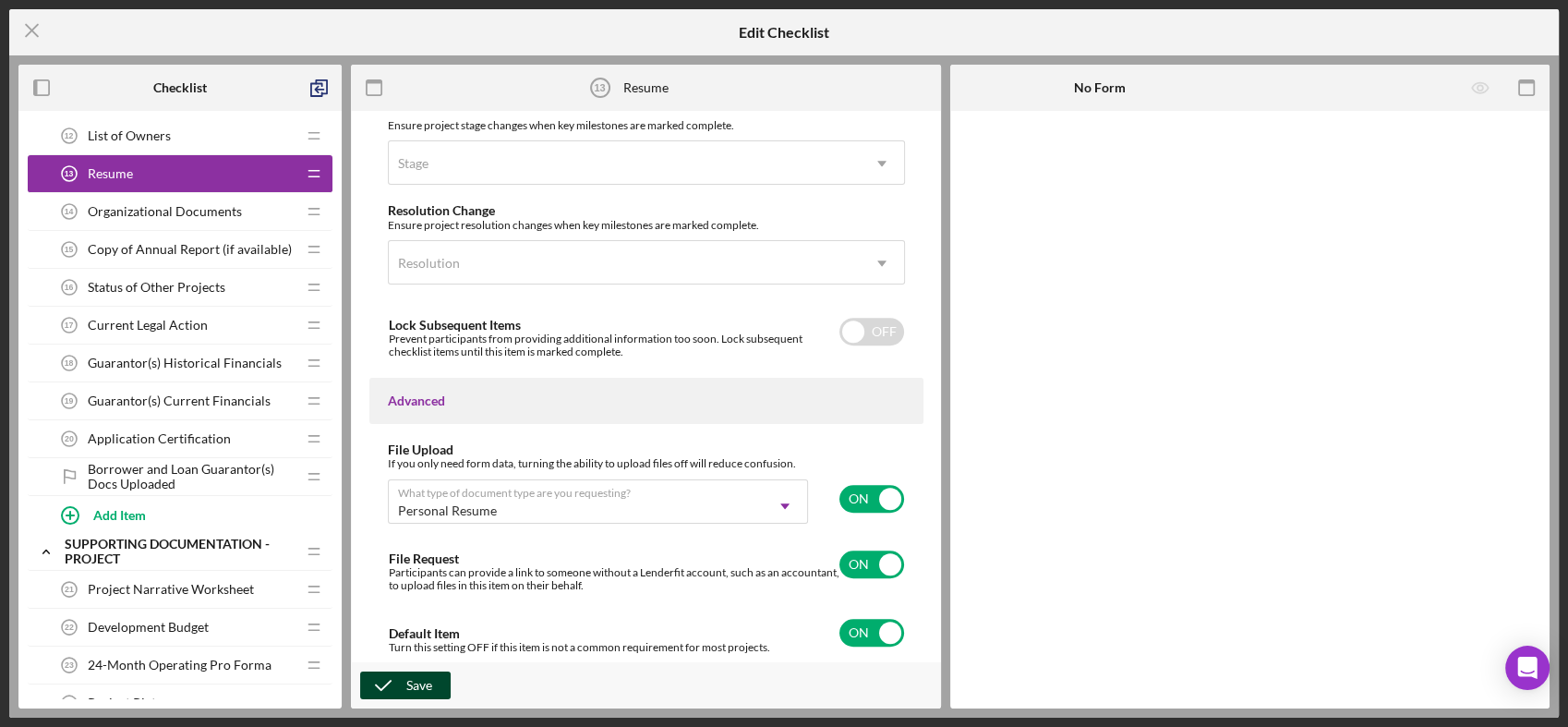
click at [430, 683] on div "Save" at bounding box center [418, 685] width 26 height 28
click at [37, 34] on icon "Icon/Menu Close" at bounding box center [33, 31] width 46 height 46
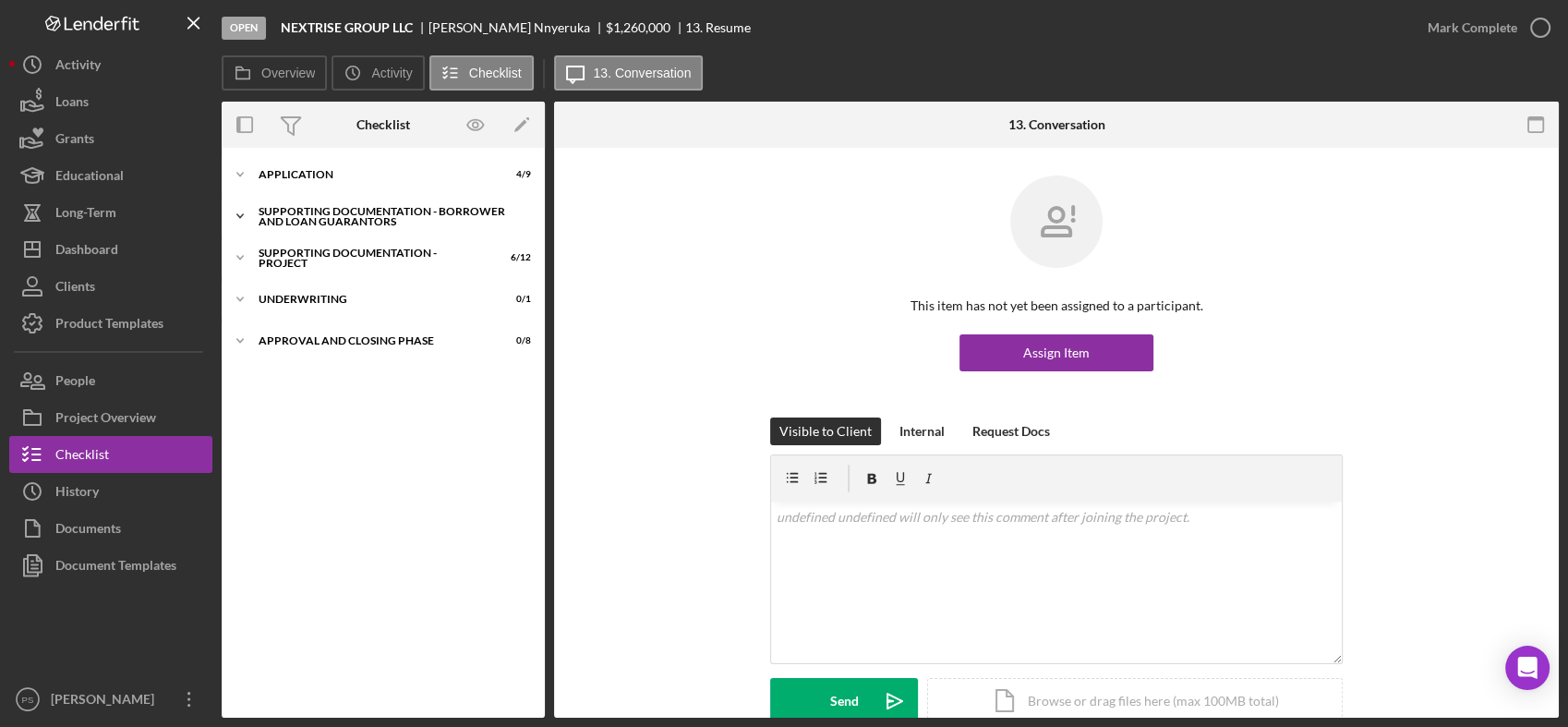
click at [234, 216] on icon "Icon/Expander" at bounding box center [240, 216] width 37 height 37
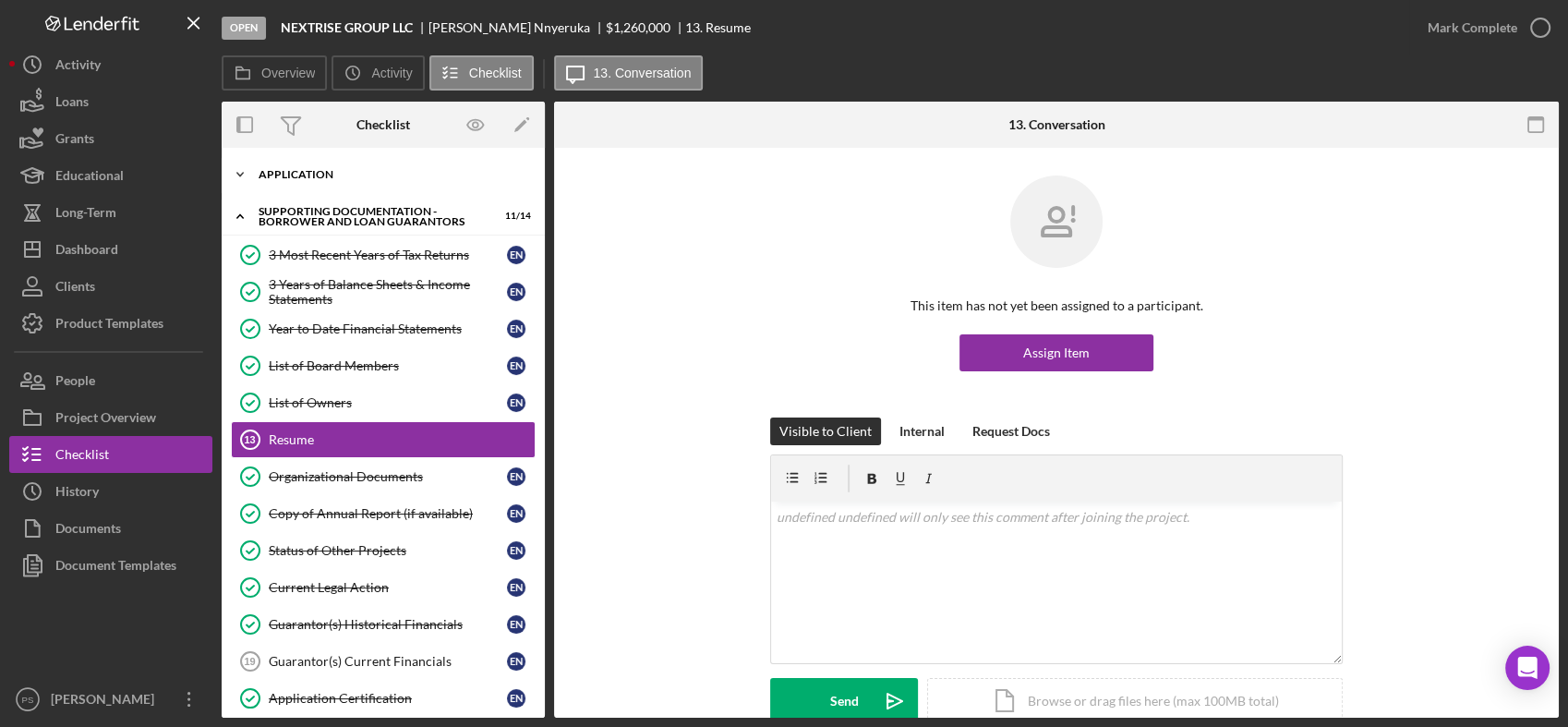
click at [235, 166] on icon "Icon/Expander" at bounding box center [240, 174] width 37 height 37
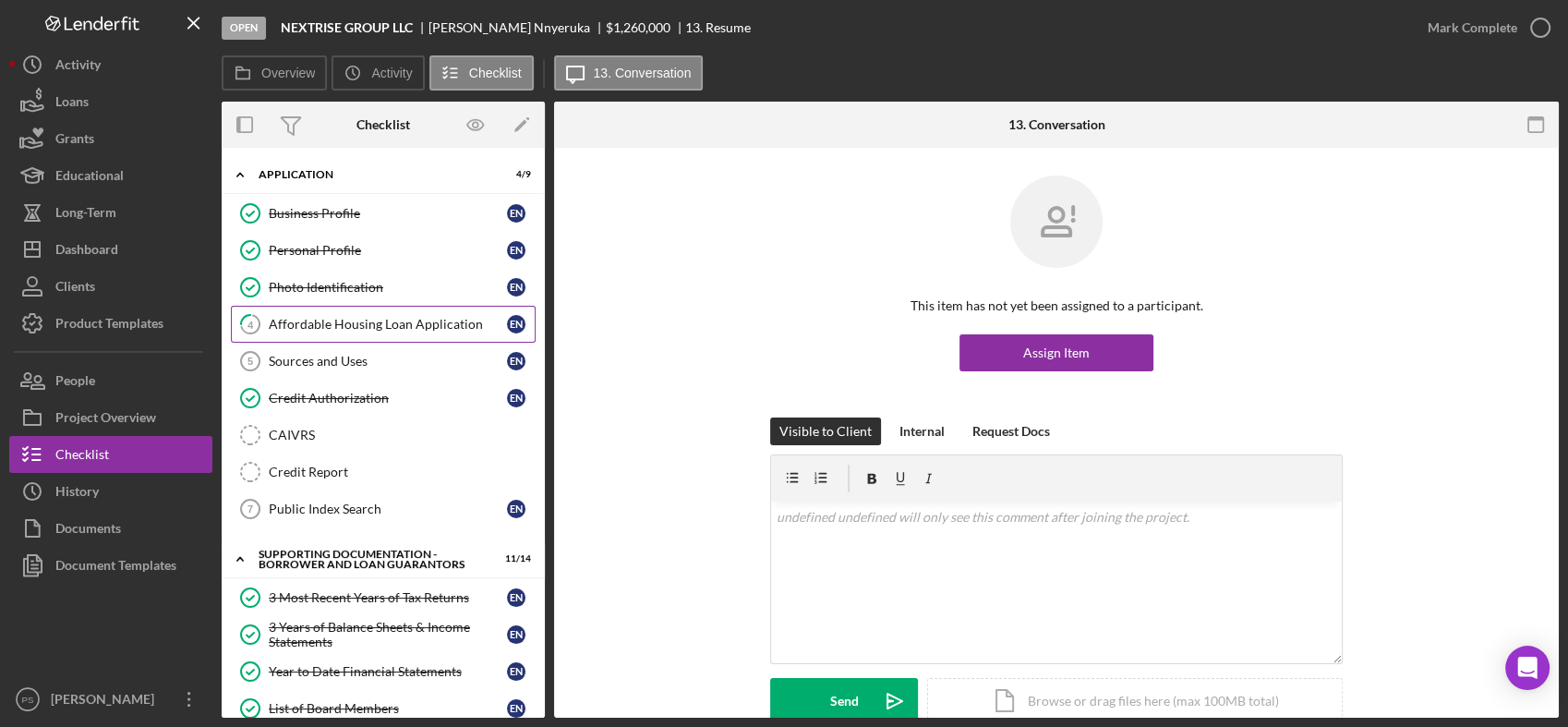
click at [385, 317] on div "Affordable Housing Loan Application" at bounding box center [388, 324] width 238 height 14
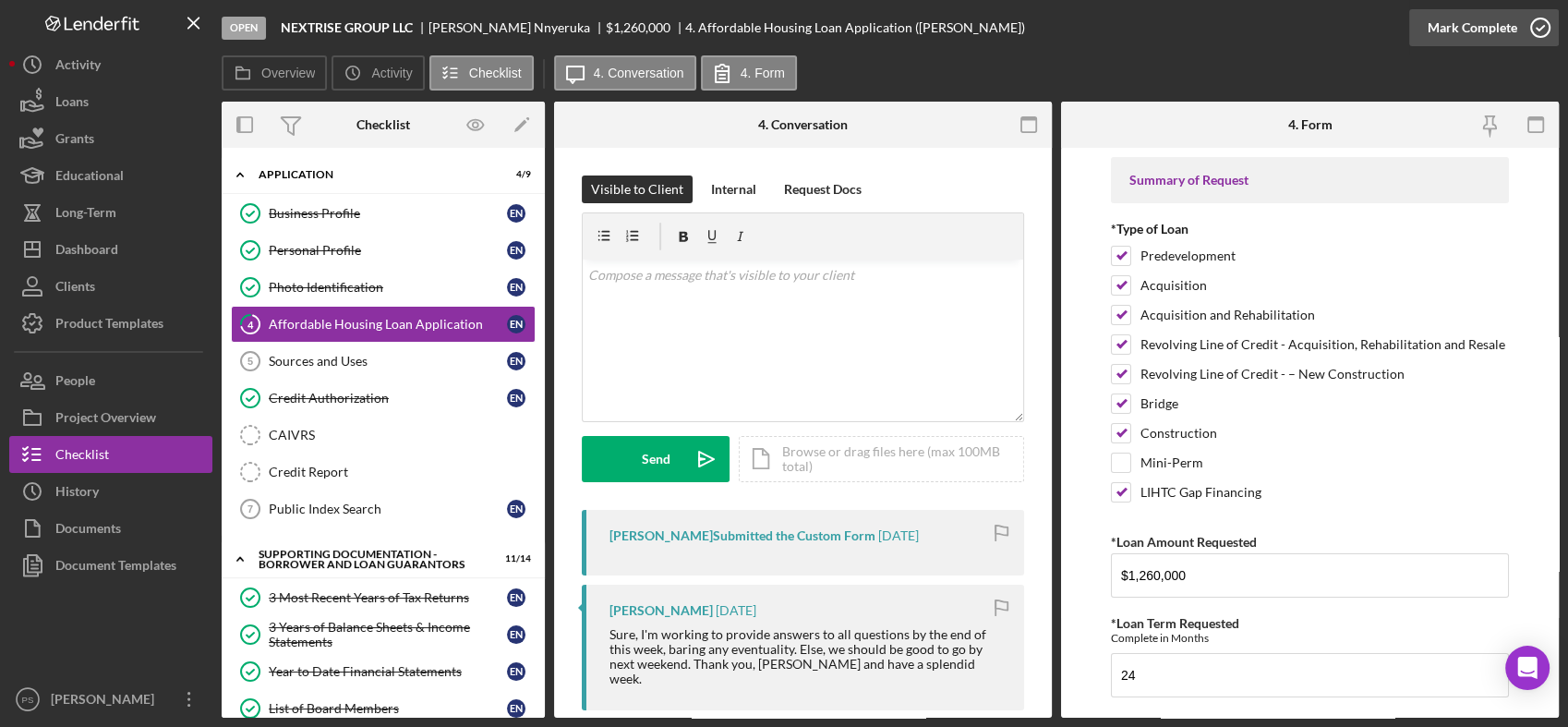
click at [1525, 17] on icon "button" at bounding box center [1540, 28] width 46 height 46
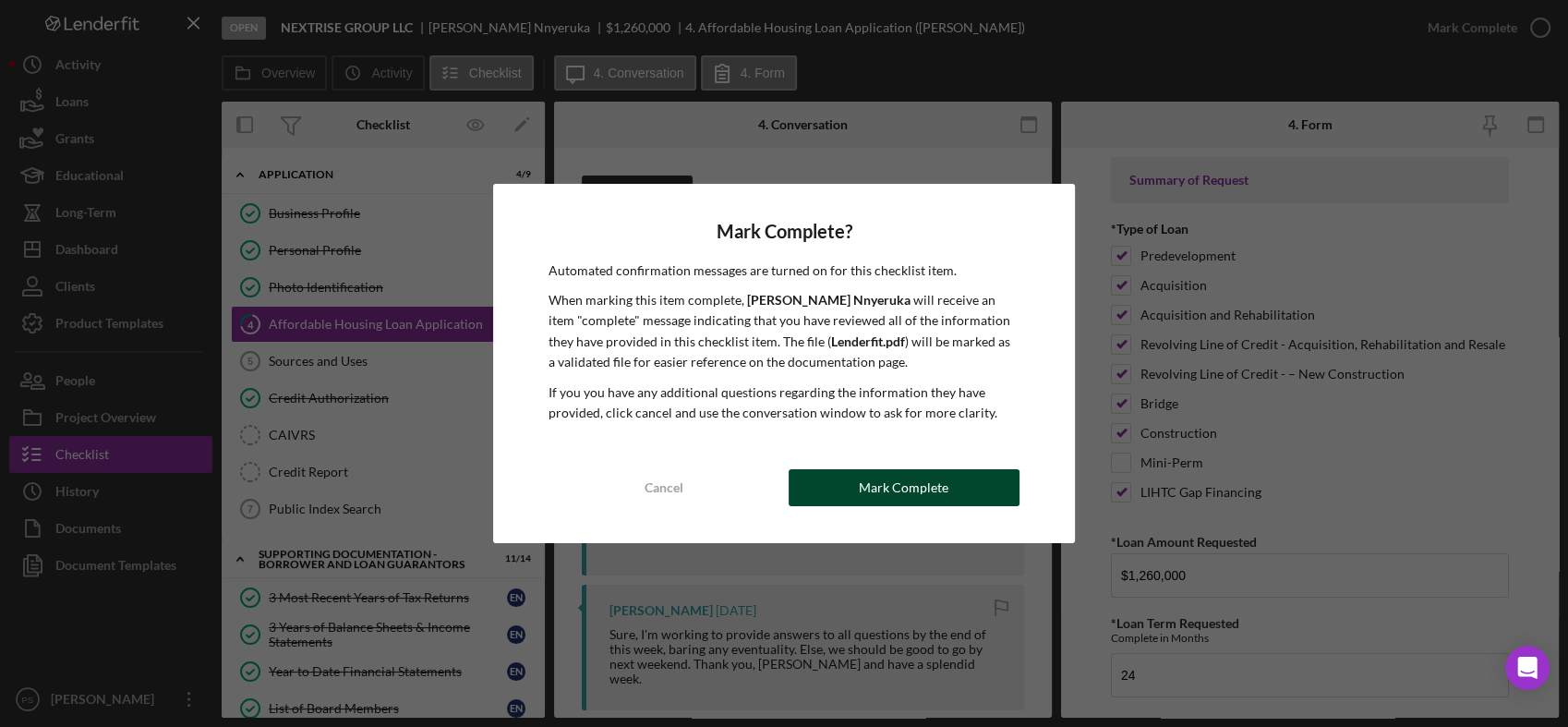
click at [850, 478] on button "Mark Complete" at bounding box center [904, 488] width 231 height 37
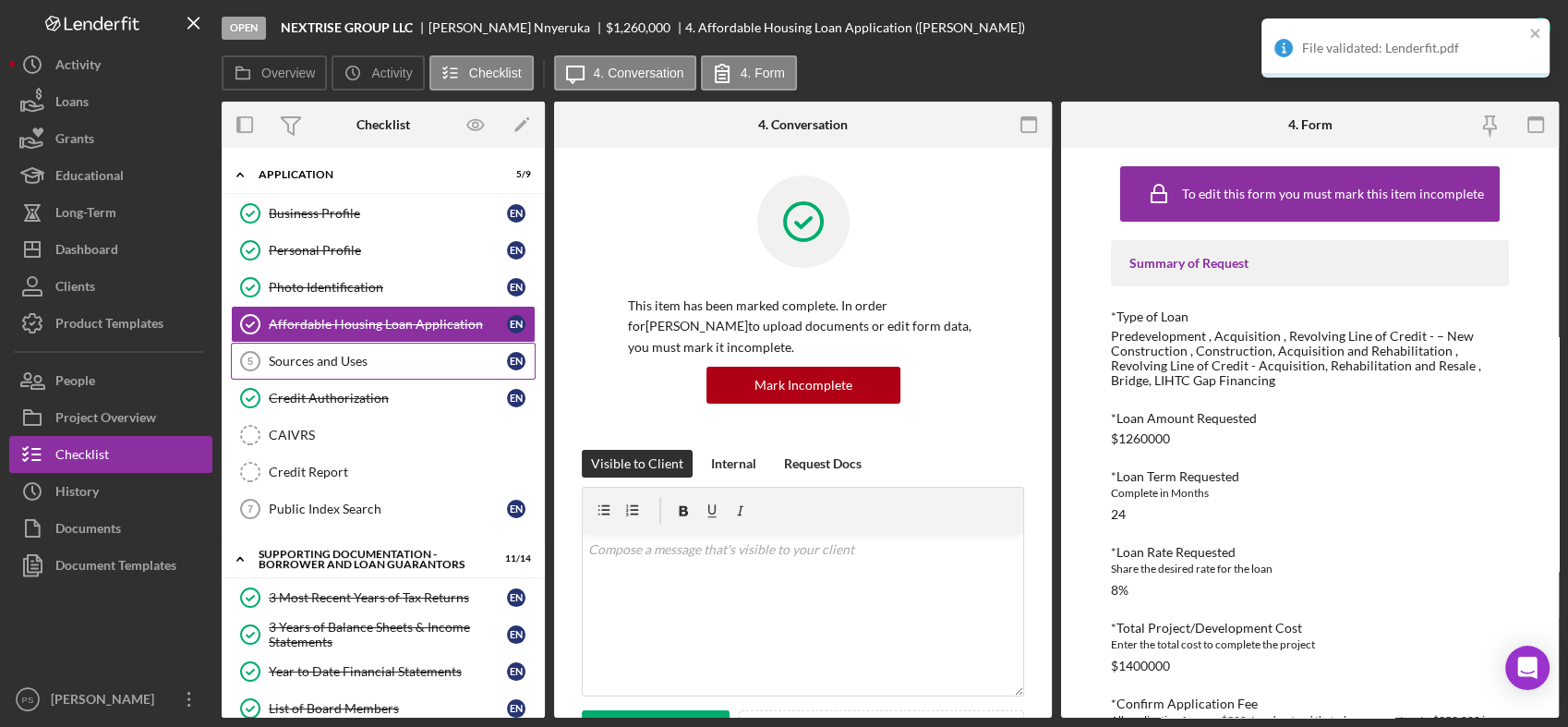
click at [361, 357] on div "Sources and Uses" at bounding box center [388, 360] width 238 height 14
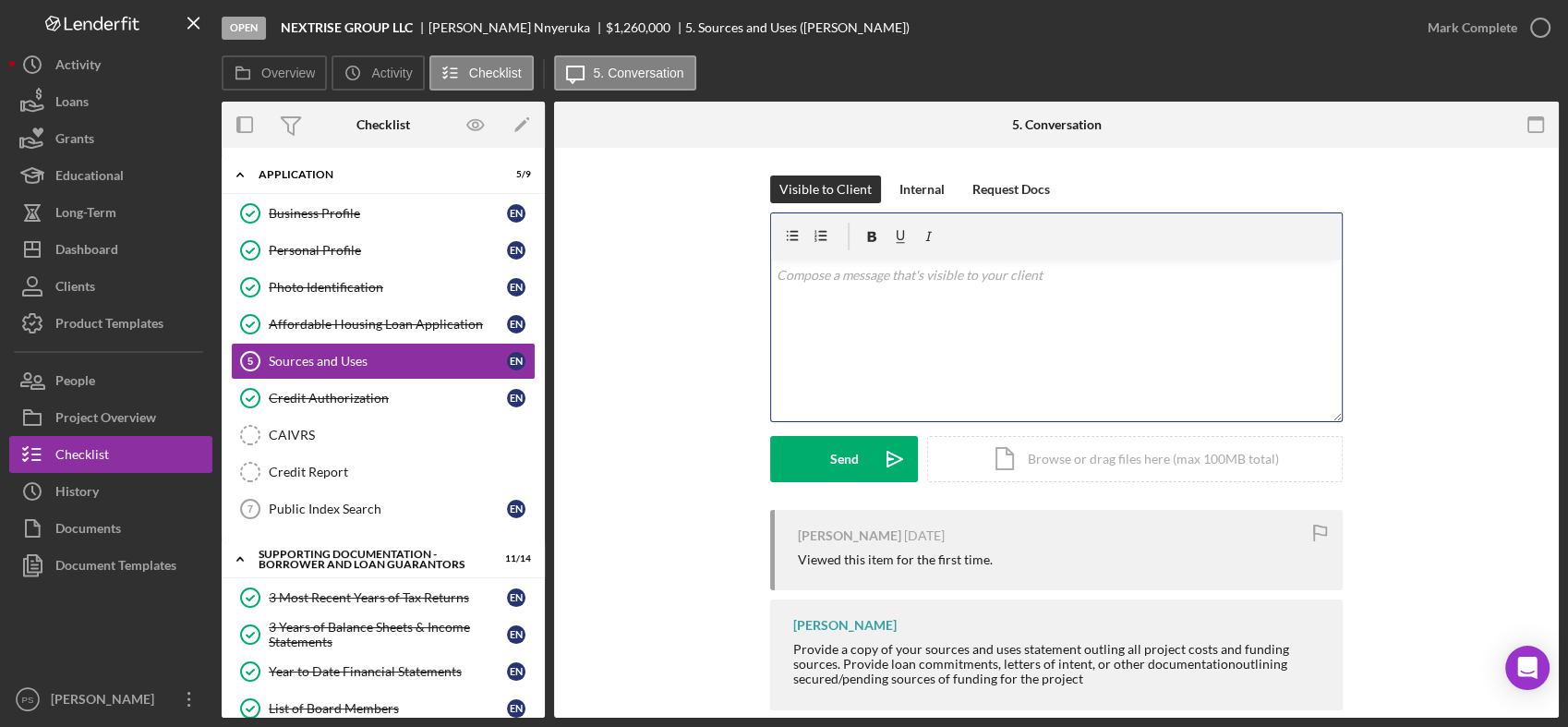
click at [890, 270] on p at bounding box center [1057, 275] width 561 height 20
click at [380, 396] on div "Credit Authorization" at bounding box center [388, 398] width 238 height 14
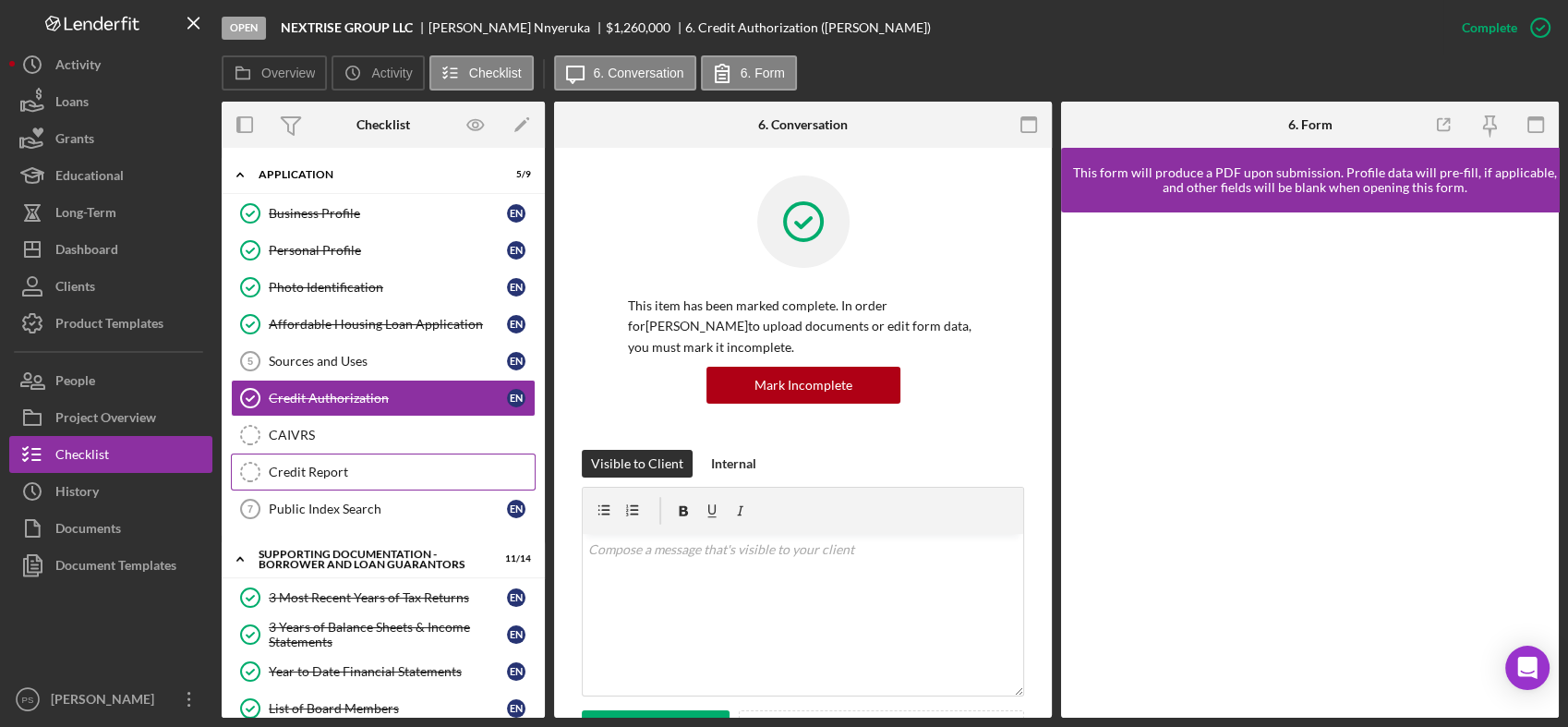
click at [386, 461] on link "Credit Report Credit Report" at bounding box center [383, 472] width 304 height 37
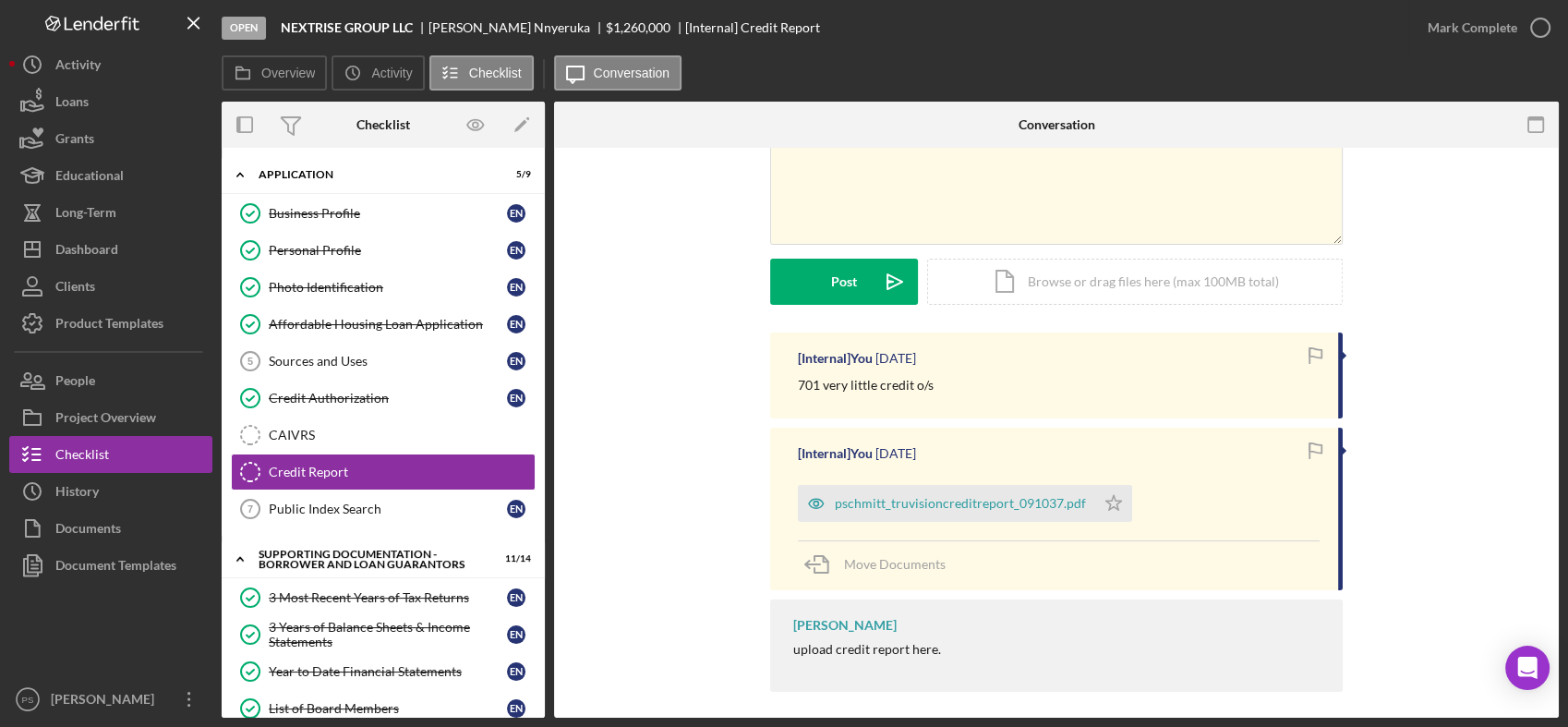
scroll to position [150, 0]
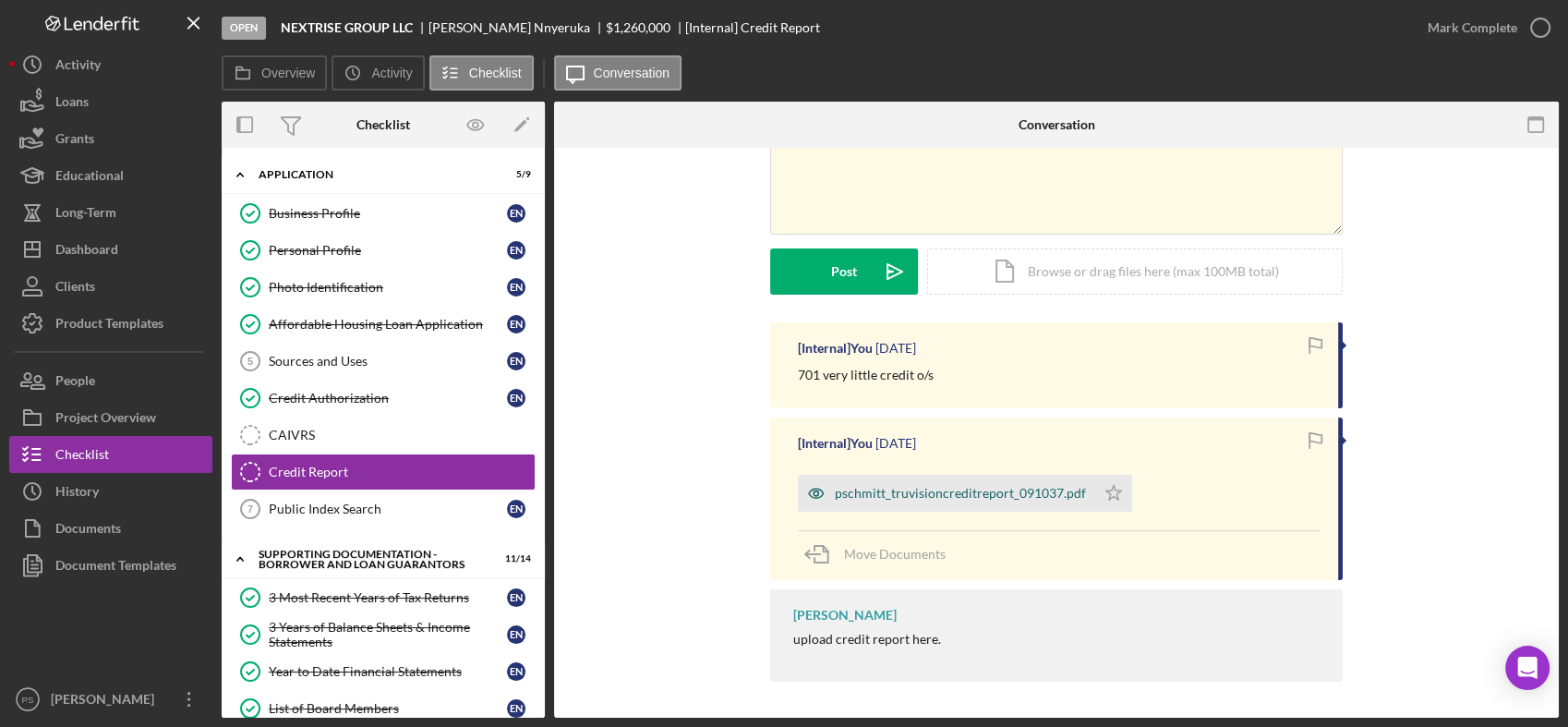
click at [908, 488] on div "pschmitt_truvisioncreditreport_091037.pdf" at bounding box center [960, 492] width 251 height 14
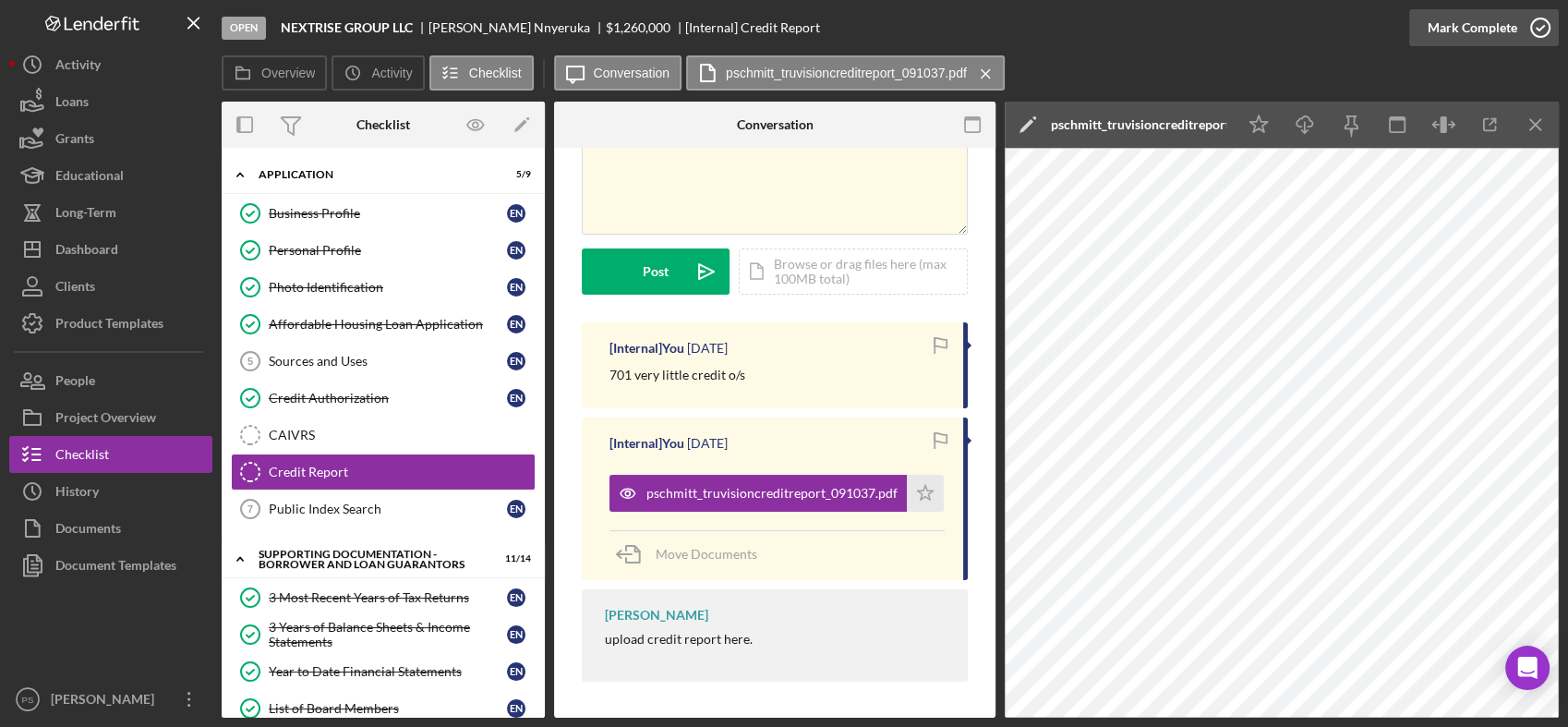
click at [1540, 14] on icon "button" at bounding box center [1540, 28] width 46 height 46
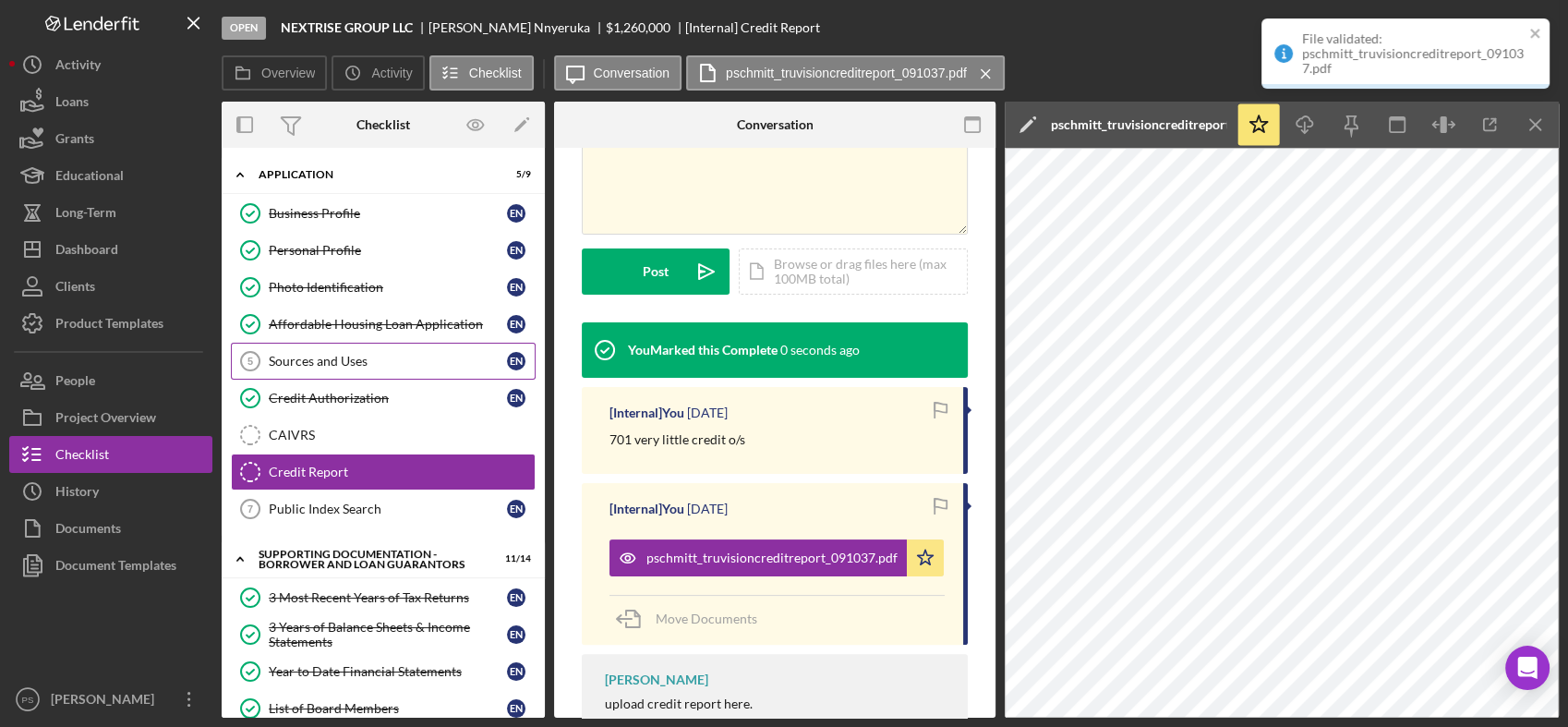
scroll to position [425, 0]
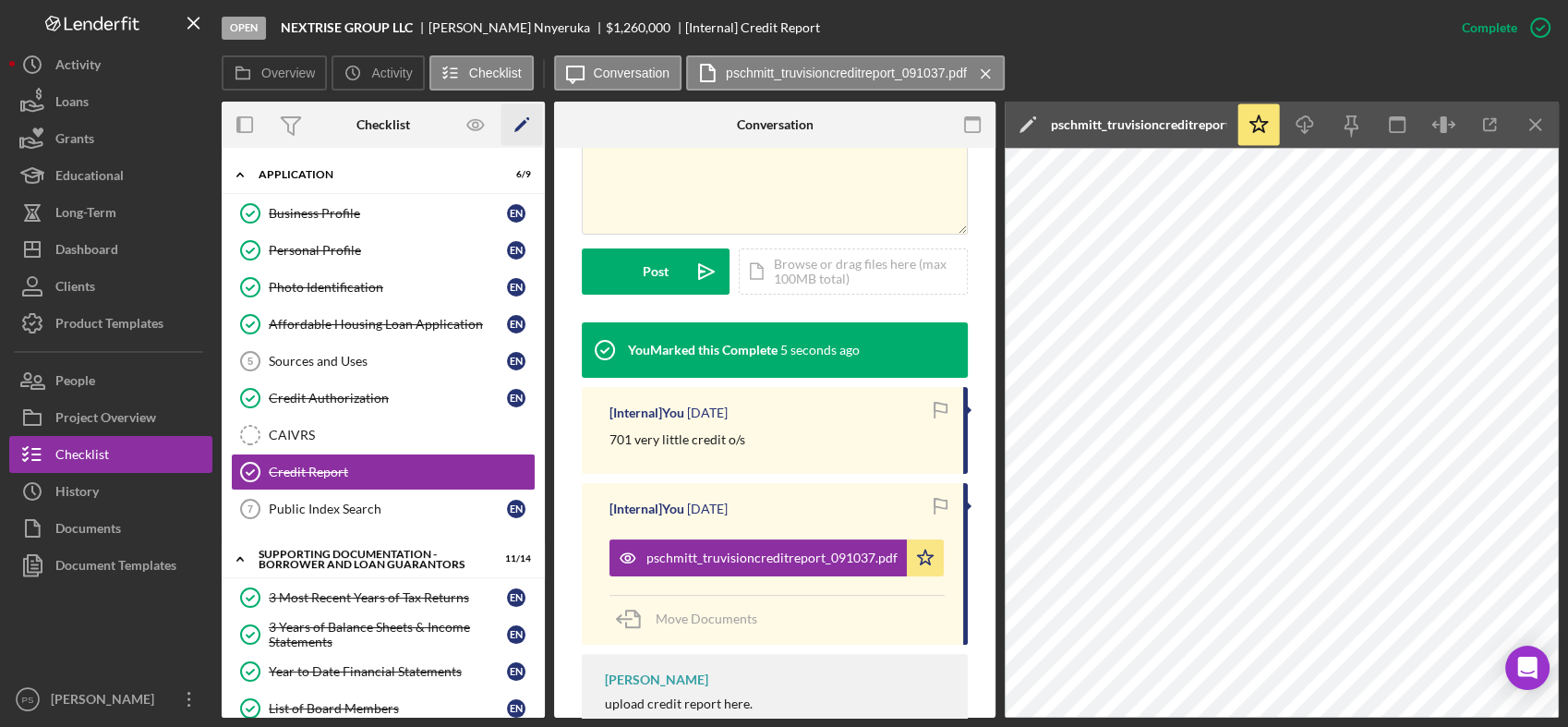
click at [516, 126] on icon "Icon/Edit" at bounding box center [522, 125] width 41 height 41
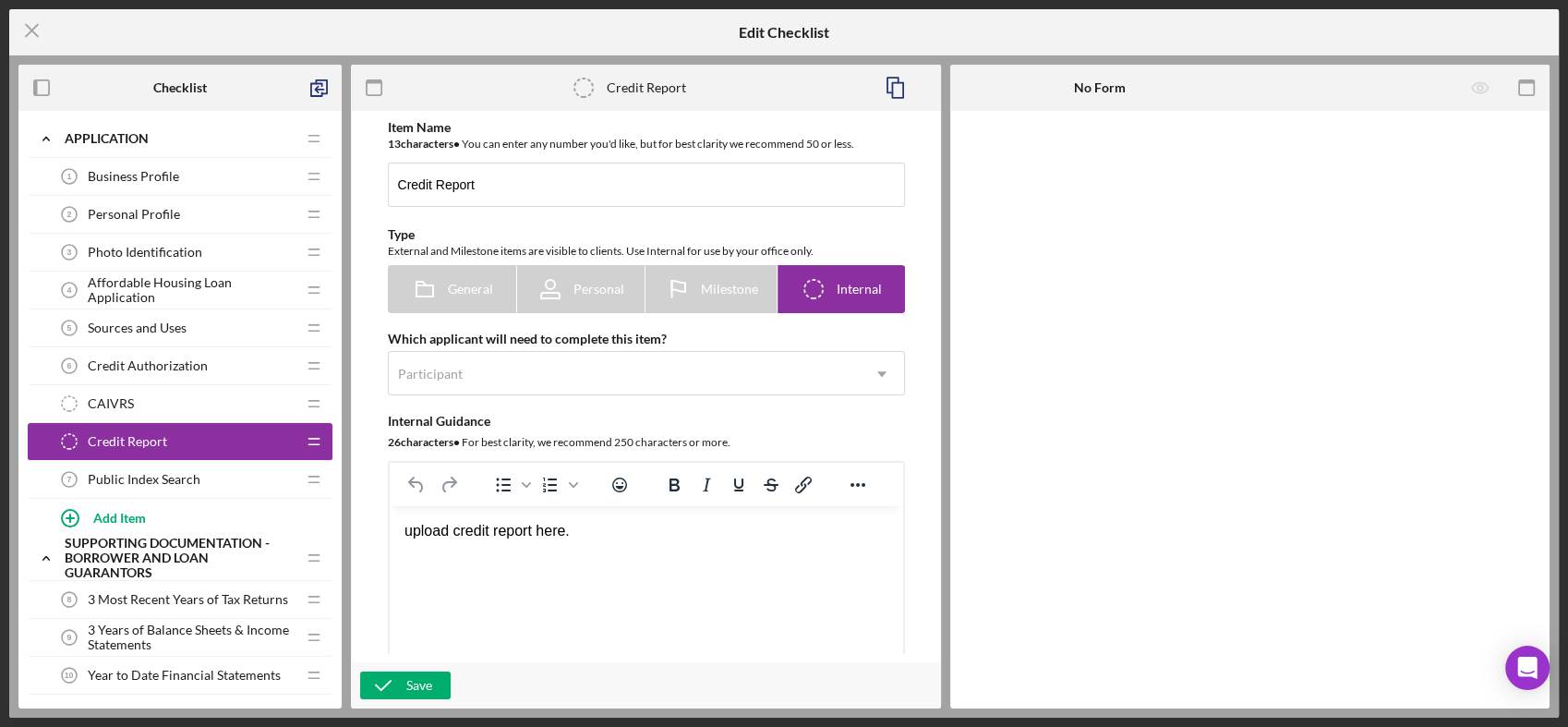
click at [179, 479] on span "Public Index Search" at bounding box center [145, 479] width 113 height 14
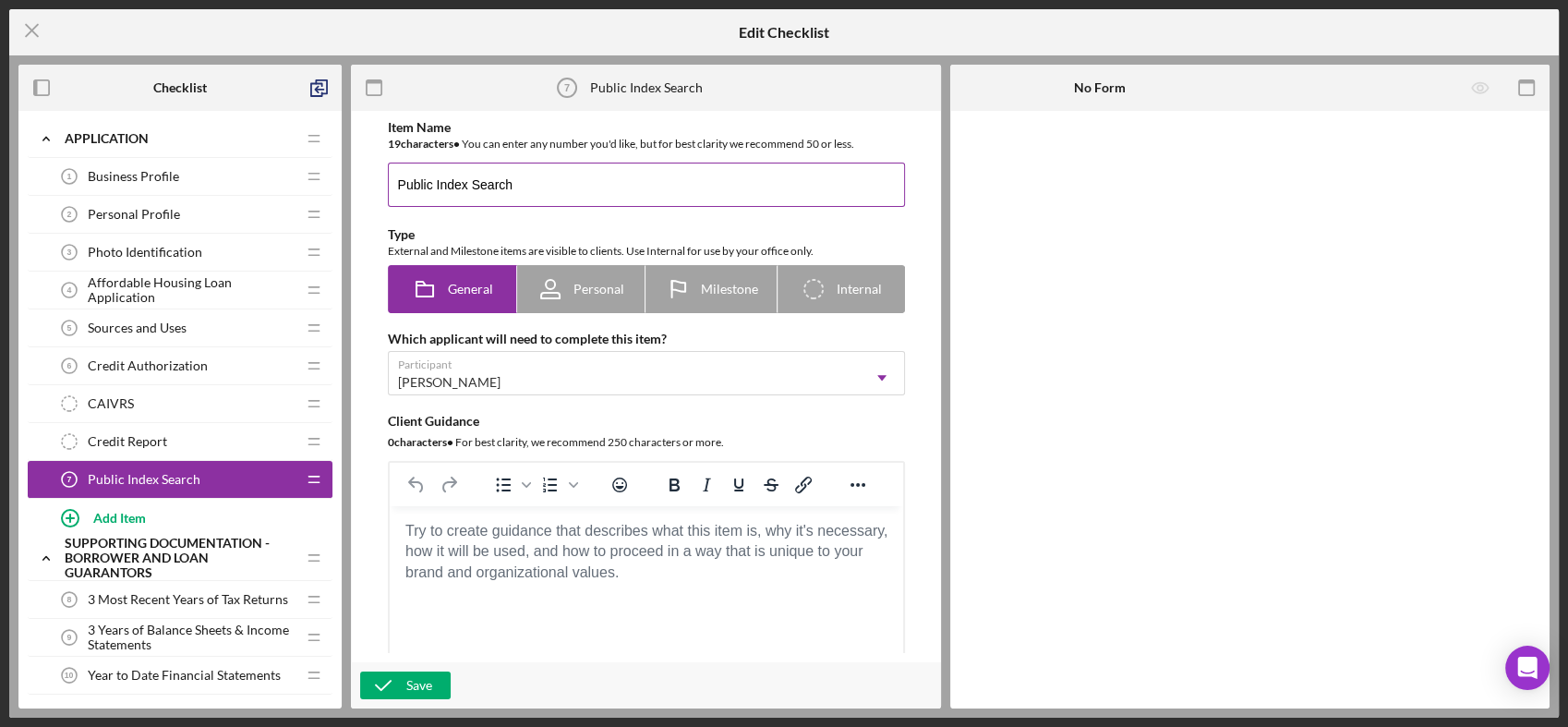
click at [538, 181] on input "Public Index Search" at bounding box center [646, 185] width 517 height 44
type input "Public Index Search / CLEAR"
click at [416, 680] on div "Save" at bounding box center [418, 685] width 26 height 28
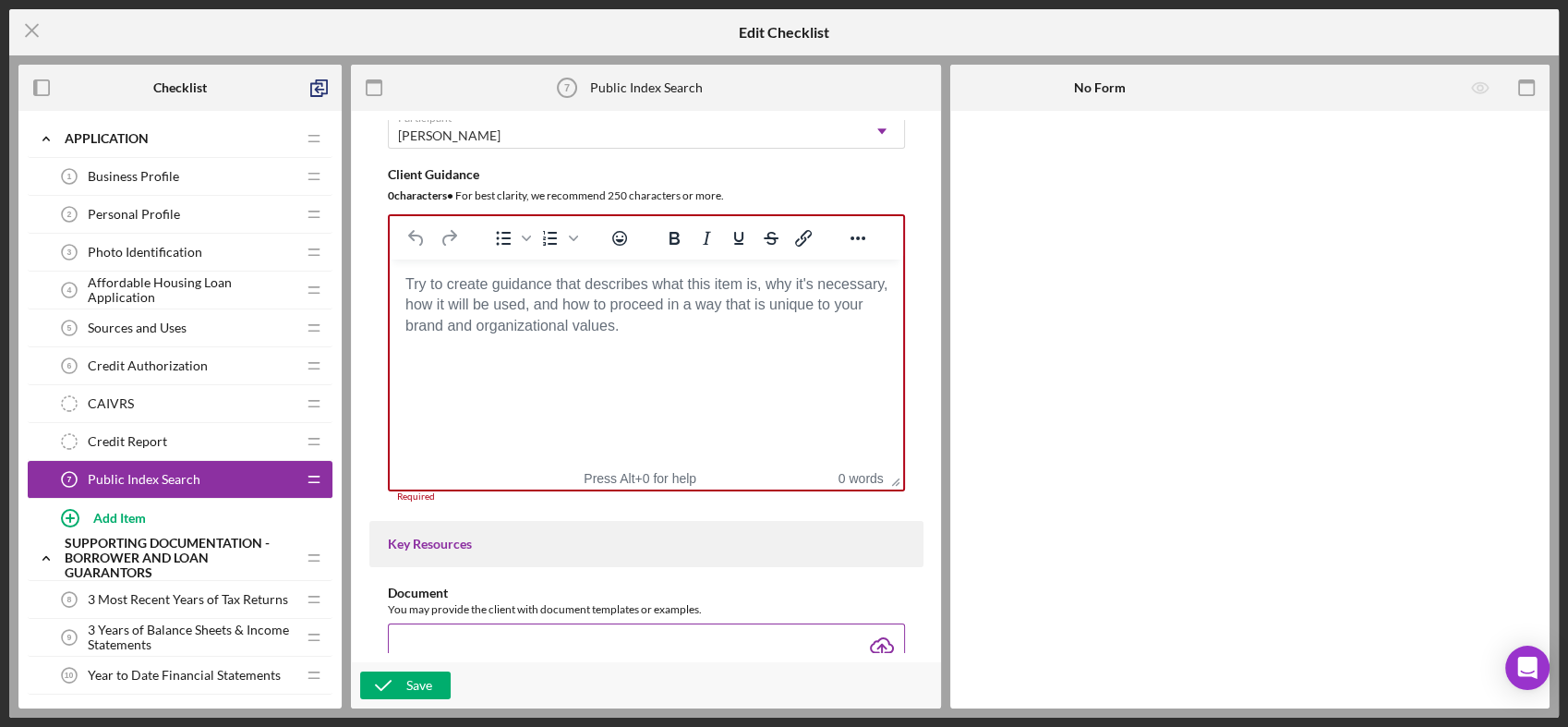
scroll to position [340, 0]
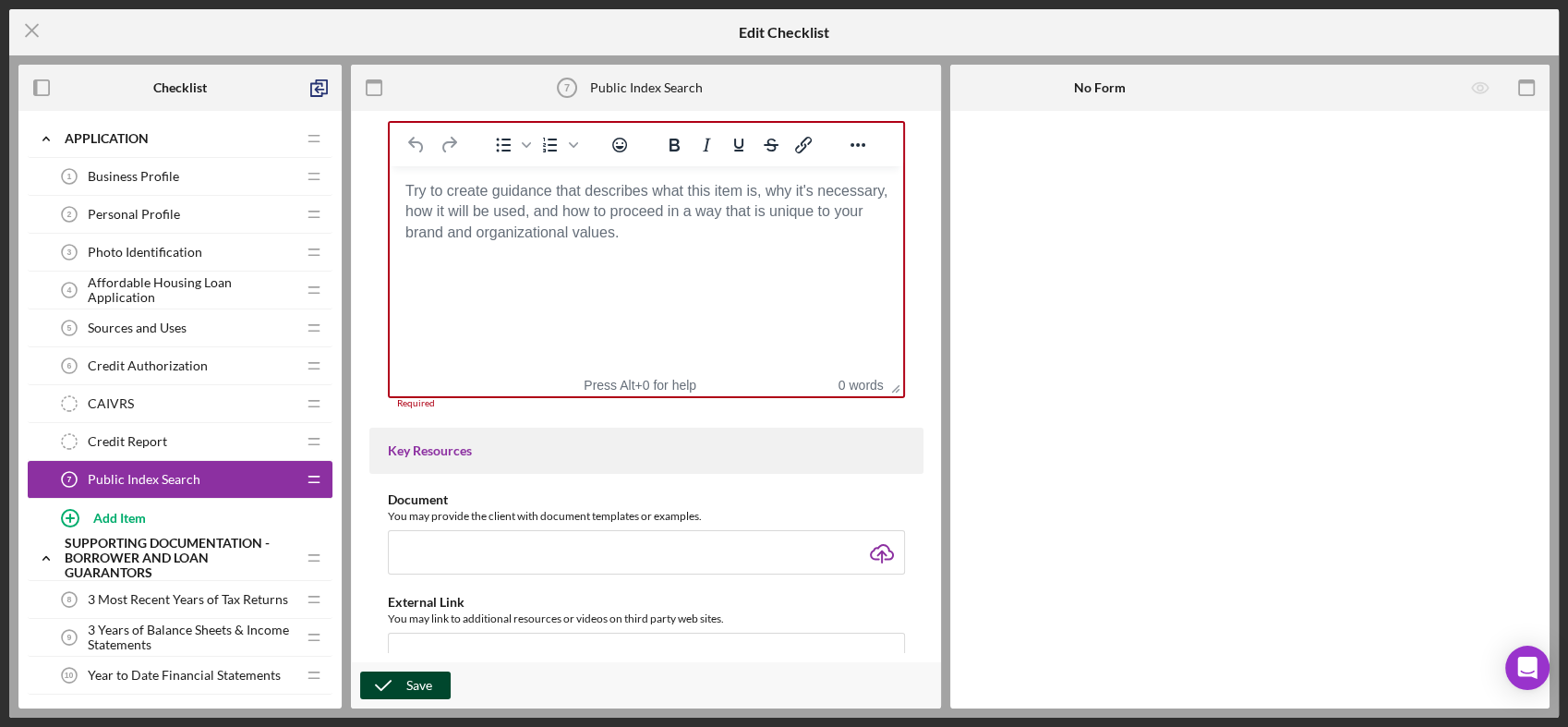
click at [424, 690] on div "Save" at bounding box center [418, 685] width 26 height 28
click at [618, 201] on body "Rich Text Area. Press ALT-0 for help." at bounding box center [646, 191] width 484 height 20
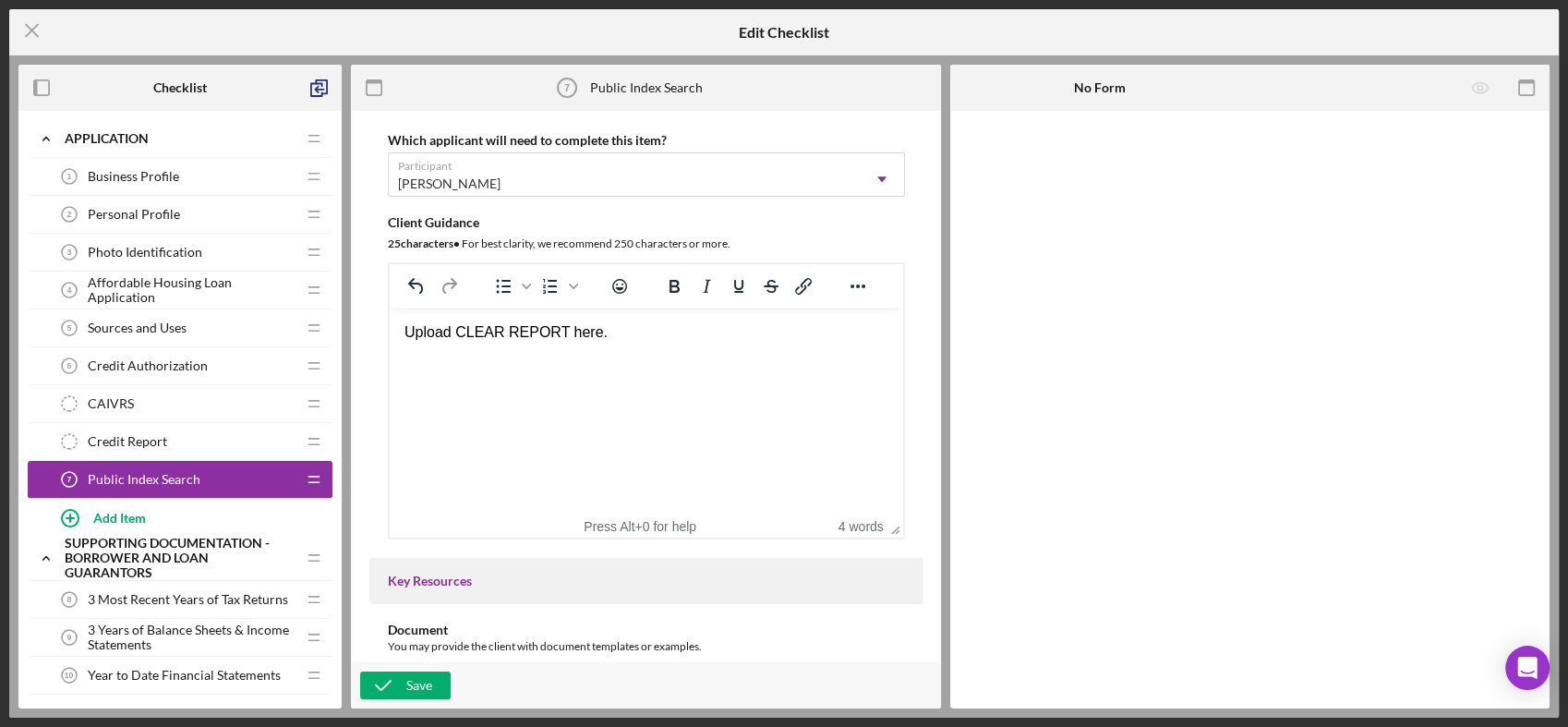
scroll to position [0, 0]
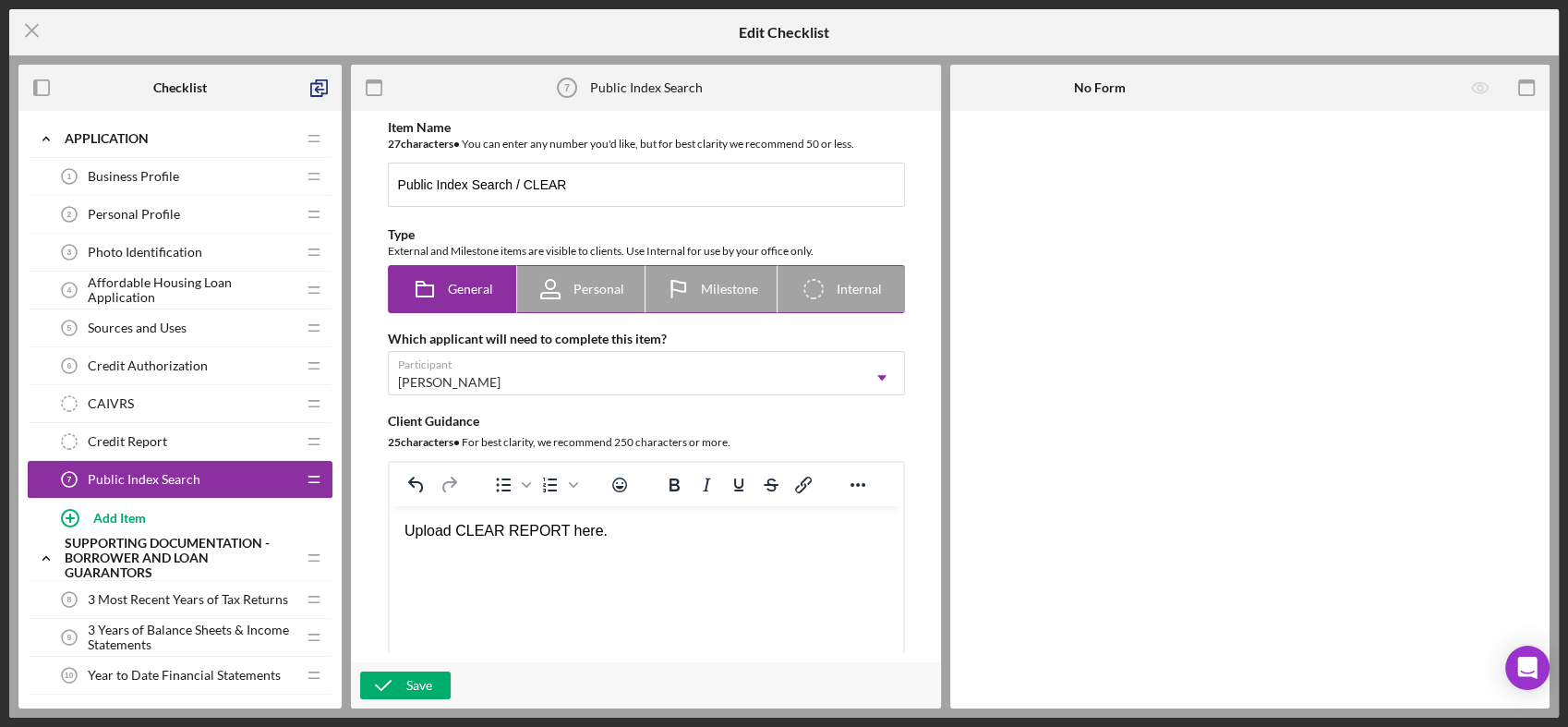
click at [812, 289] on icon "Icon/Checklist Item Internal" at bounding box center [814, 289] width 46 height 46
radio input "false"
radio input "true"
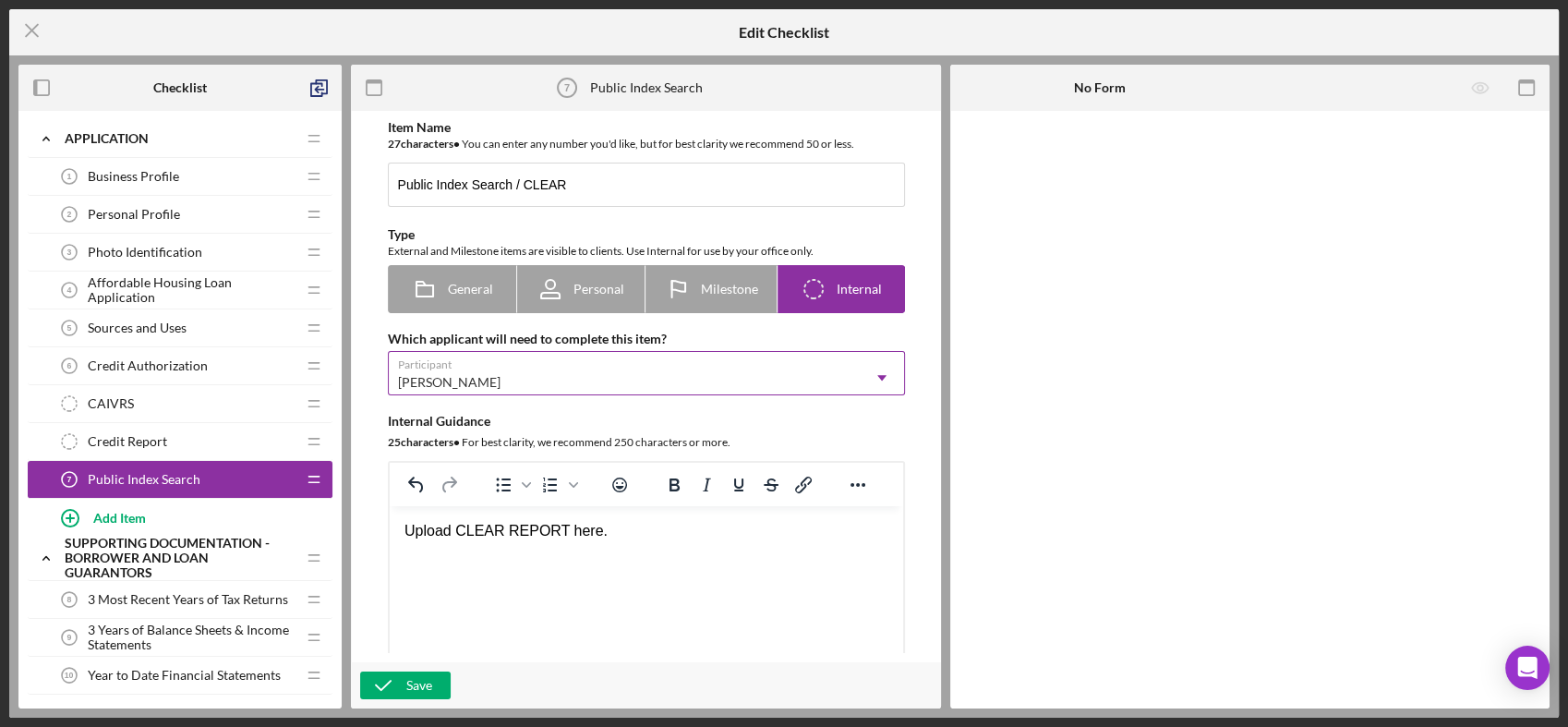
click at [884, 377] on icon "Icon/Dropdown Arrow" at bounding box center [882, 377] width 44 height 44
click at [884, 374] on icon "Icon/Dropdown Arrow" at bounding box center [882, 377] width 44 height 44
click at [845, 278] on div "Icon/Checklist Item Internal Internal" at bounding box center [840, 289] width 82 height 46
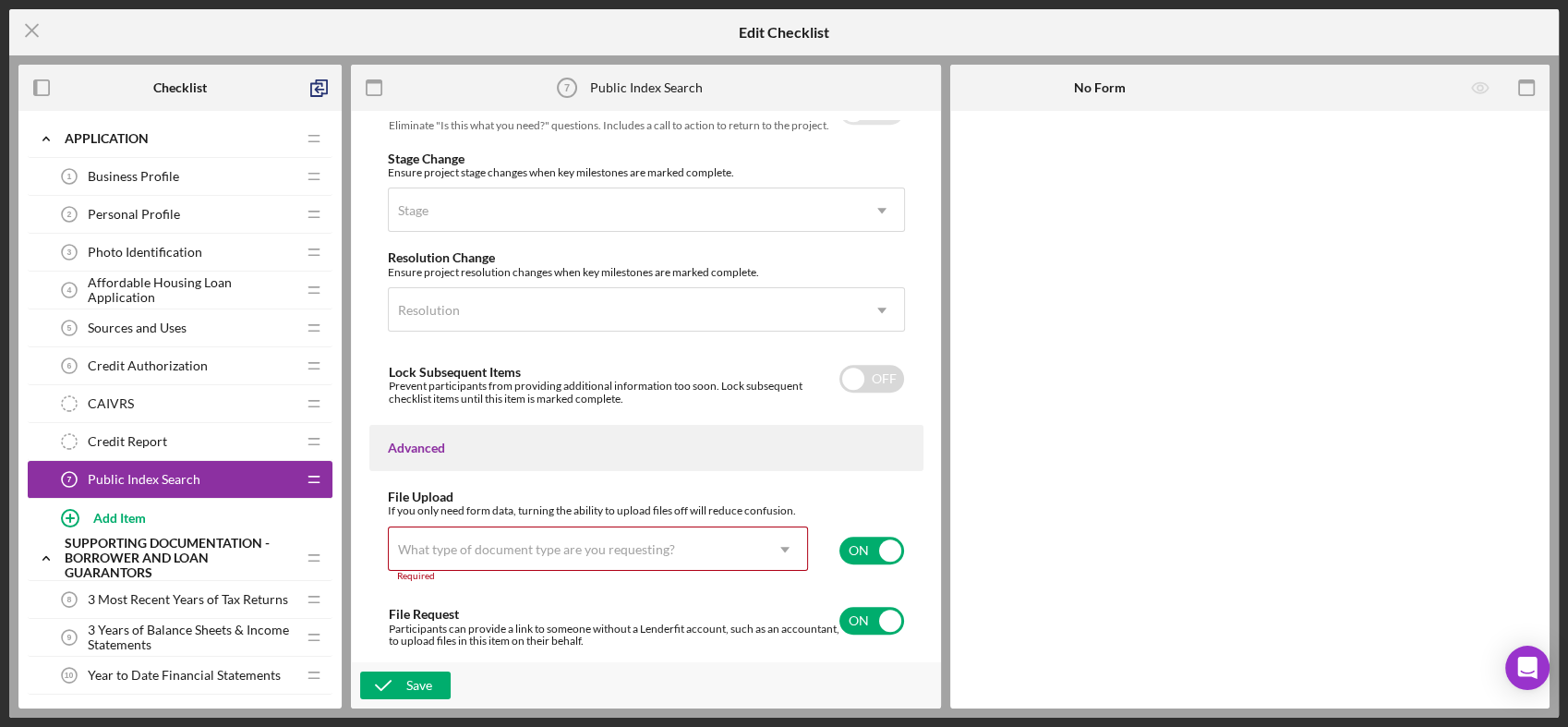
scroll to position [1287, 0]
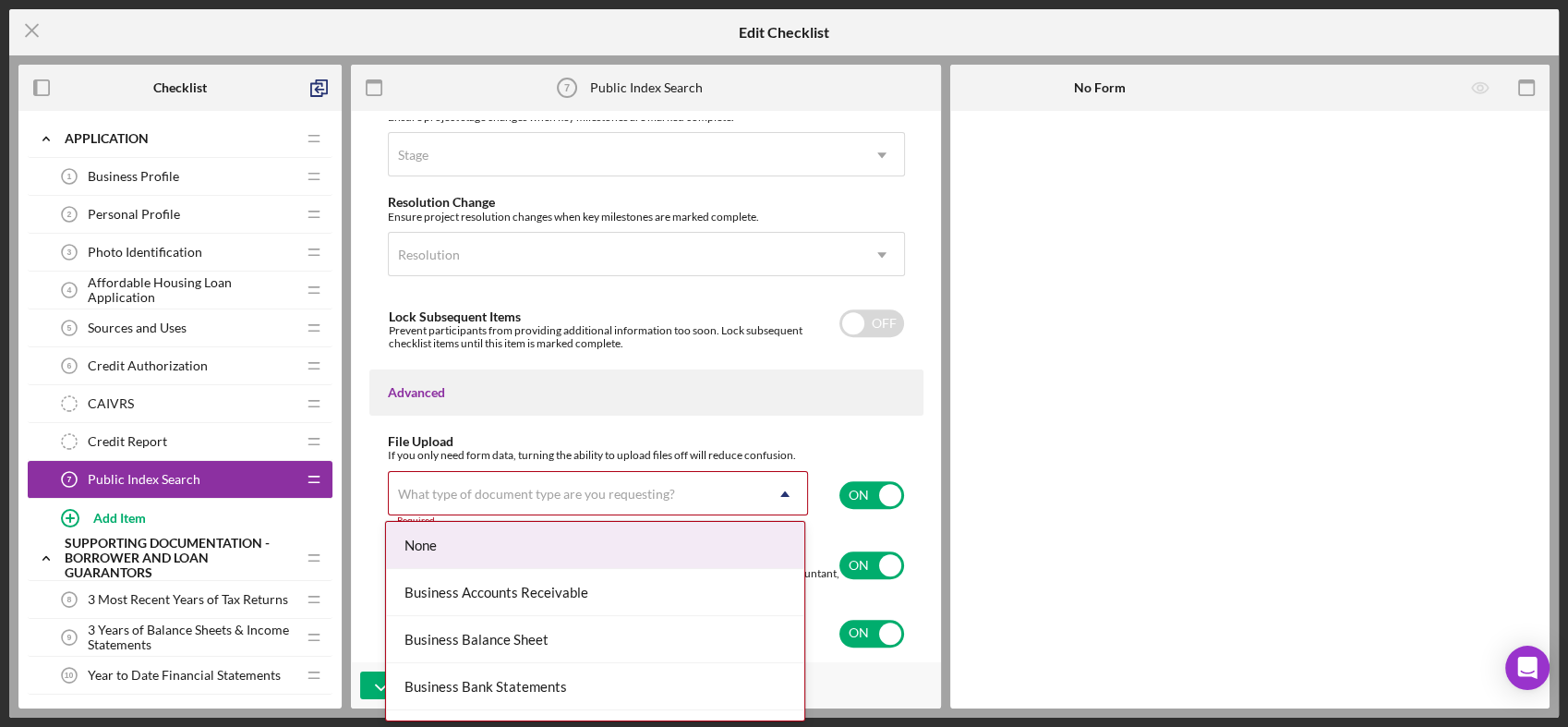
click at [775, 488] on icon "Icon/Dropdown Arrow" at bounding box center [785, 494] width 44 height 44
click at [847, 427] on div "Item Name 27 character s • You can enter any number you'd like, but for best cl…" at bounding box center [645, 386] width 571 height 534
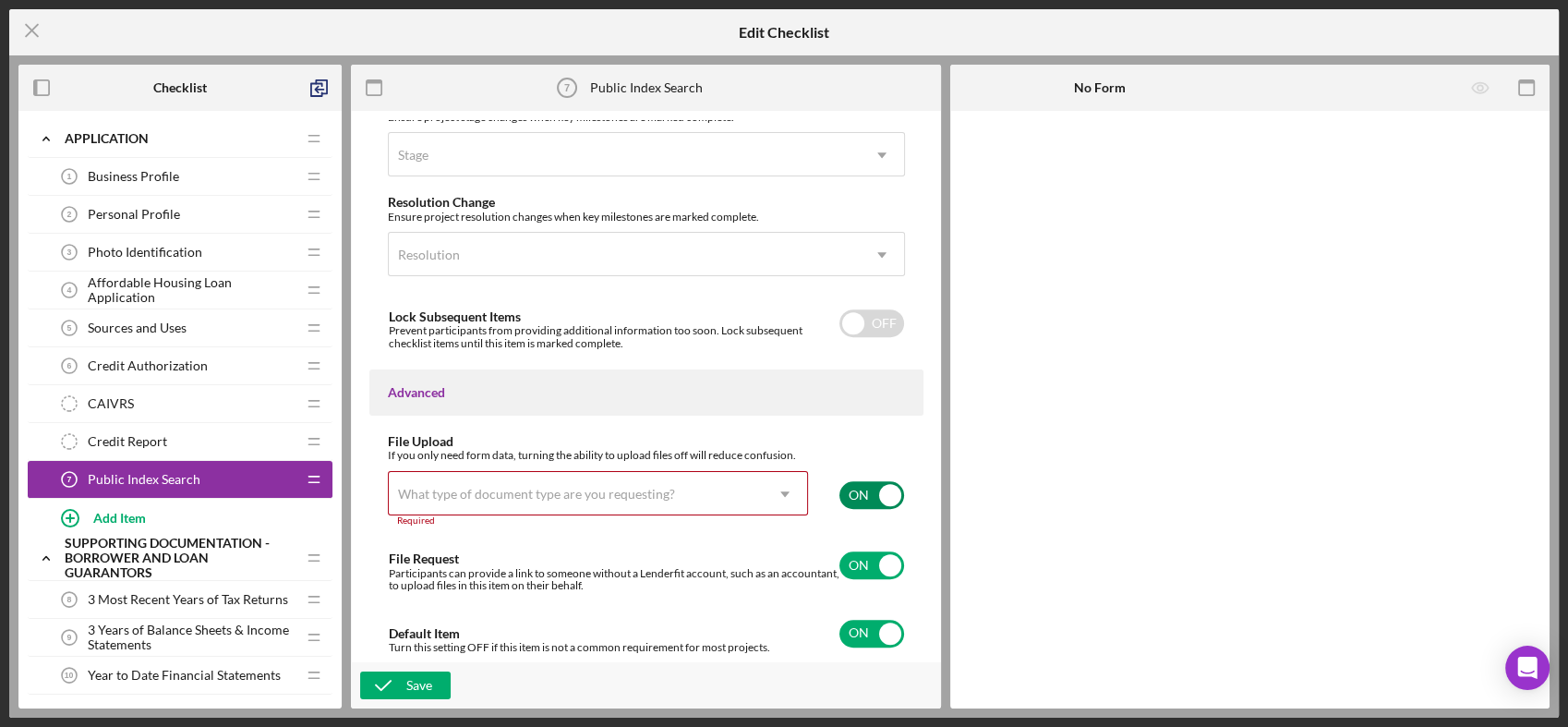
click at [874, 489] on input "checkbox" at bounding box center [872, 495] width 65 height 28
checkbox input "false"
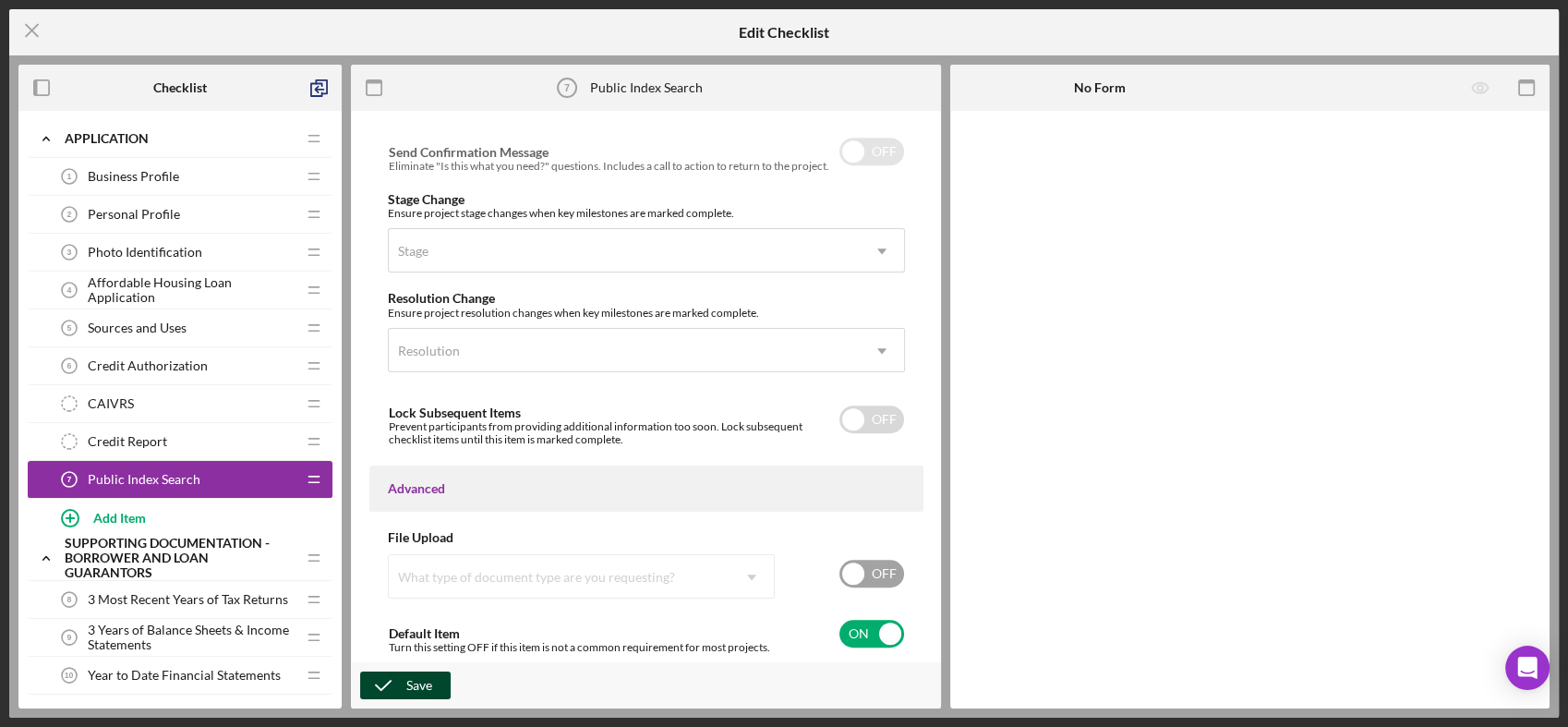
click at [413, 686] on div "Save" at bounding box center [418, 685] width 26 height 28
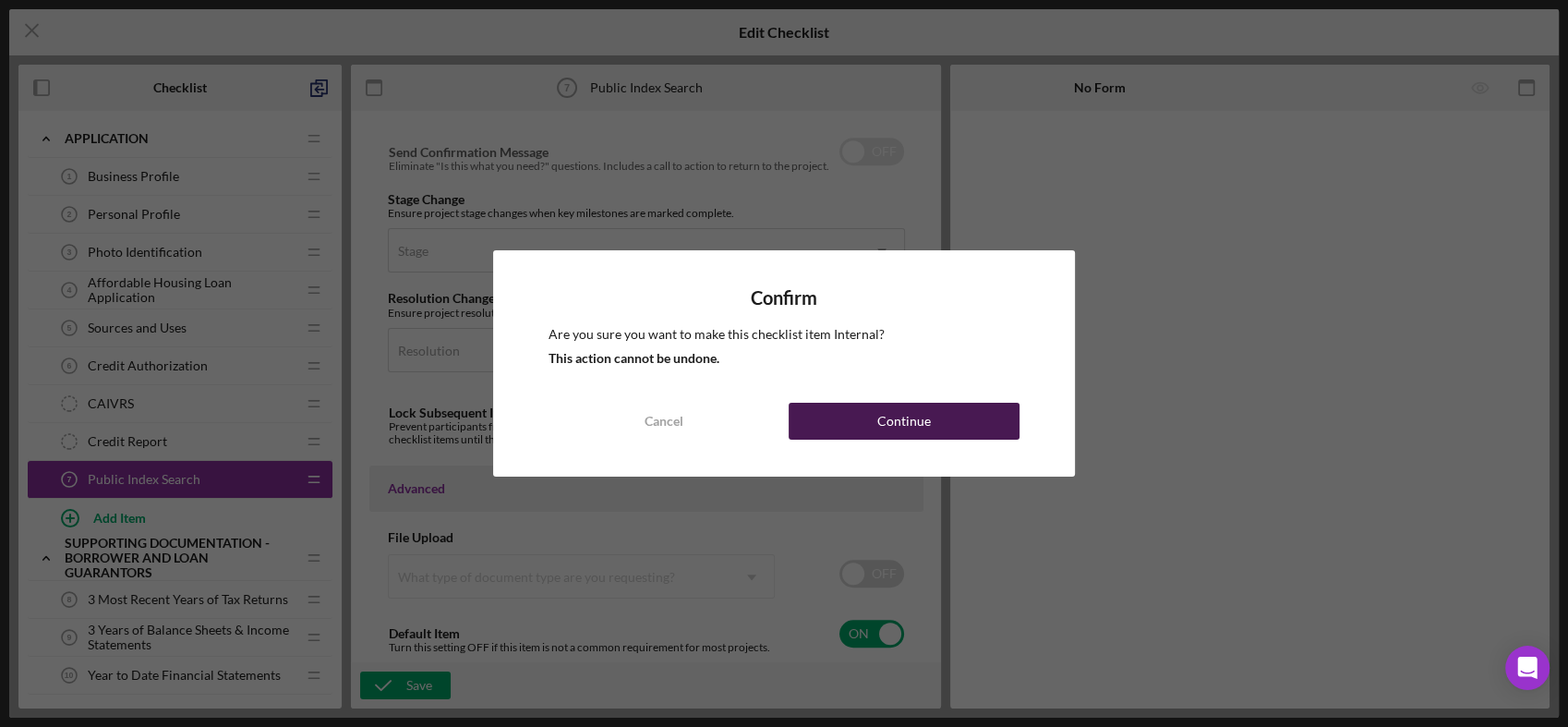
click at [886, 424] on div "Continue" at bounding box center [904, 421] width 54 height 37
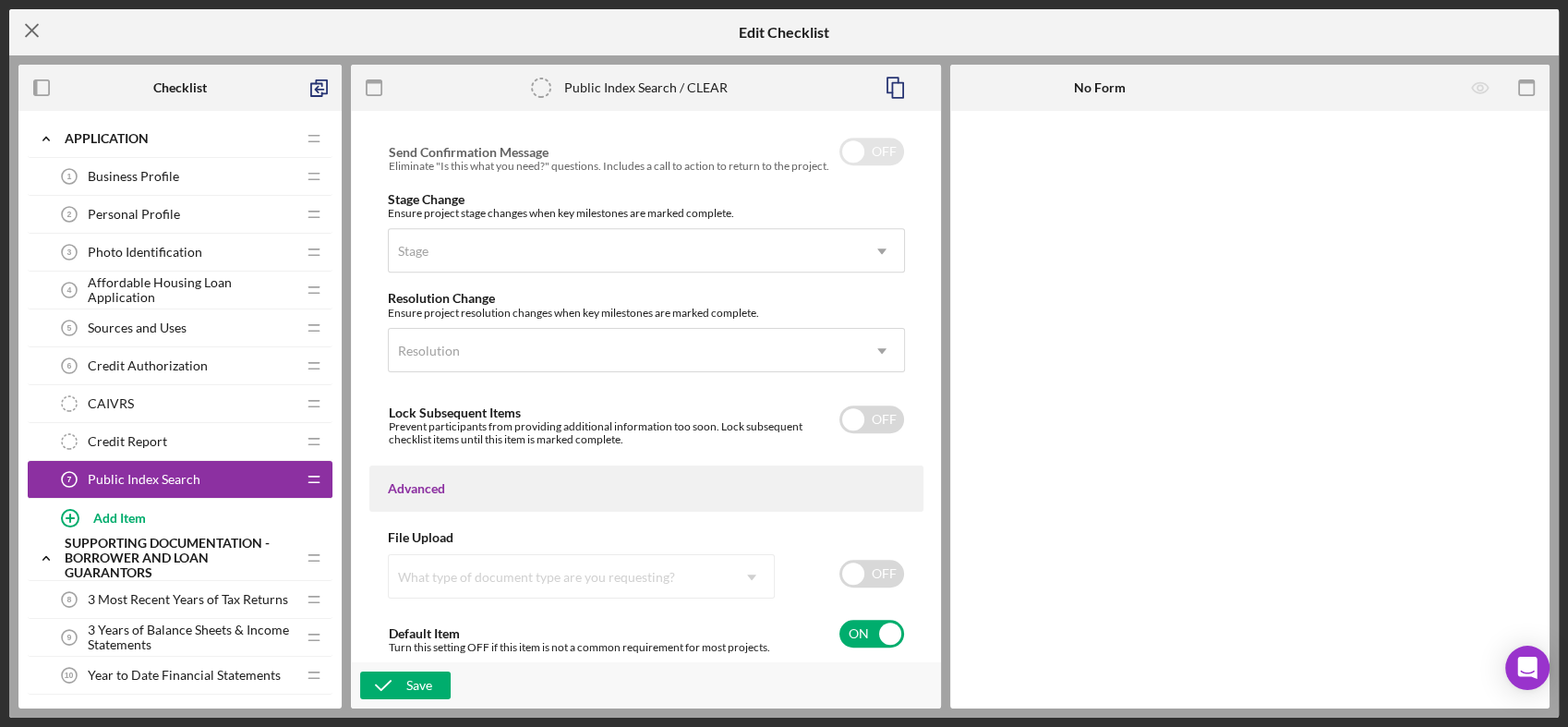
click at [31, 28] on icon "Icon/Menu Close" at bounding box center [33, 31] width 46 height 46
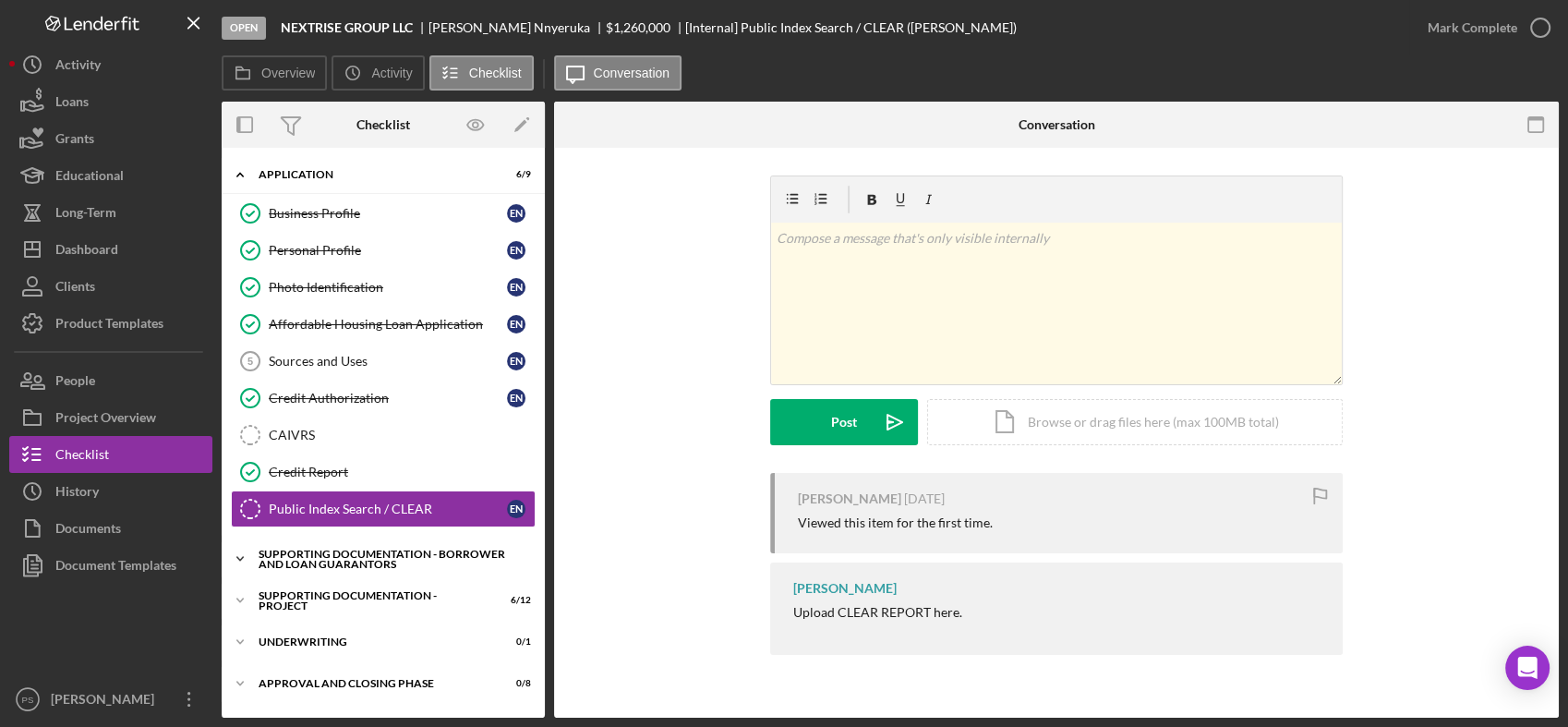
click at [241, 554] on icon "Icon/Expander" at bounding box center [240, 558] width 37 height 37
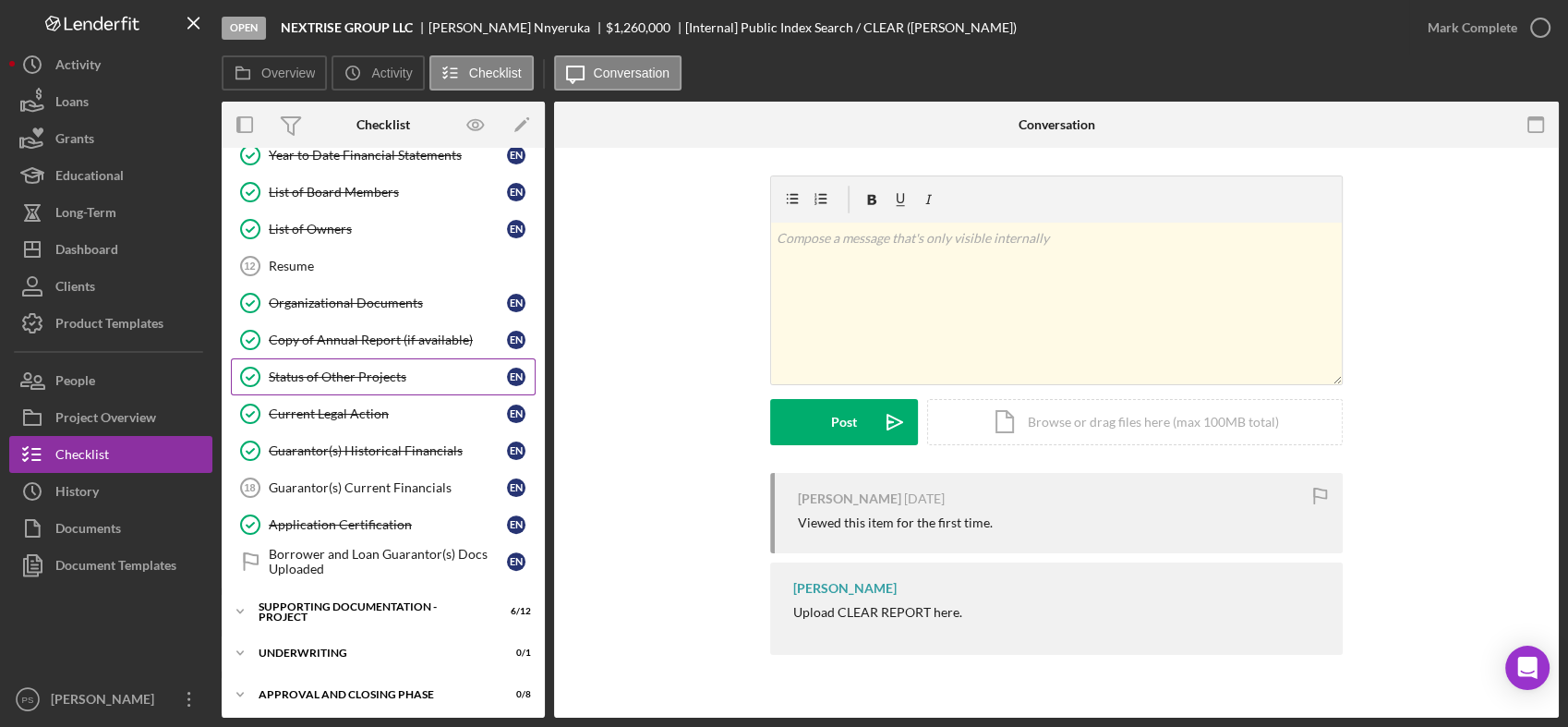
scroll to position [517, 0]
click at [251, 605] on icon "Icon/Expander" at bounding box center [240, 610] width 37 height 37
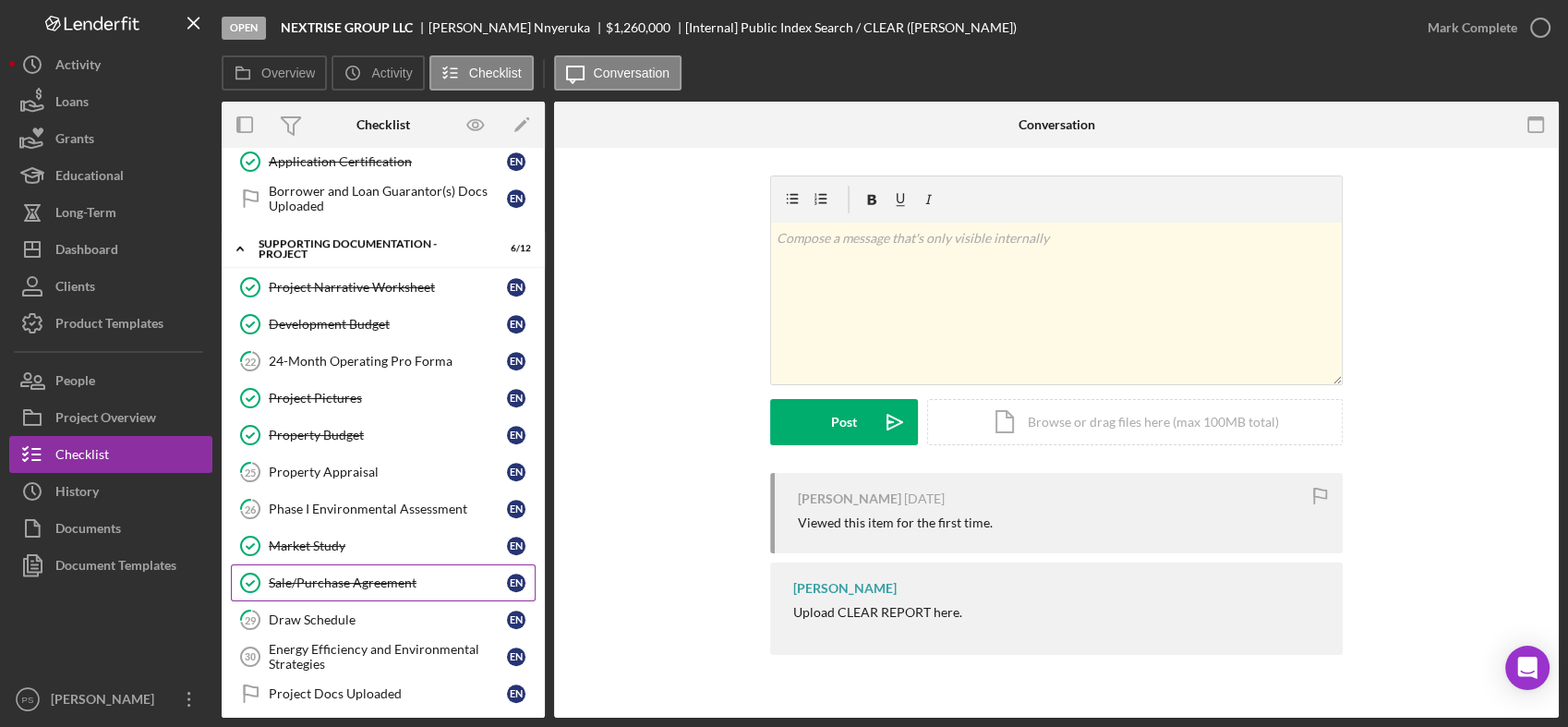
scroll to position [928, 0]
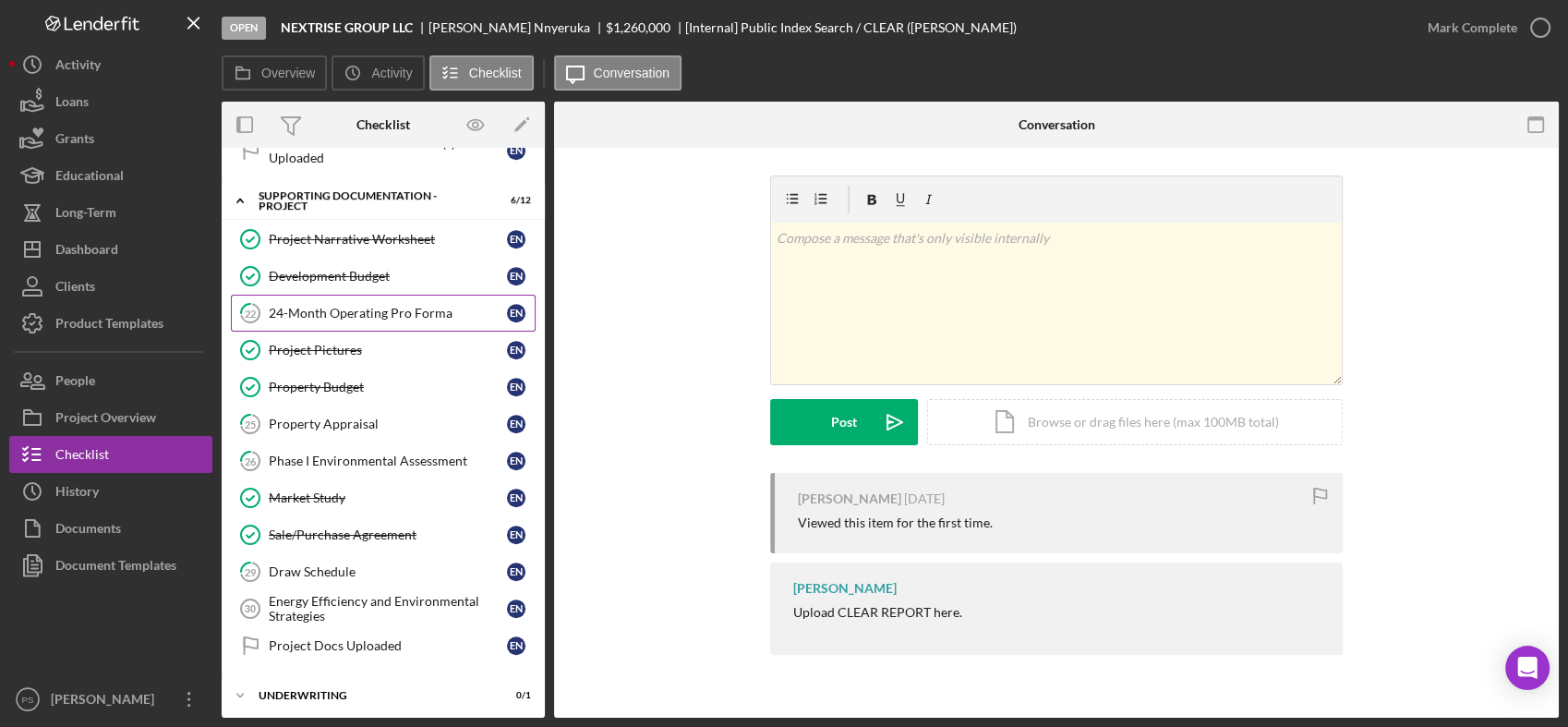
click at [402, 306] on div "24-Month Operating Pro Forma" at bounding box center [388, 312] width 238 height 14
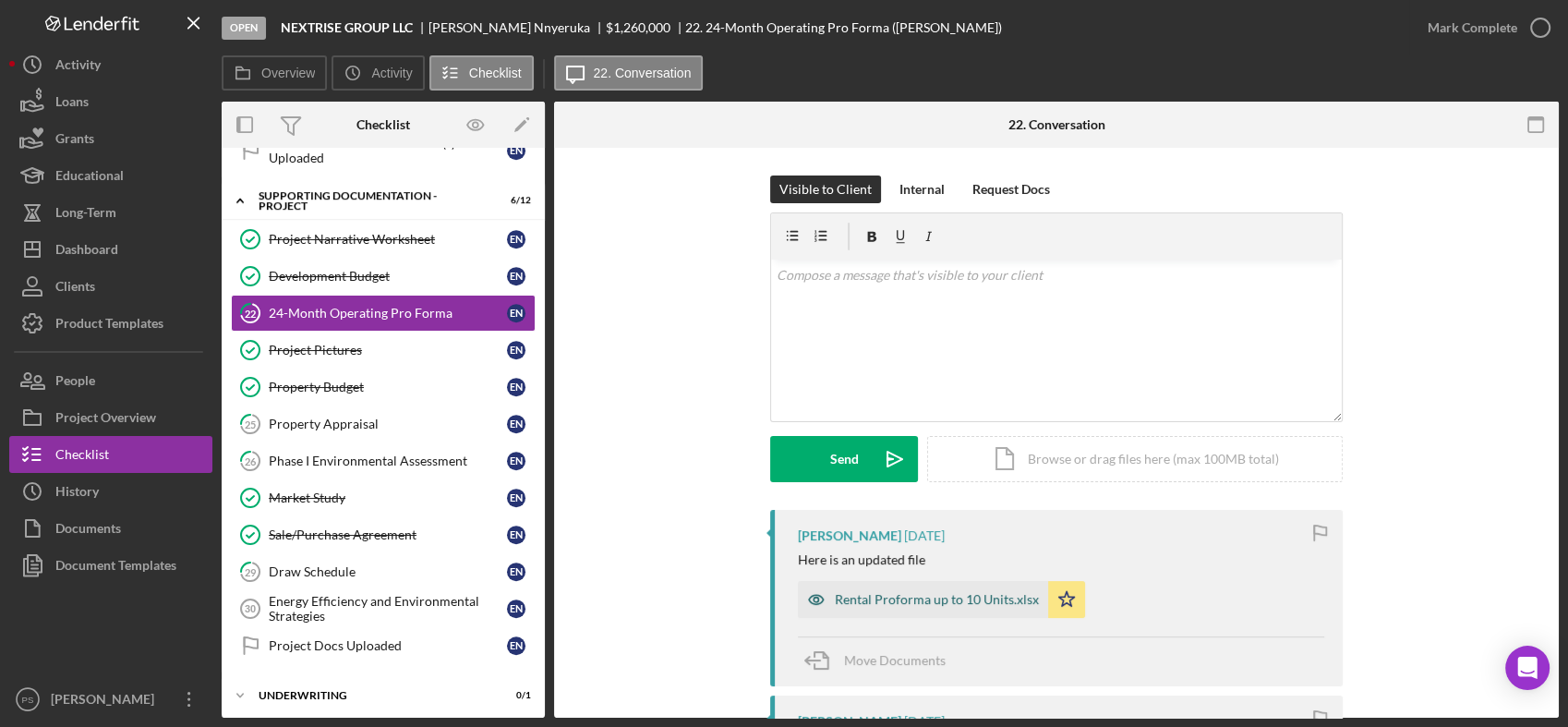
click at [885, 590] on div "Rental Proforma up to 10 Units.xlsx" at bounding box center [923, 600] width 250 height 37
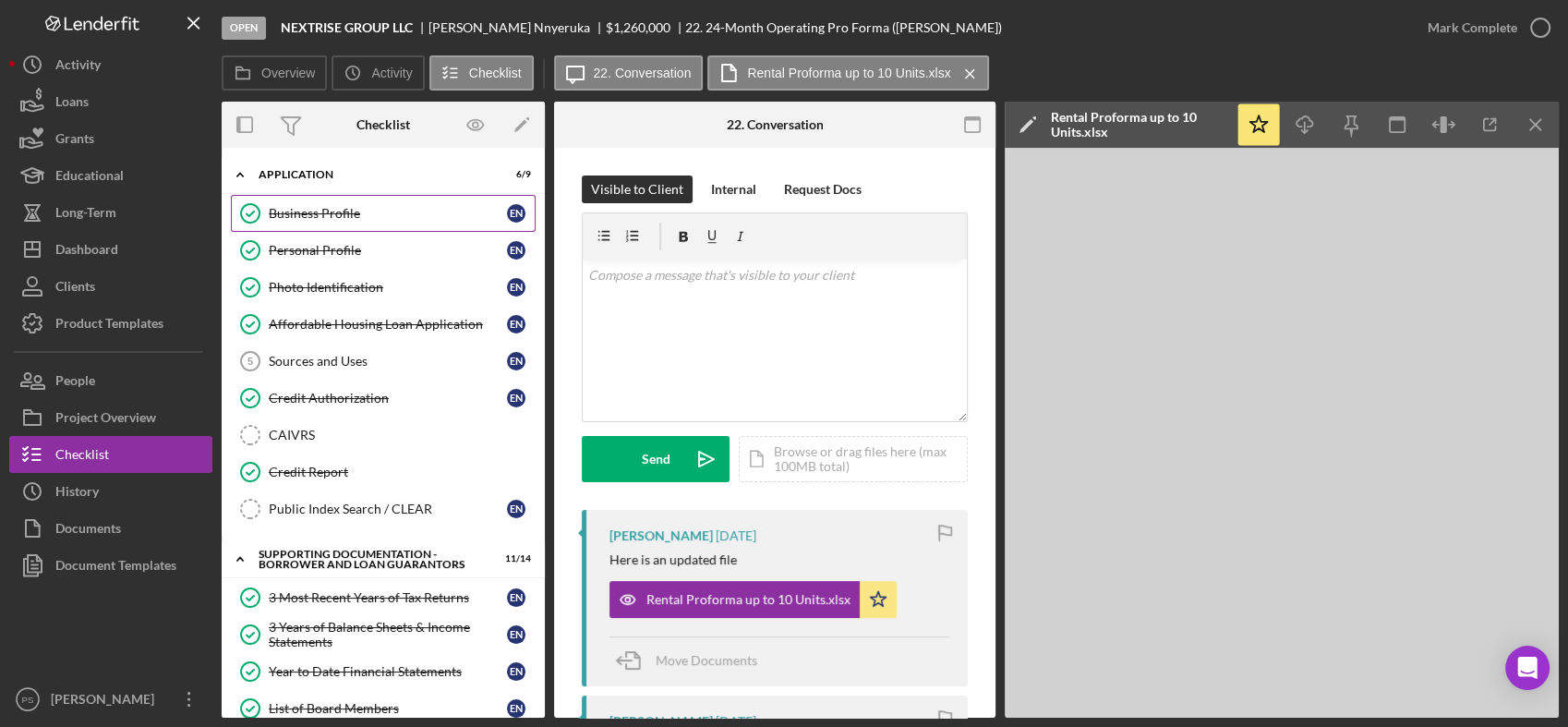
click at [367, 219] on div "Business Profile" at bounding box center [388, 213] width 238 height 14
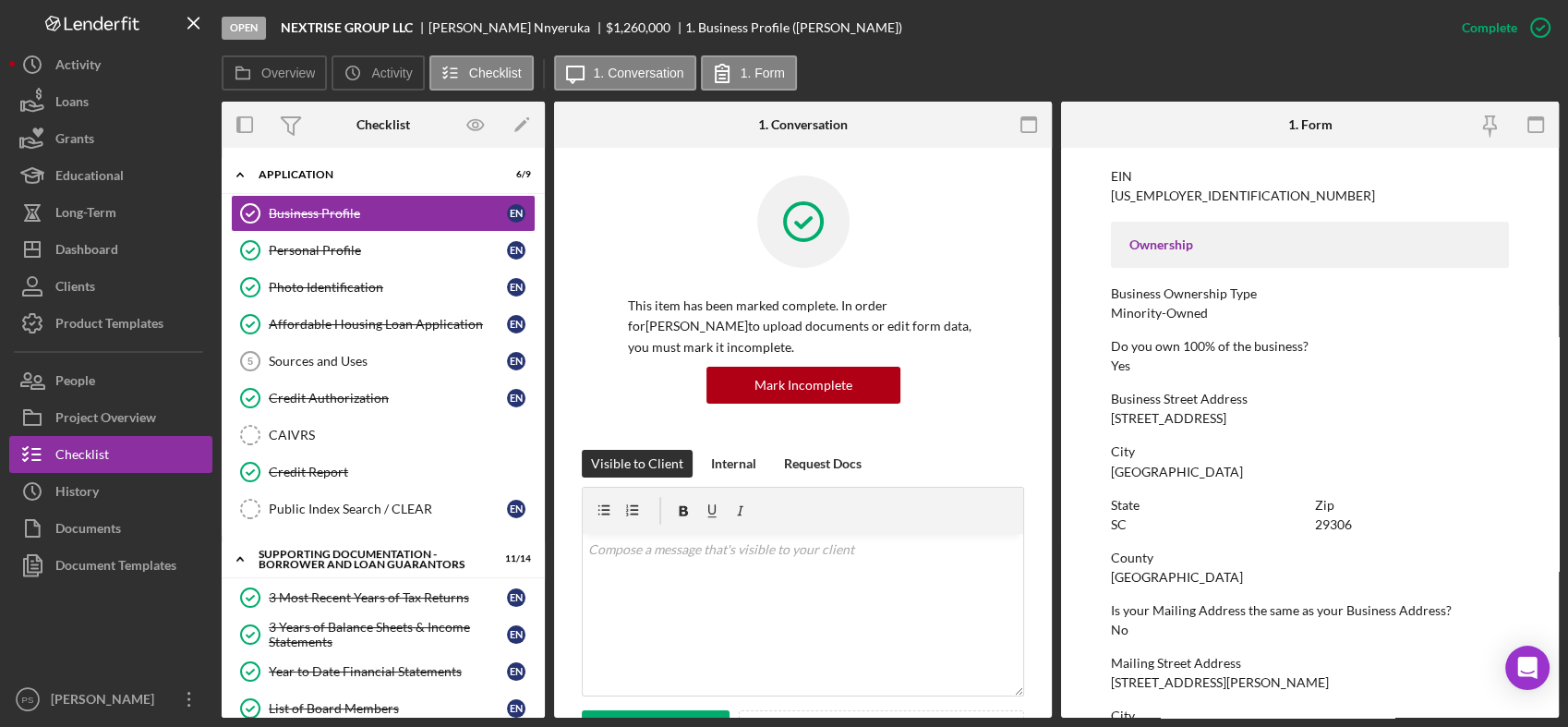
scroll to position [548, 0]
